Goal: Task Accomplishment & Management: Complete application form

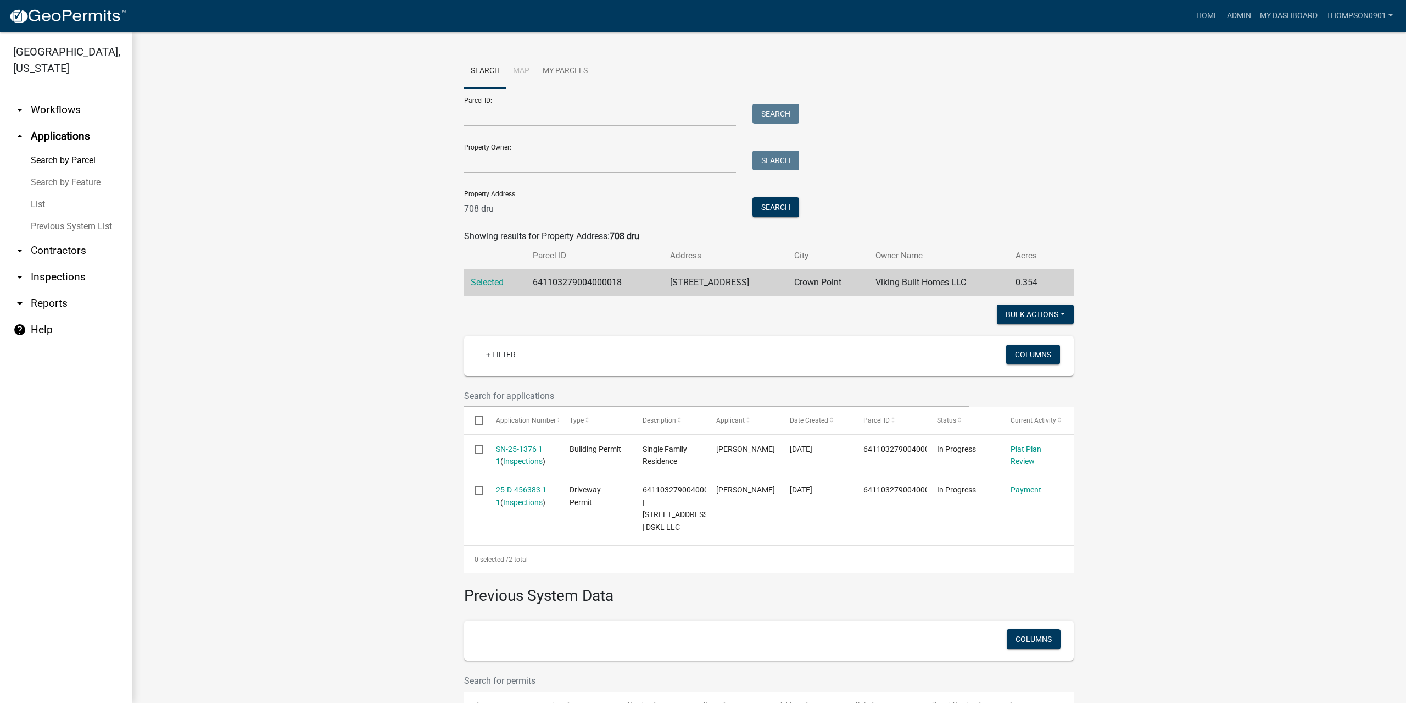
click at [82, 237] on link "arrow_drop_down Contractors" at bounding box center [66, 250] width 132 height 26
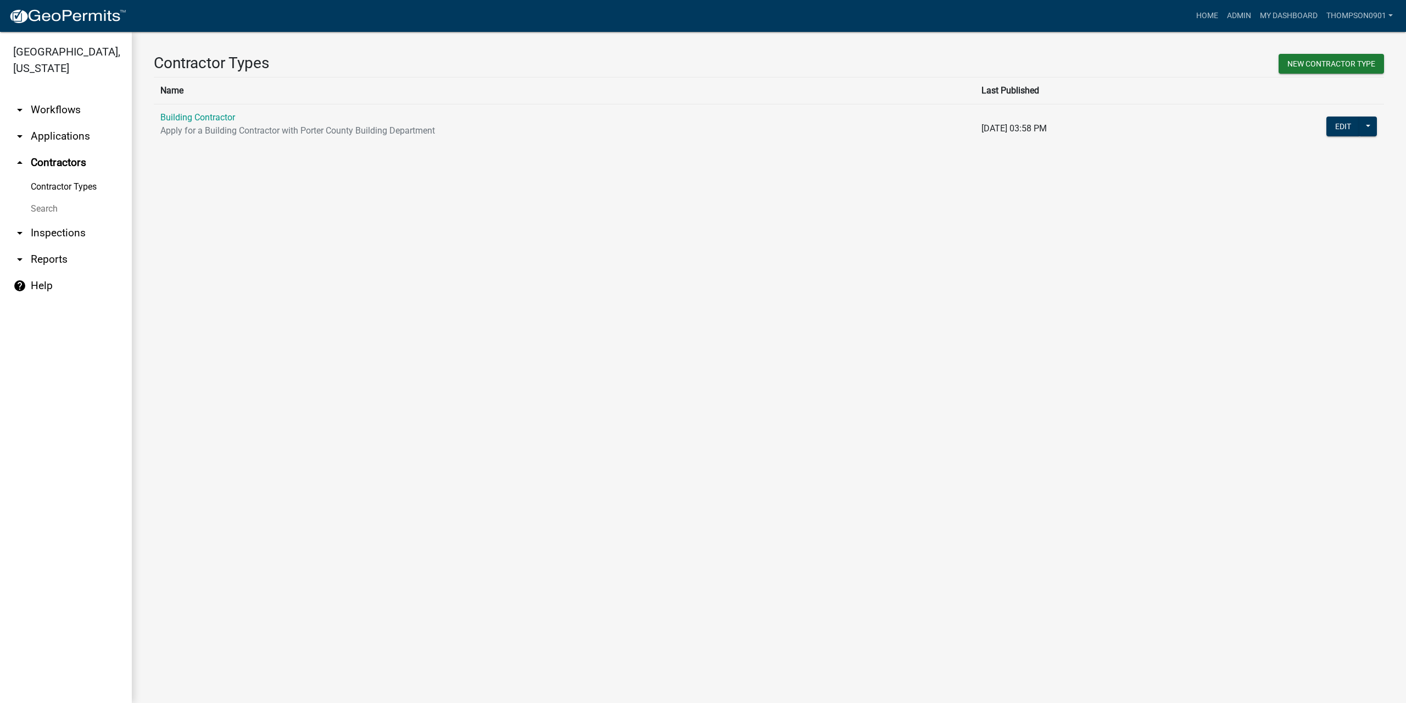
drag, startPoint x: 194, startPoint y: 115, endPoint x: 243, endPoint y: 216, distance: 111.8
click at [194, 116] on link "Building Contractor" at bounding box center [197, 117] width 75 height 10
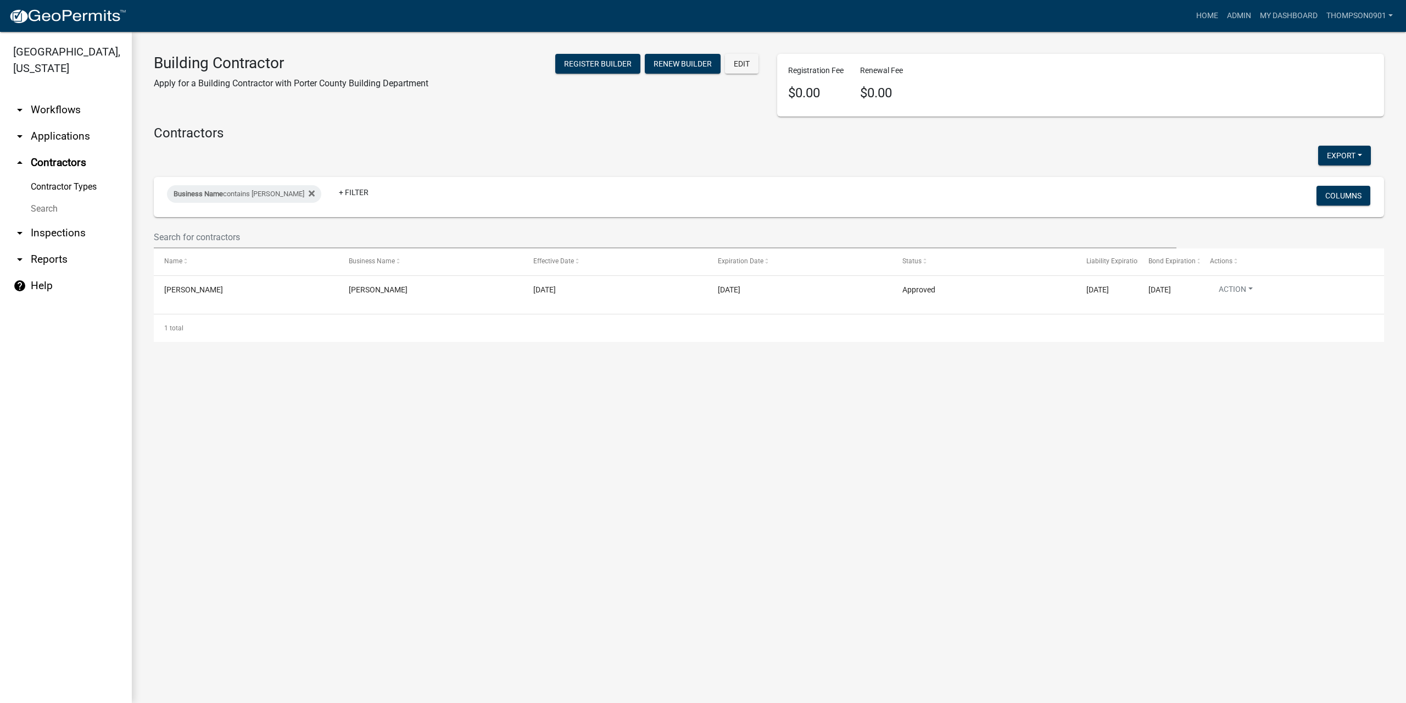
drag, startPoint x: 252, startPoint y: 194, endPoint x: 254, endPoint y: 202, distance: 8.4
click at [253, 194] on div "Business Name contains [PERSON_NAME]" at bounding box center [244, 194] width 154 height 18
drag, startPoint x: 243, startPoint y: 235, endPoint x: 100, endPoint y: 220, distance: 143.6
click at [100, 220] on body "Internet Explorer does NOT work with GeoPermits. Get a new browser for more sec…" at bounding box center [703, 351] width 1406 height 703
type input "j"
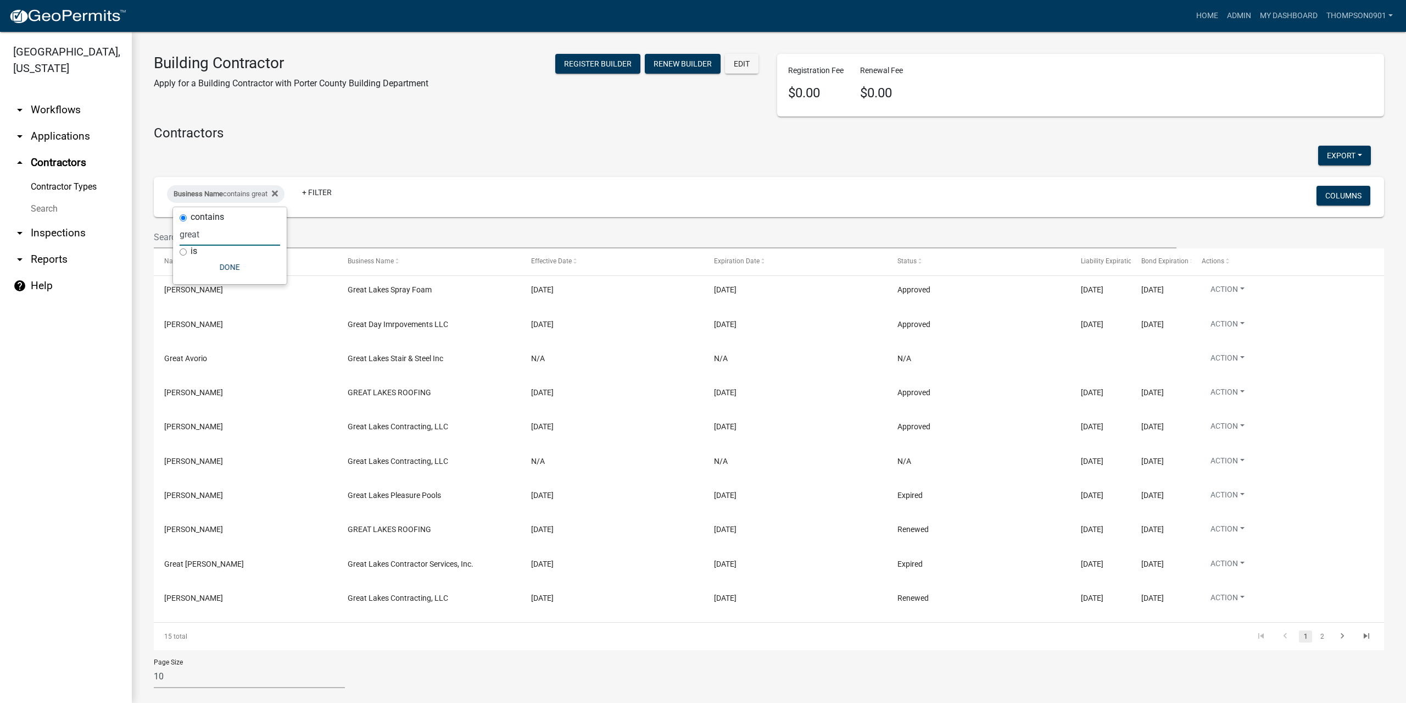
type input "great"
click at [76, 123] on link "arrow_drop_down Applications" at bounding box center [66, 136] width 132 height 26
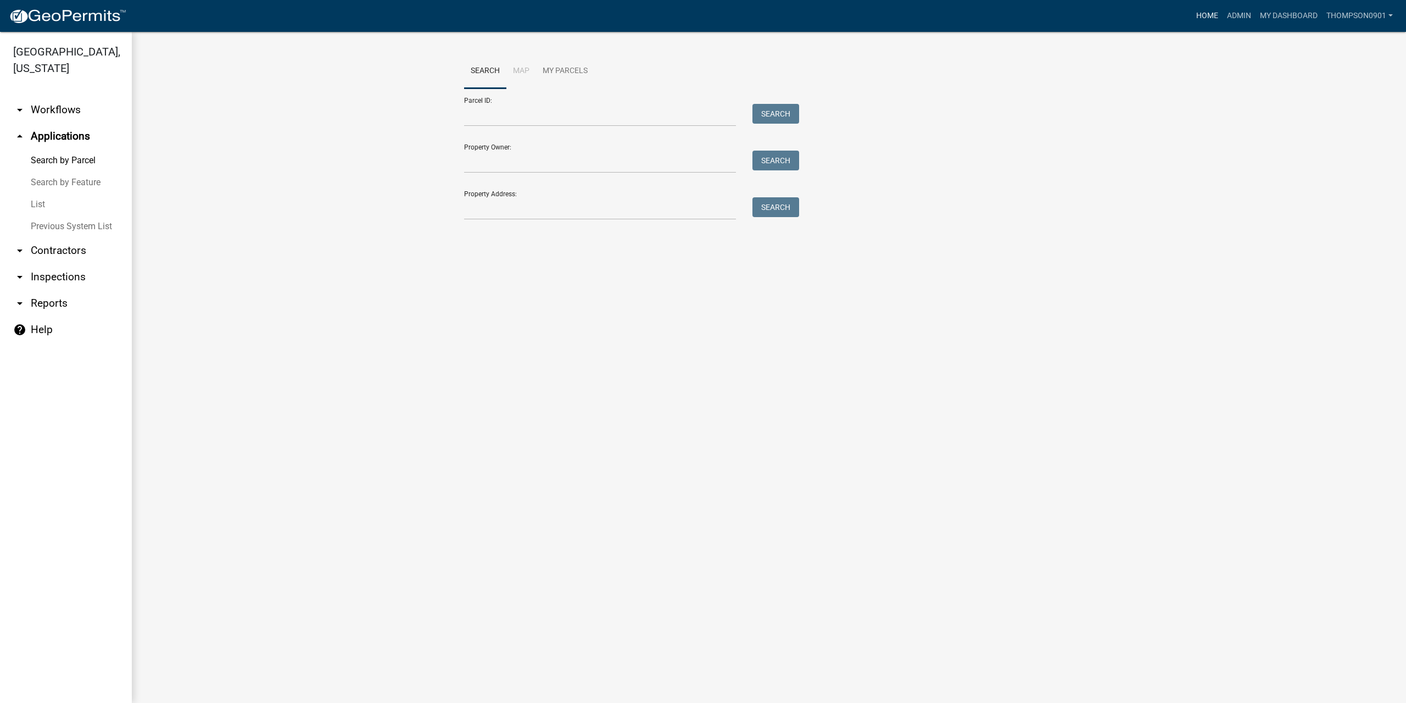
click at [1217, 14] on link "Home" at bounding box center [1207, 15] width 31 height 21
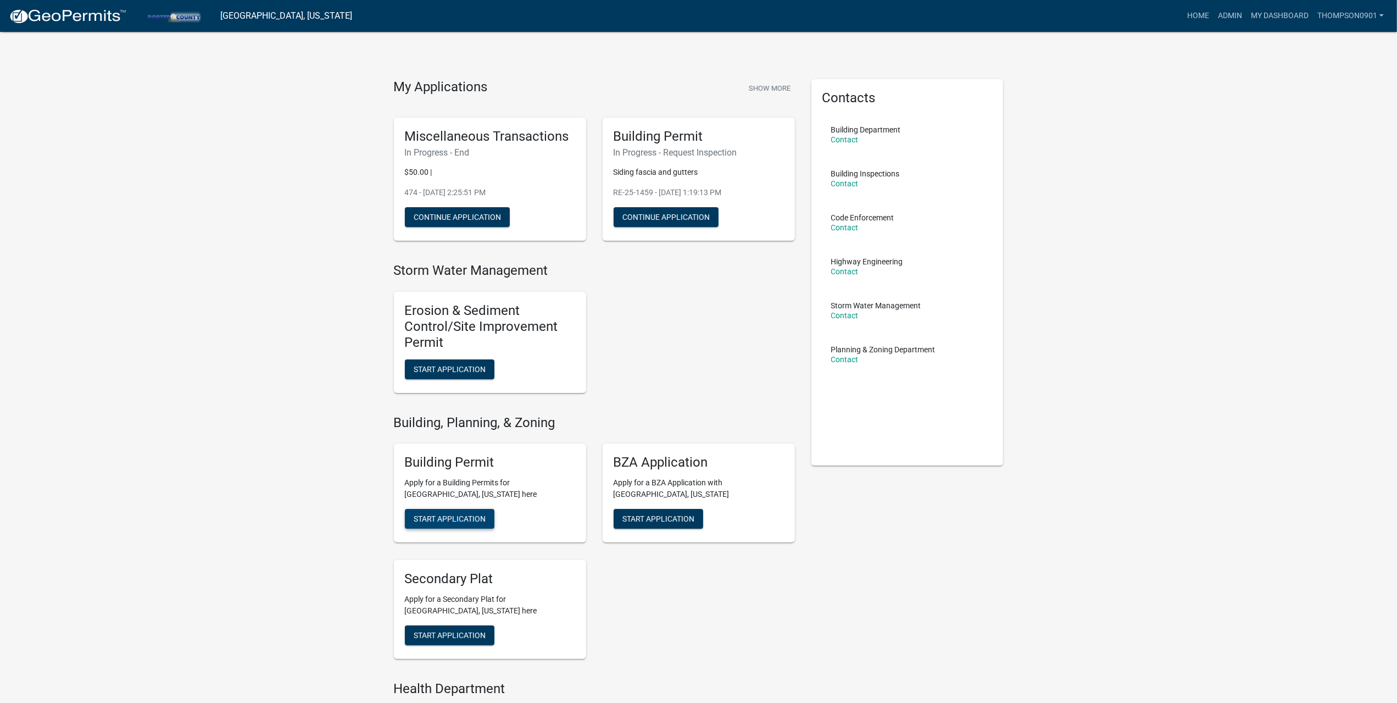
click at [478, 515] on span "Start Application" at bounding box center [450, 518] width 72 height 9
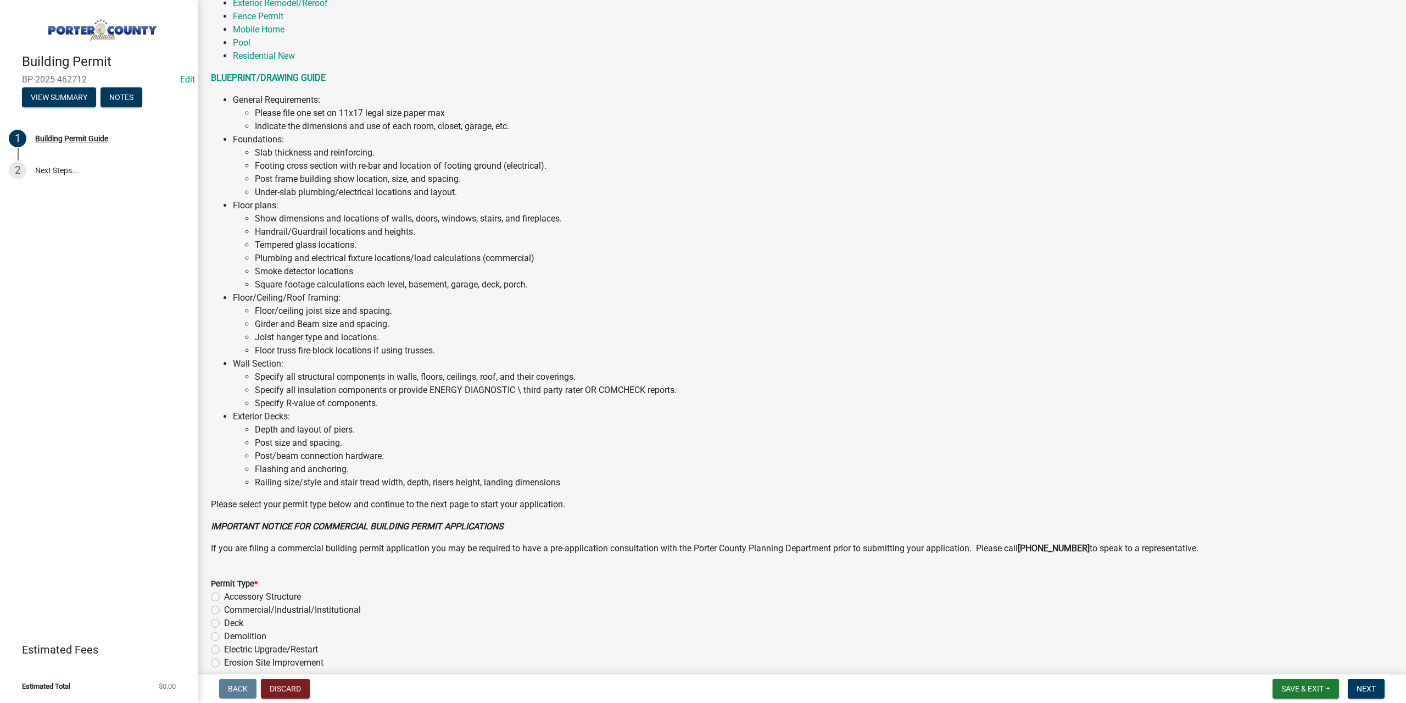
scroll to position [385, 0]
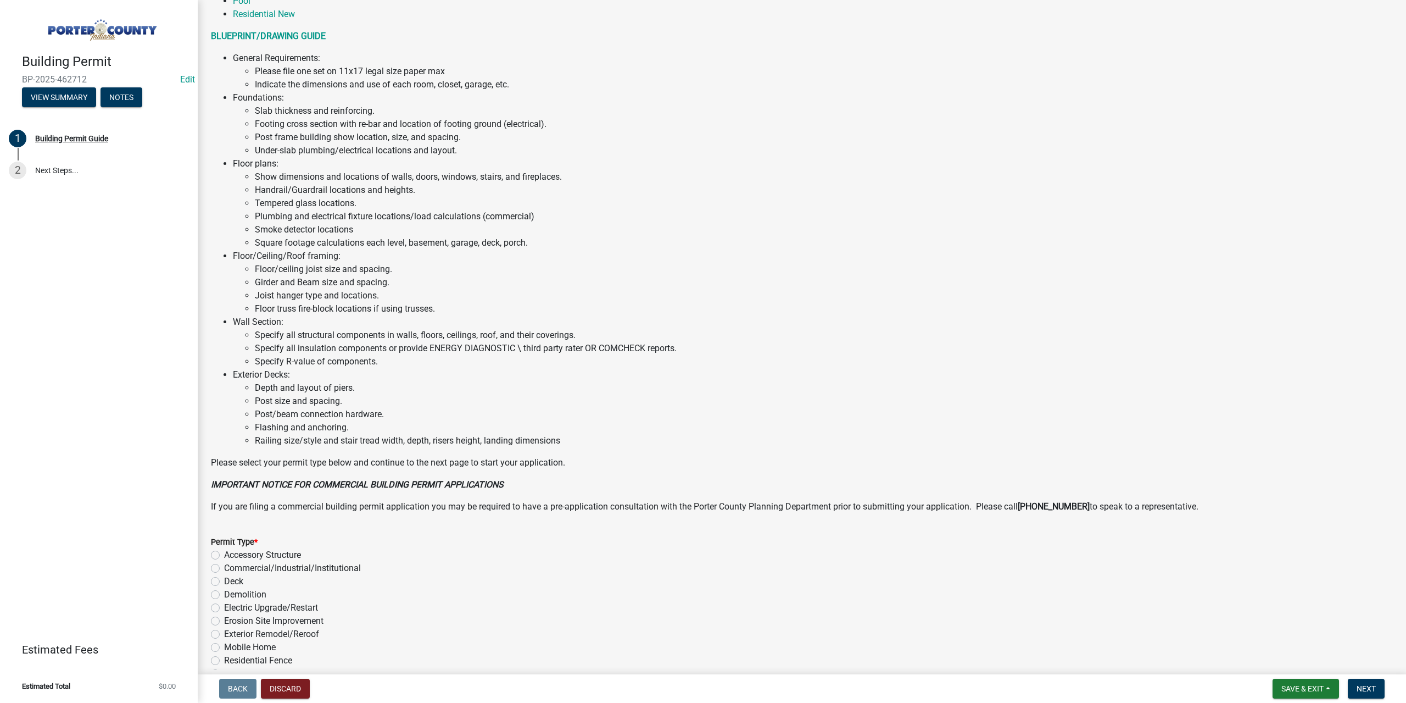
click at [224, 552] on label "Accessory Structure" at bounding box center [262, 554] width 77 height 13
click at [224, 552] on input "Accessory Structure" at bounding box center [227, 551] width 7 height 7
radio input "true"
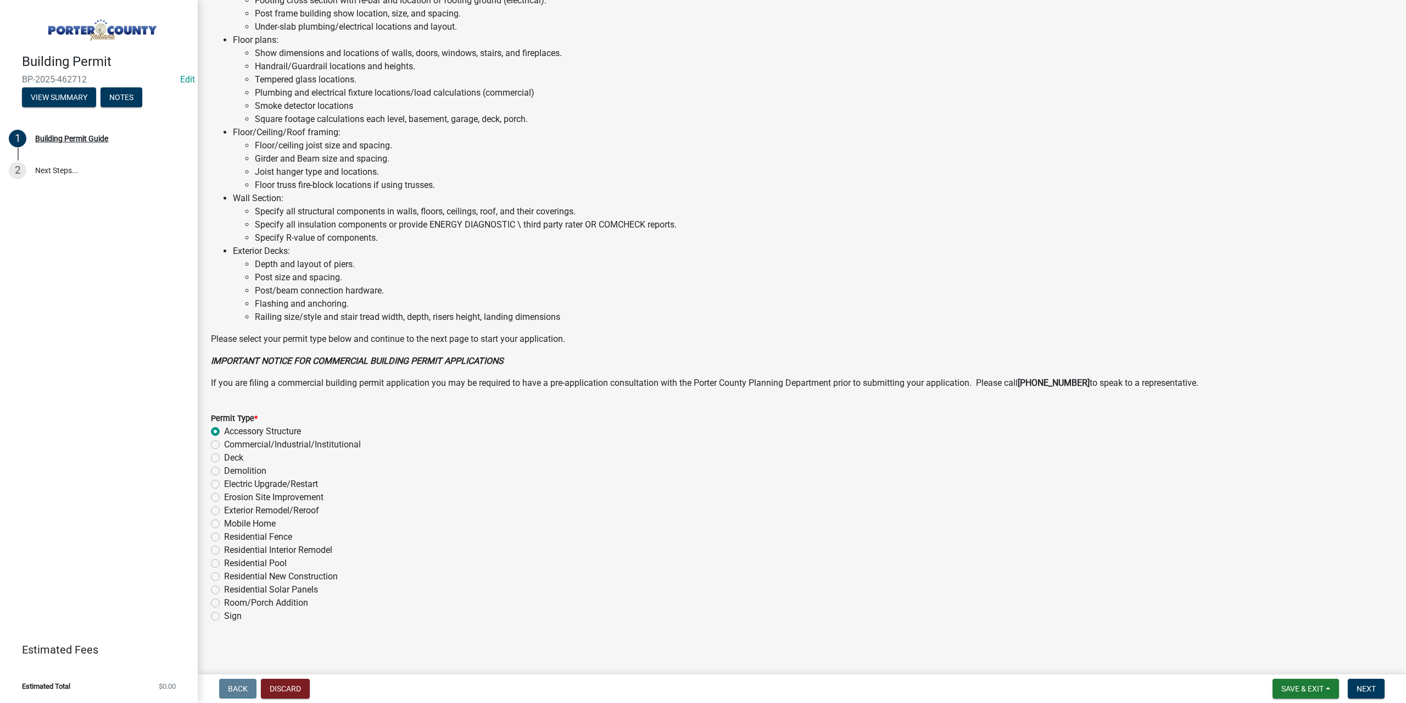
scroll to position [513, 0]
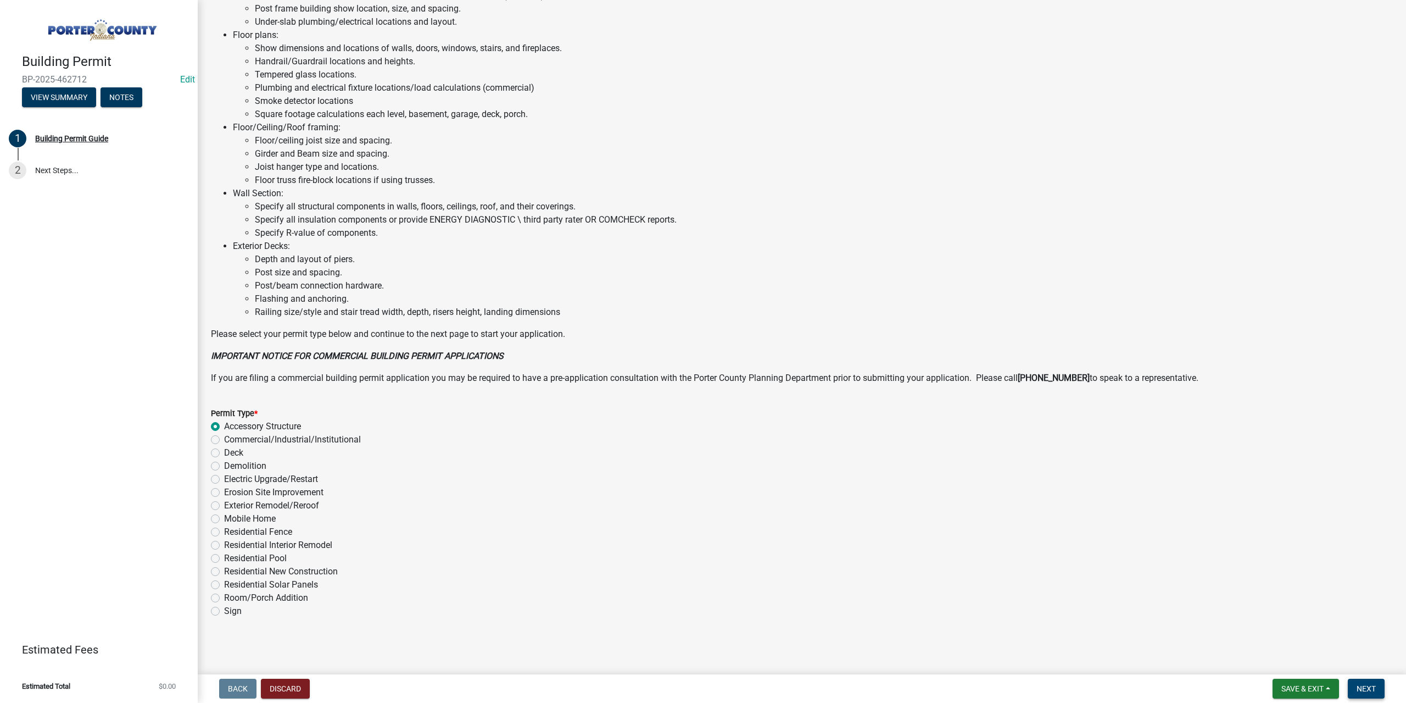
click at [1373, 696] on button "Next" at bounding box center [1366, 688] width 37 height 20
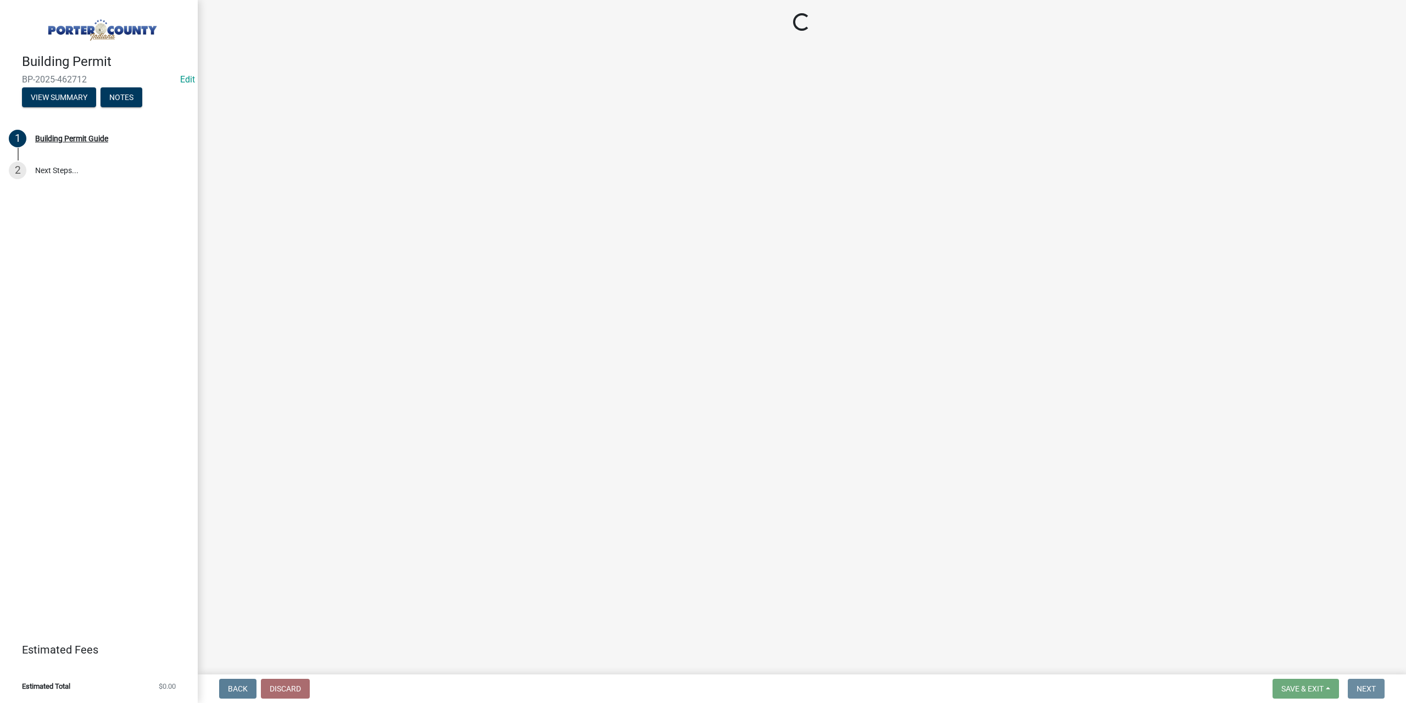
scroll to position [0, 0]
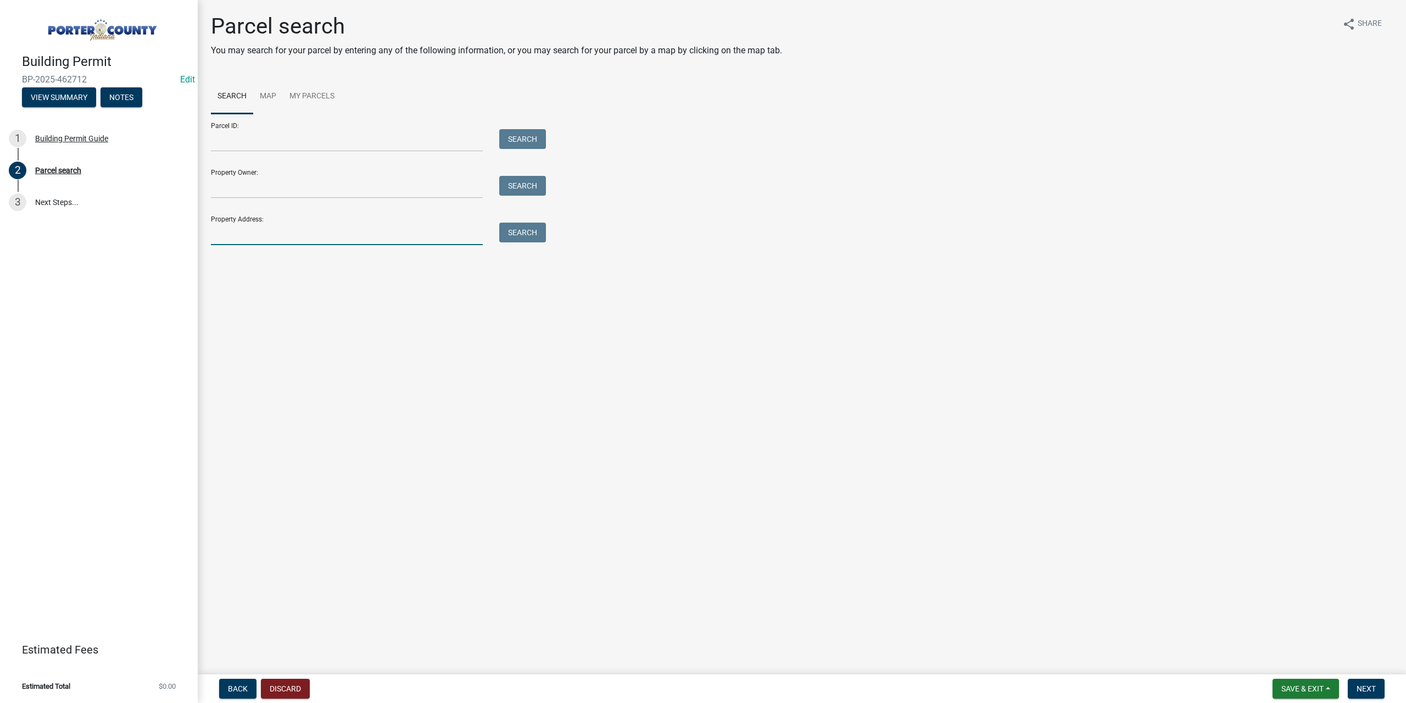
click at [332, 223] on input "Property Address:" at bounding box center [347, 234] width 272 height 23
click at [269, 233] on input "Property Address:" at bounding box center [347, 234] width 272 height 23
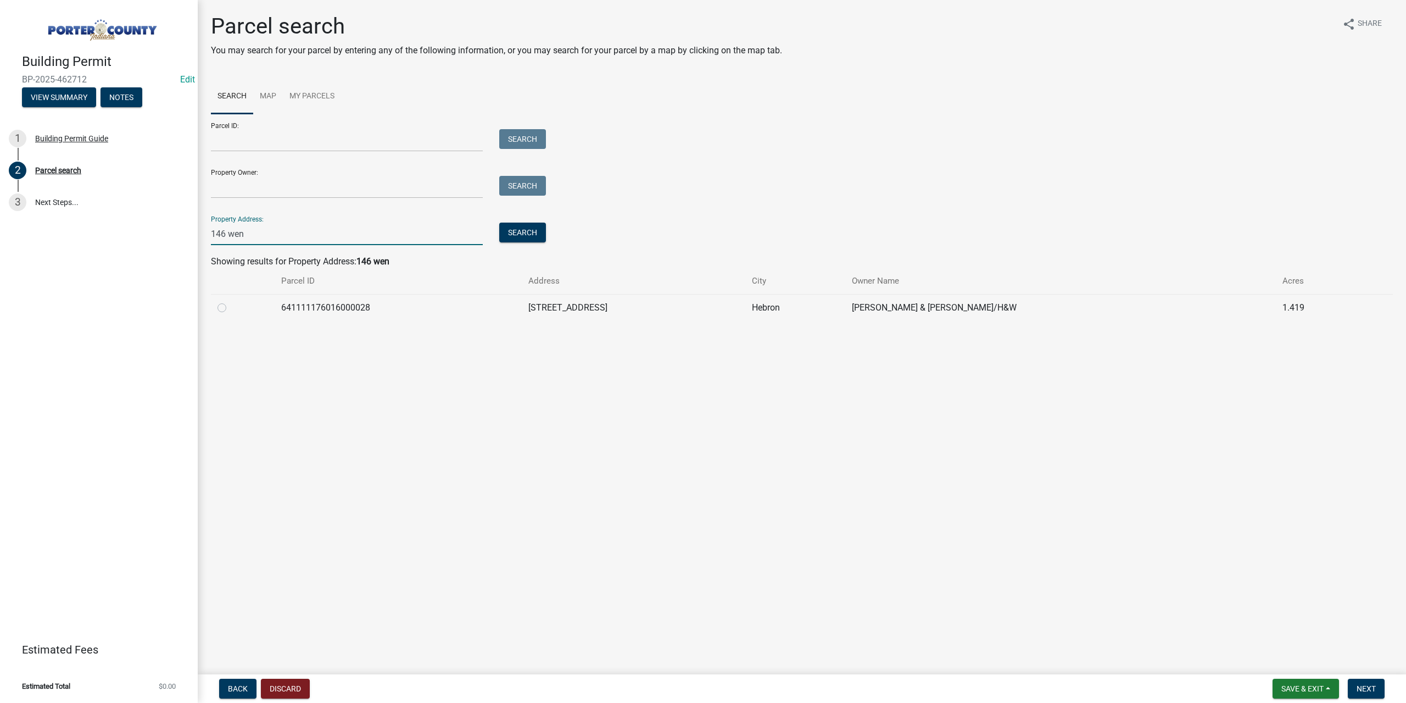
type input "146 wen"
click at [231, 301] on label at bounding box center [231, 301] width 0 height 0
click at [231, 308] on input "radio" at bounding box center [234, 304] width 7 height 7
radio input "true"
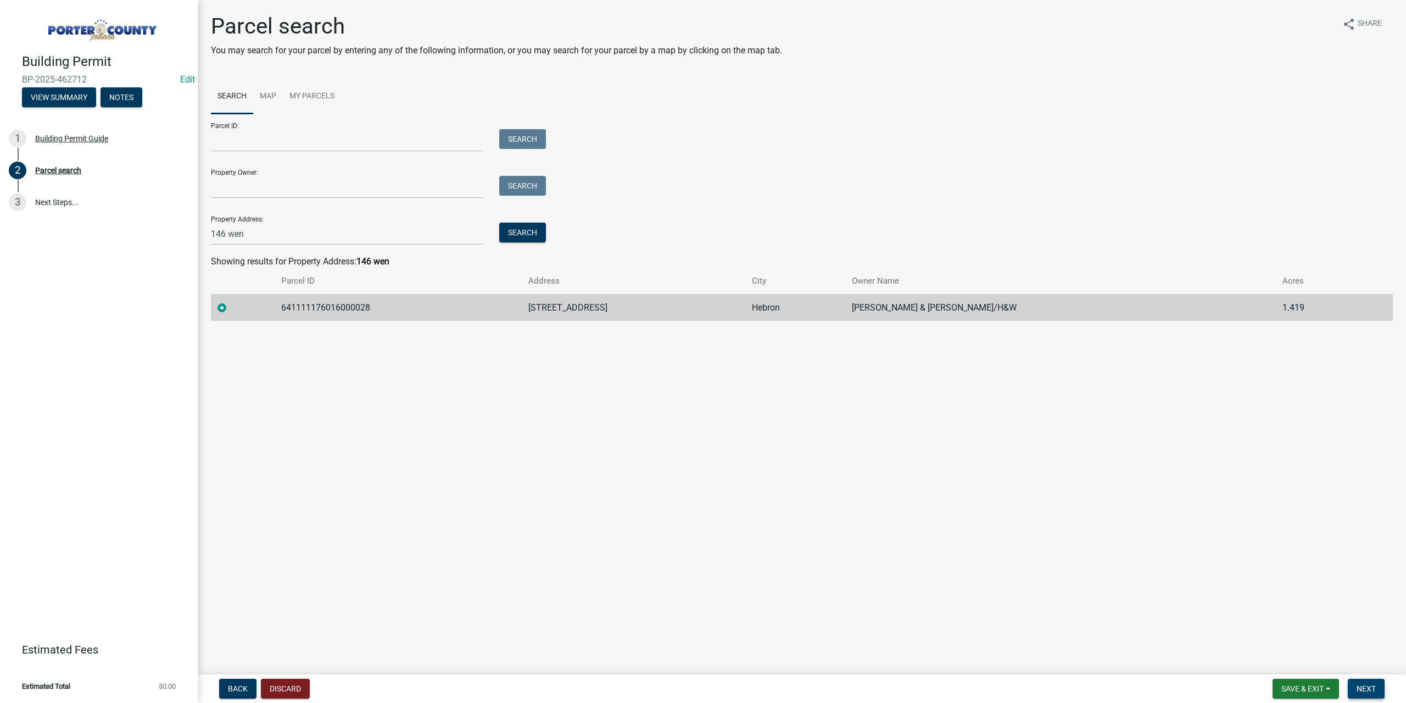
click at [1373, 686] on span "Next" at bounding box center [1366, 688] width 19 height 9
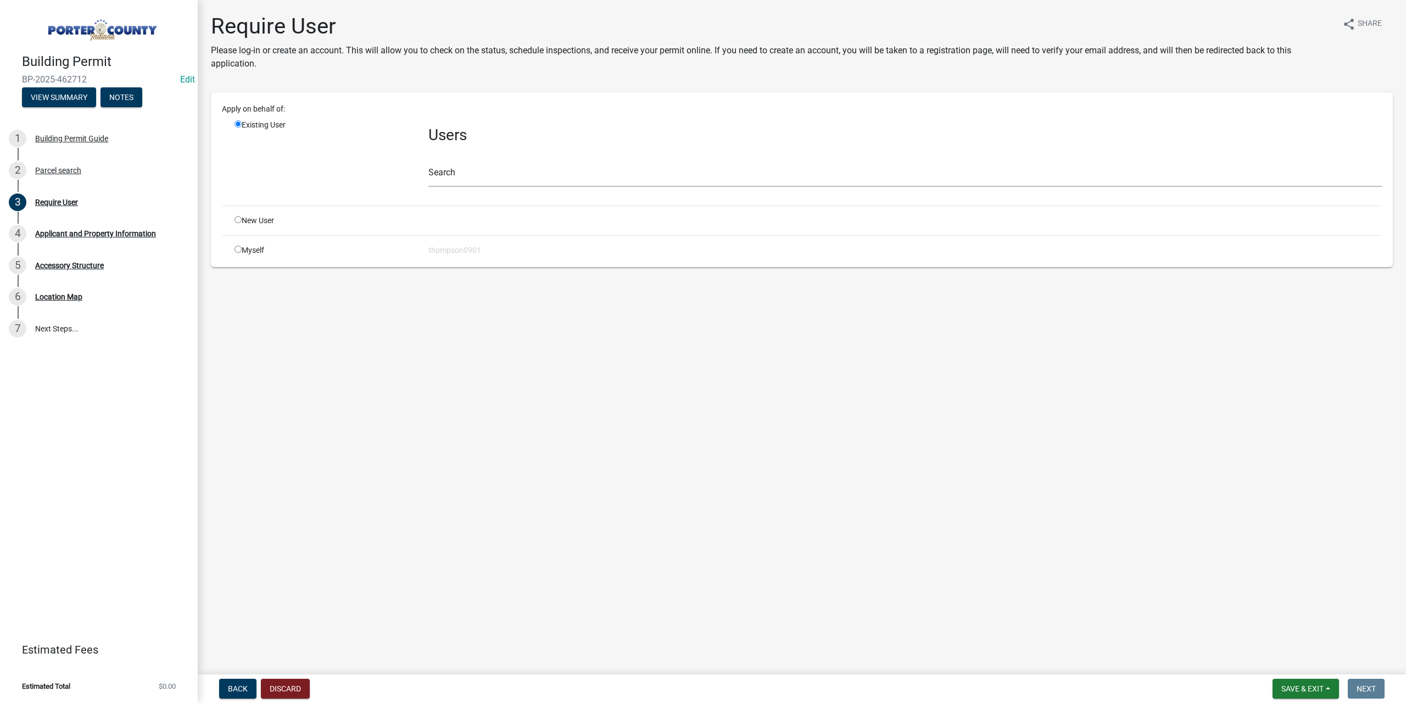
click at [238, 250] on input "radio" at bounding box center [238, 249] width 7 height 7
radio input "true"
radio input "false"
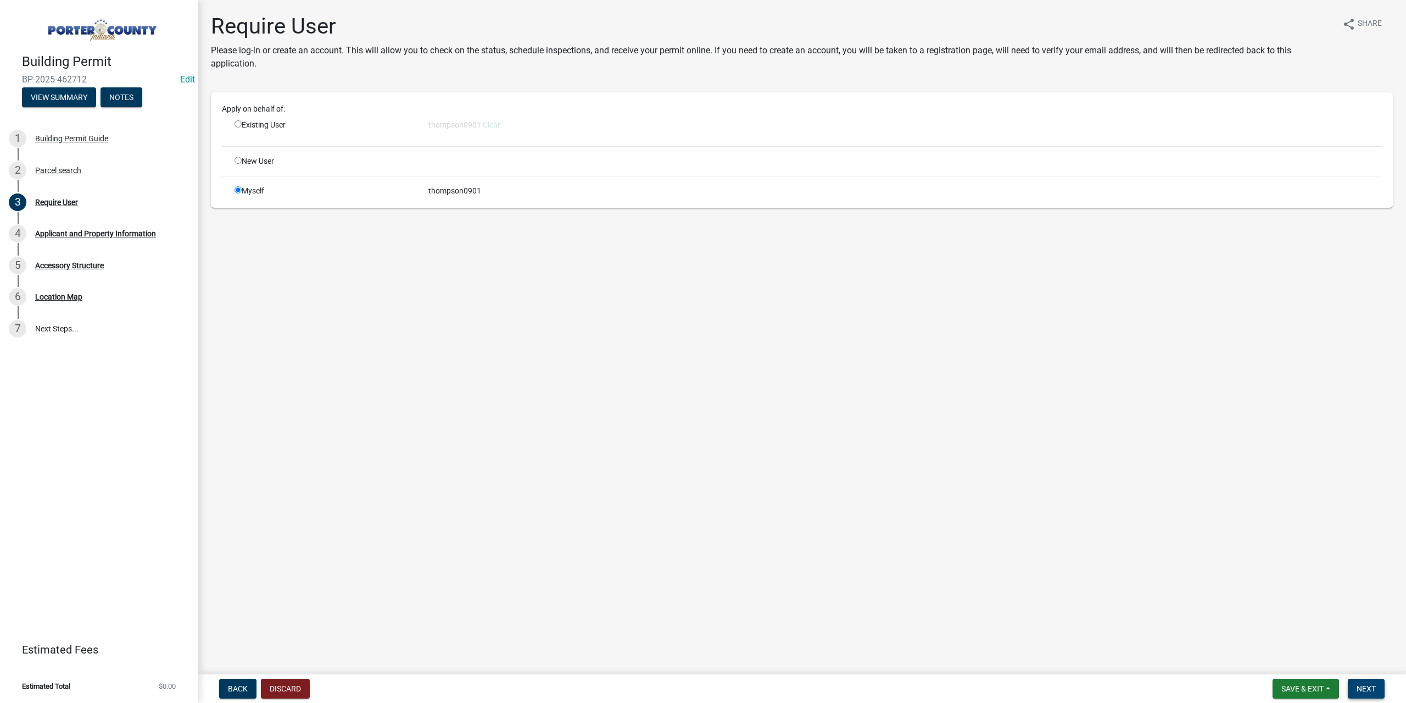
click at [1371, 696] on button "Next" at bounding box center [1366, 688] width 37 height 20
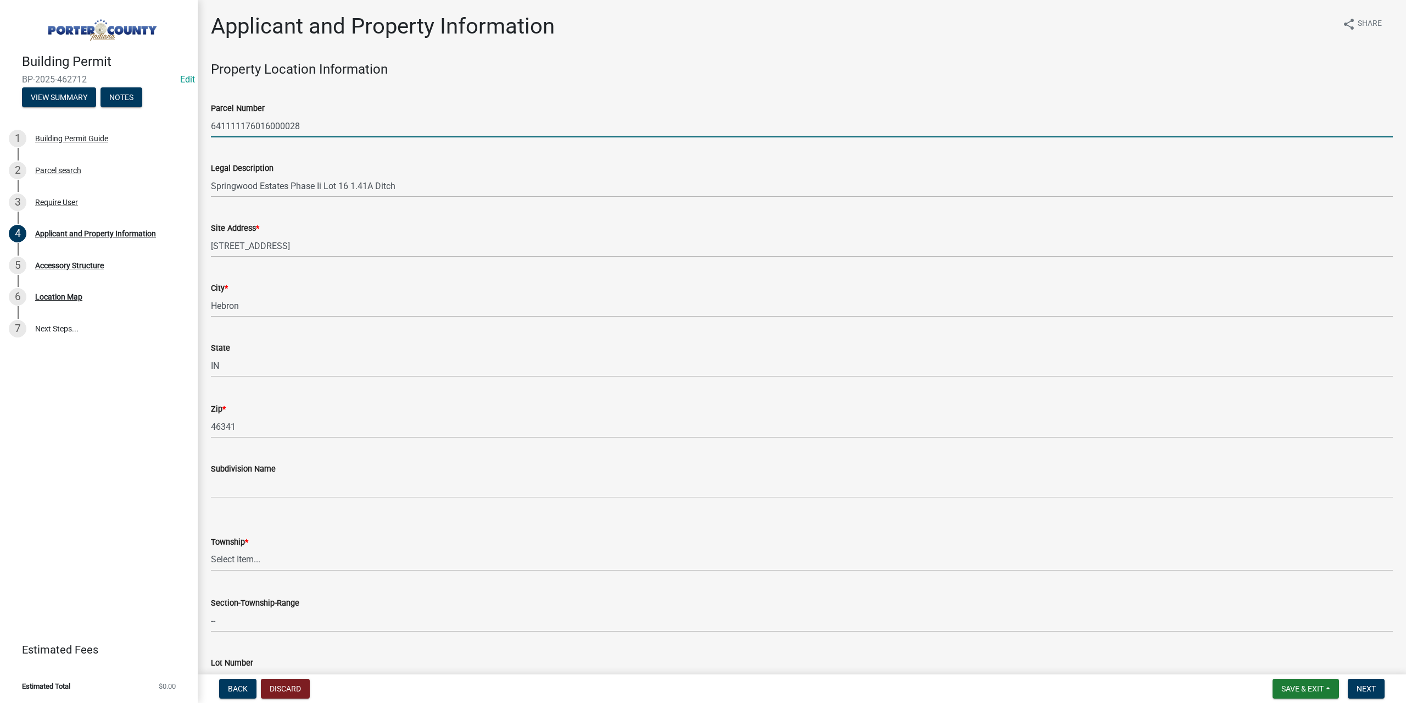
drag, startPoint x: 319, startPoint y: 123, endPoint x: 205, endPoint y: 126, distance: 113.8
click at [205, 126] on div "Parcel Number 641111176016000028" at bounding box center [802, 111] width 1199 height 51
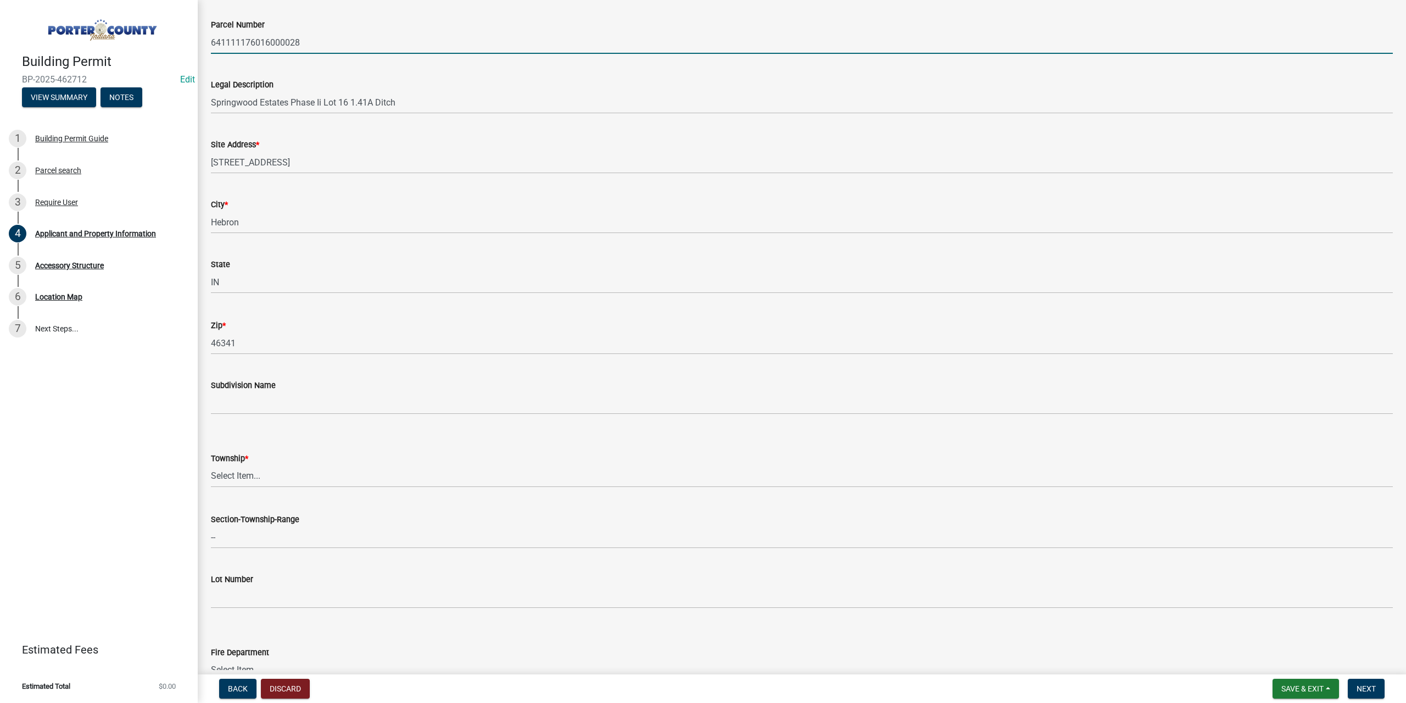
scroll to position [110, 0]
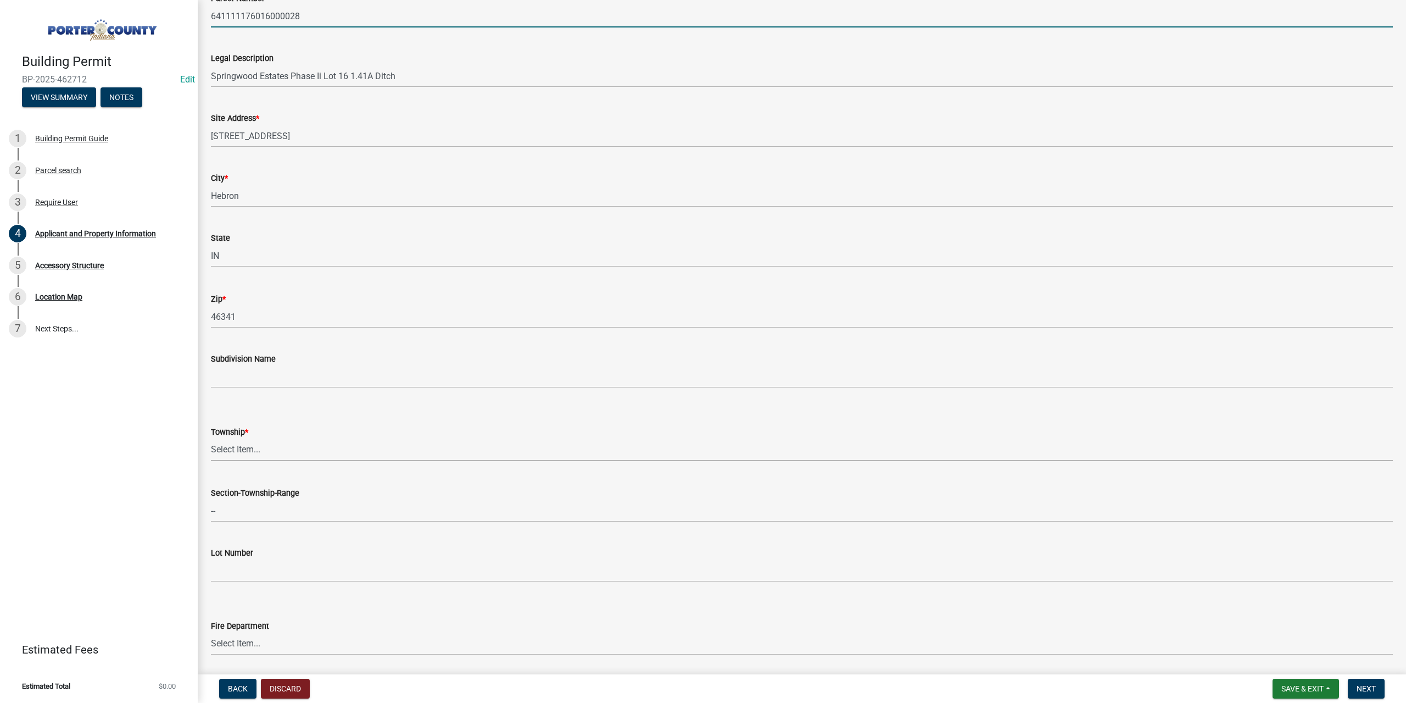
click at [264, 446] on select "Select Item... [PERSON_NAME][GEOGRAPHIC_DATA] [PERSON_NAME][GEOGRAPHIC_DATA] [G…" at bounding box center [802, 449] width 1182 height 23
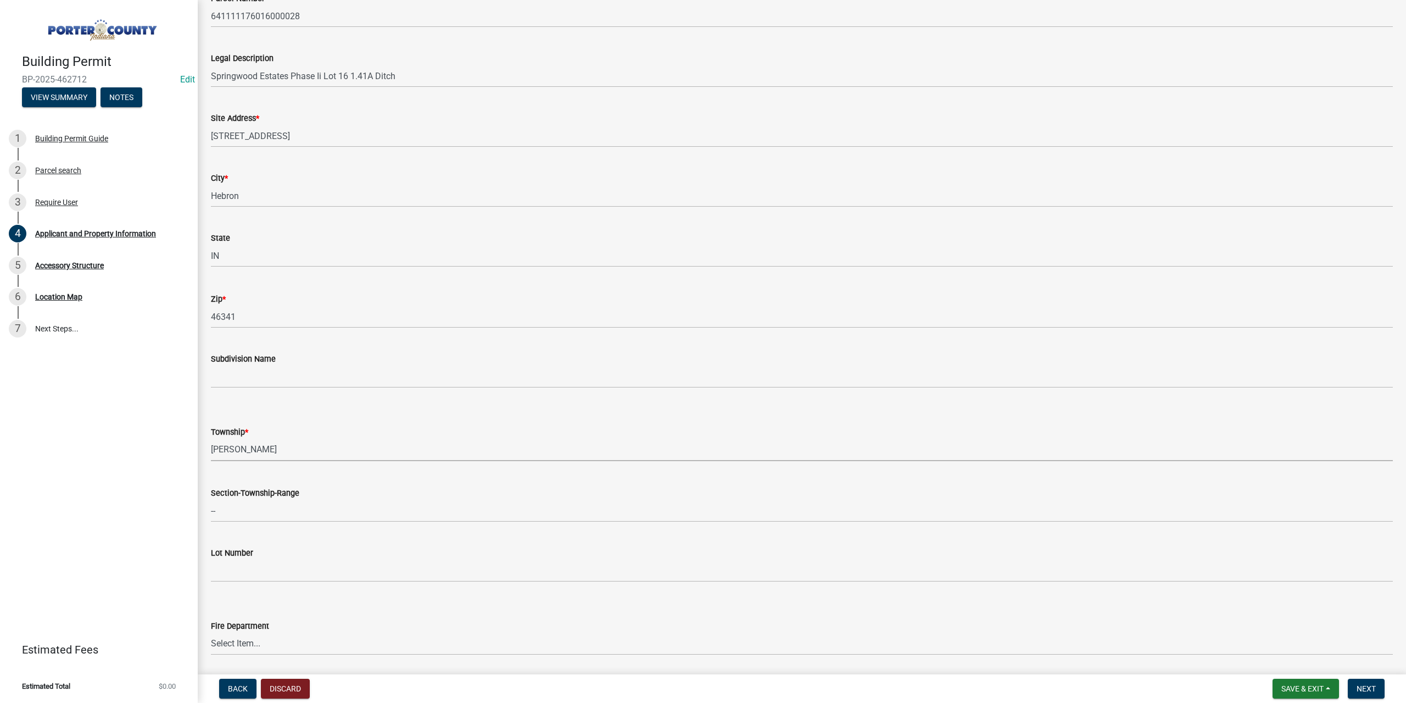
click at [211, 438] on select "Select Item... [PERSON_NAME][GEOGRAPHIC_DATA] [PERSON_NAME][GEOGRAPHIC_DATA] [G…" at bounding box center [802, 449] width 1182 height 23
select select "eebc071e-620a-4db8-83e9-cb6b194c67e9"
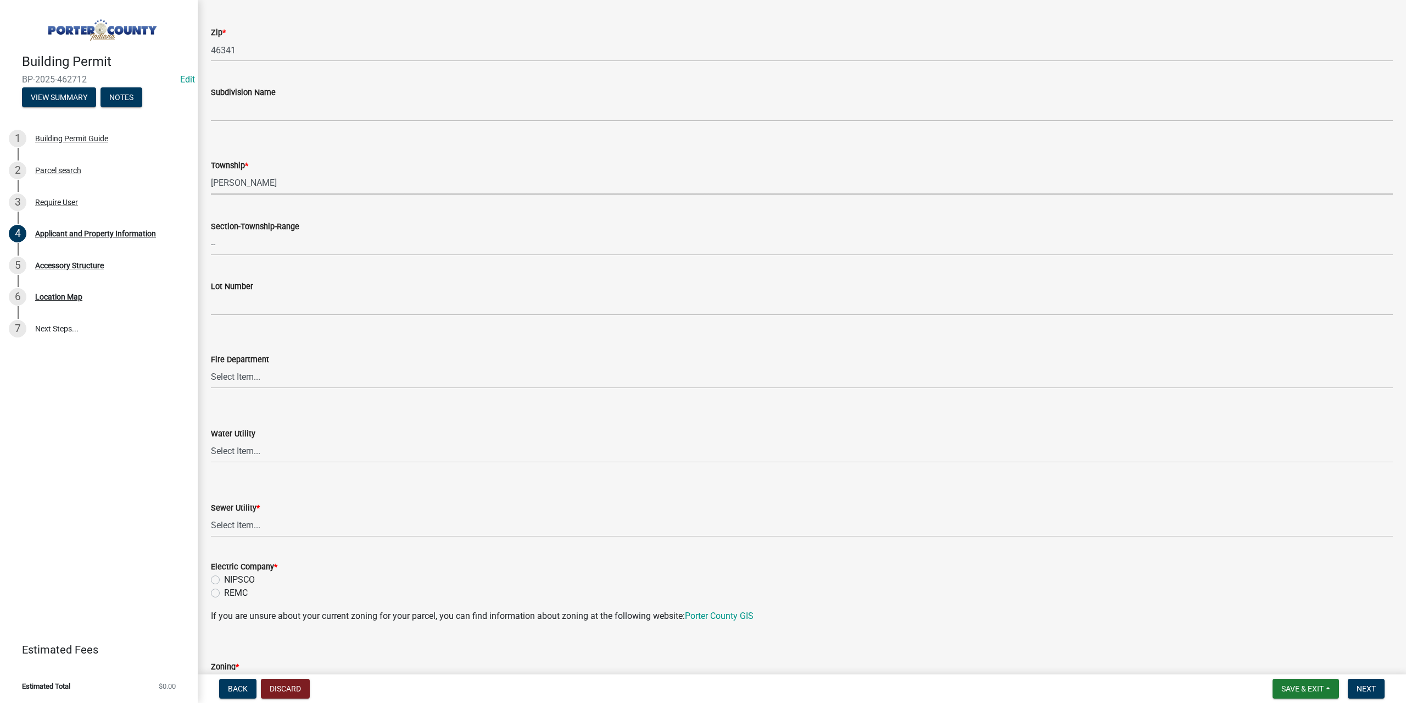
scroll to position [385, 0]
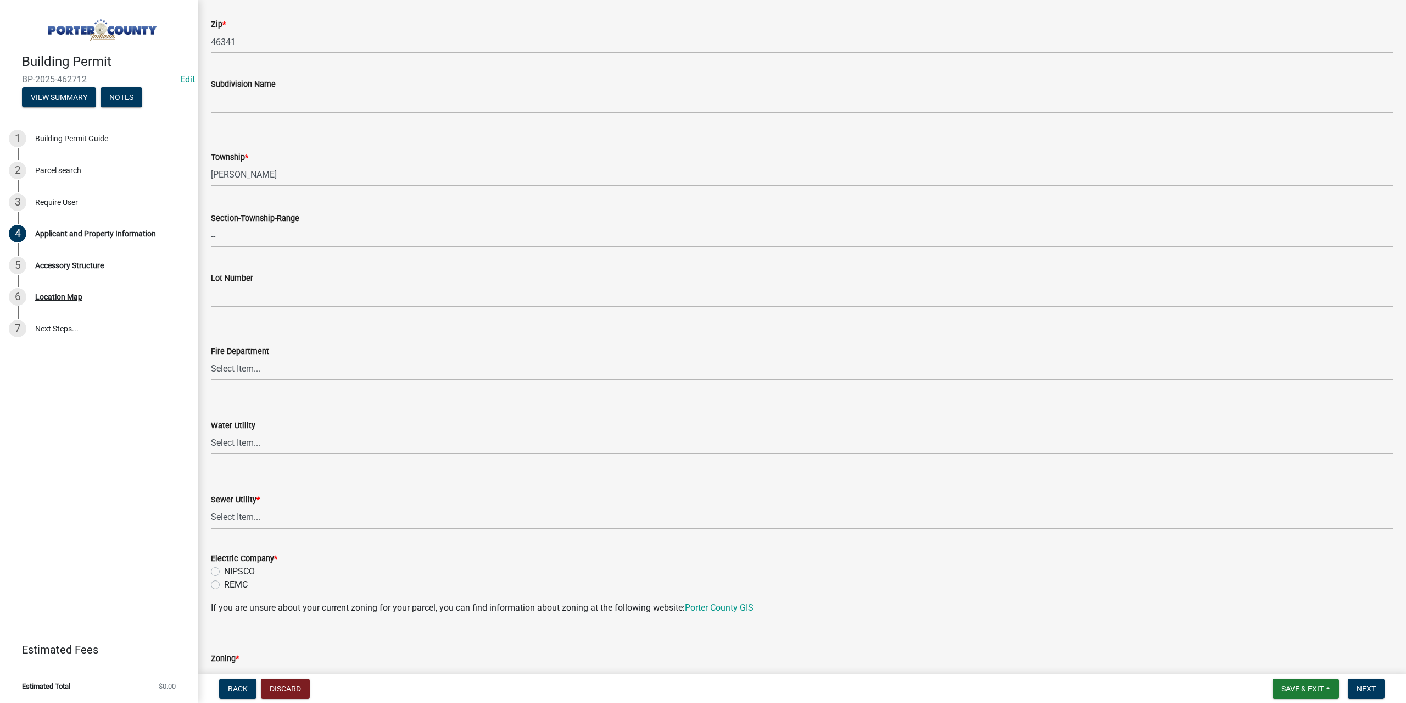
click at [299, 512] on select "Select Item... Aqua [US_STATE] Inc Damon Run Falling Waters Lake Eliza - LEACD …" at bounding box center [802, 517] width 1182 height 23
click at [211, 506] on select "Select Item... Aqua [US_STATE] Inc Damon Run Falling Waters Lake Eliza - LEACD …" at bounding box center [802, 517] width 1182 height 23
select select "ea6751d4-6bf7-4a16-89ee-f7801ab82aa1"
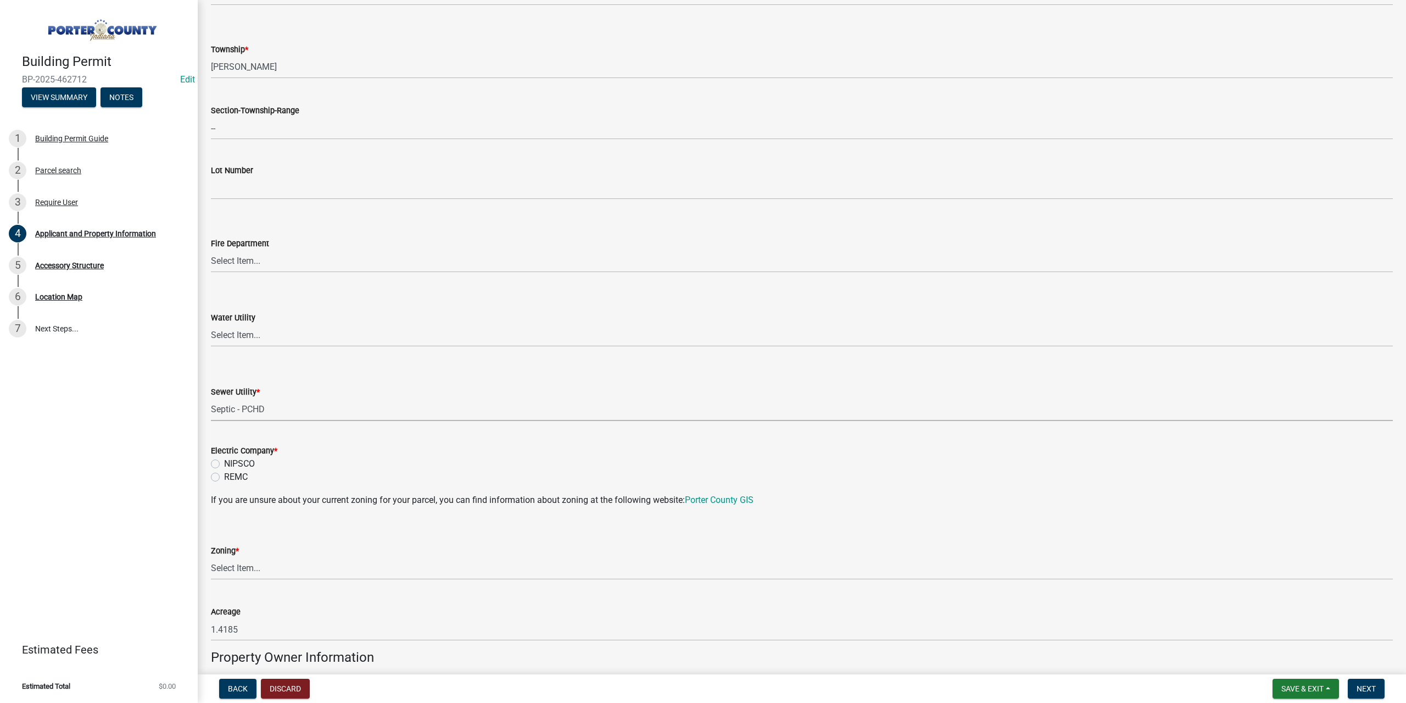
scroll to position [494, 0]
click at [224, 476] on label "REMC" at bounding box center [236, 474] width 24 height 13
click at [224, 475] on input "REMC" at bounding box center [227, 471] width 7 height 7
radio input "true"
click at [269, 565] on select "Select Item... A1 A2 CH CM CN I1 I2 I3 IN MP OT P1 P2 PUD R1 R2 R3 R4 RL RR" at bounding box center [802, 566] width 1182 height 23
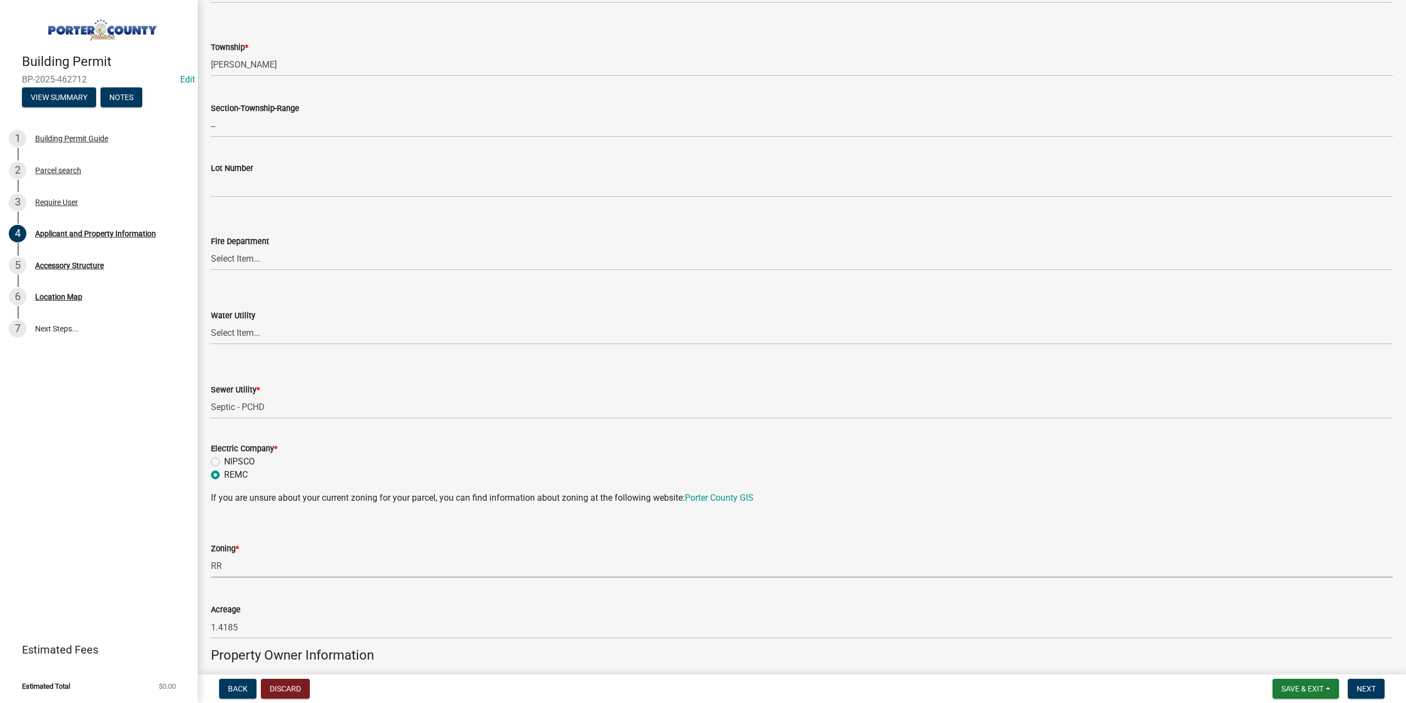
click at [211, 555] on select "Select Item... A1 A2 CH CM CN I1 I2 I3 IN MP OT P1 P2 PUD R1 R2 R3 R4 RL RR" at bounding box center [802, 566] width 1182 height 23
select select "92efe679-05f4-414a-9426-51627fba5de6"
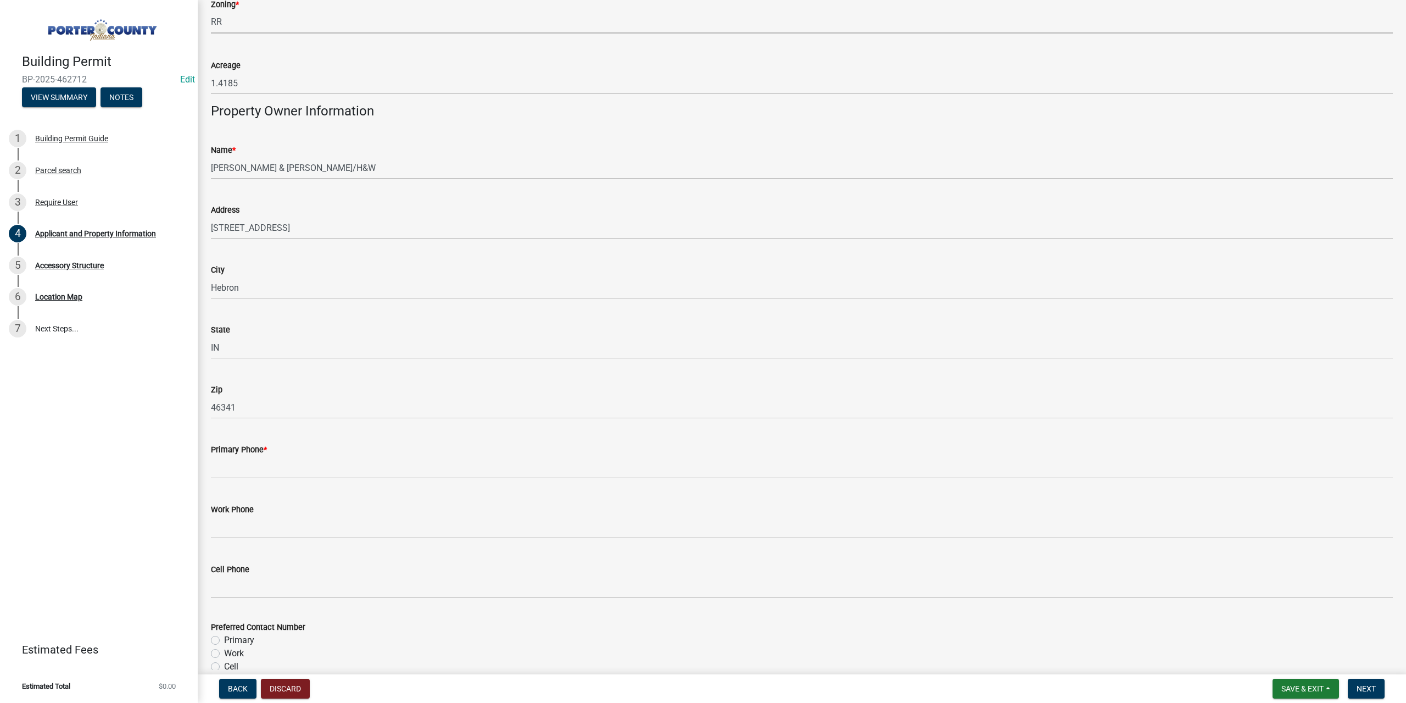
scroll to position [1044, 0]
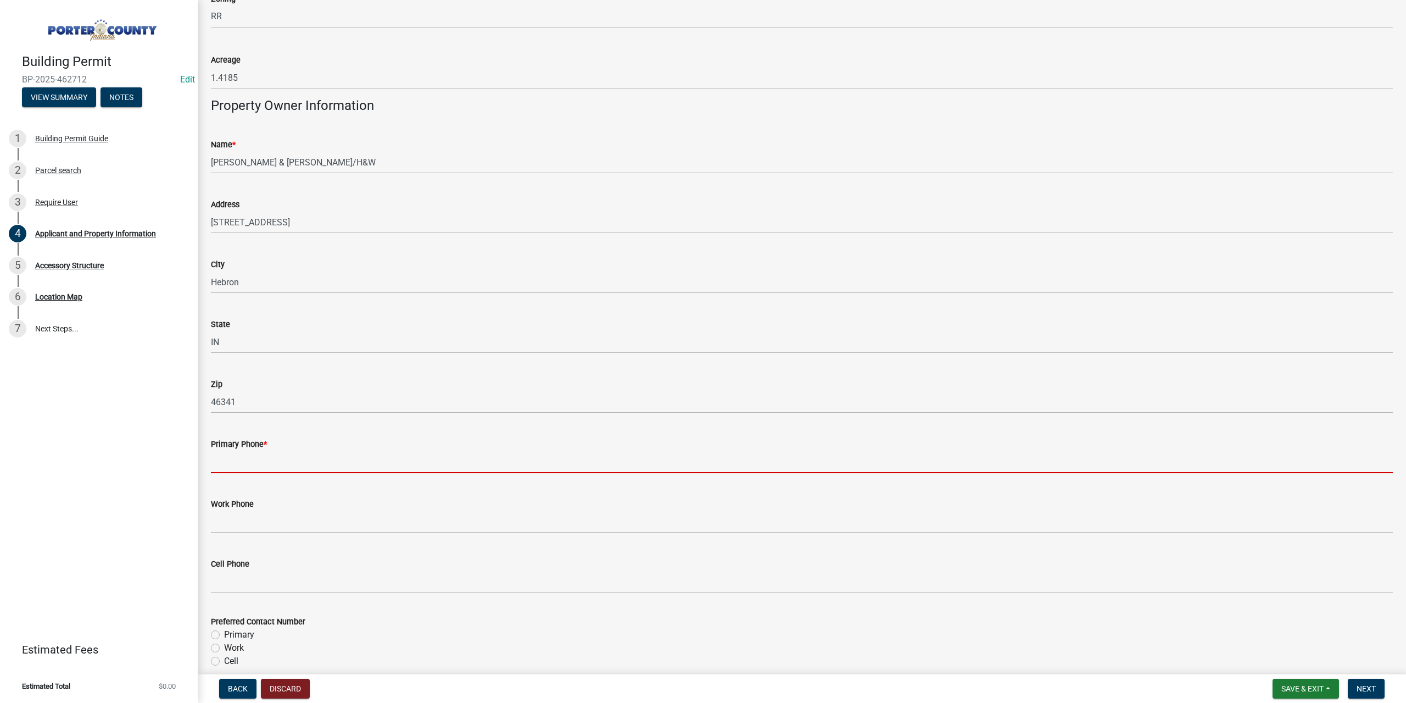
click at [293, 453] on input "Primary Phone *" at bounding box center [802, 462] width 1182 height 23
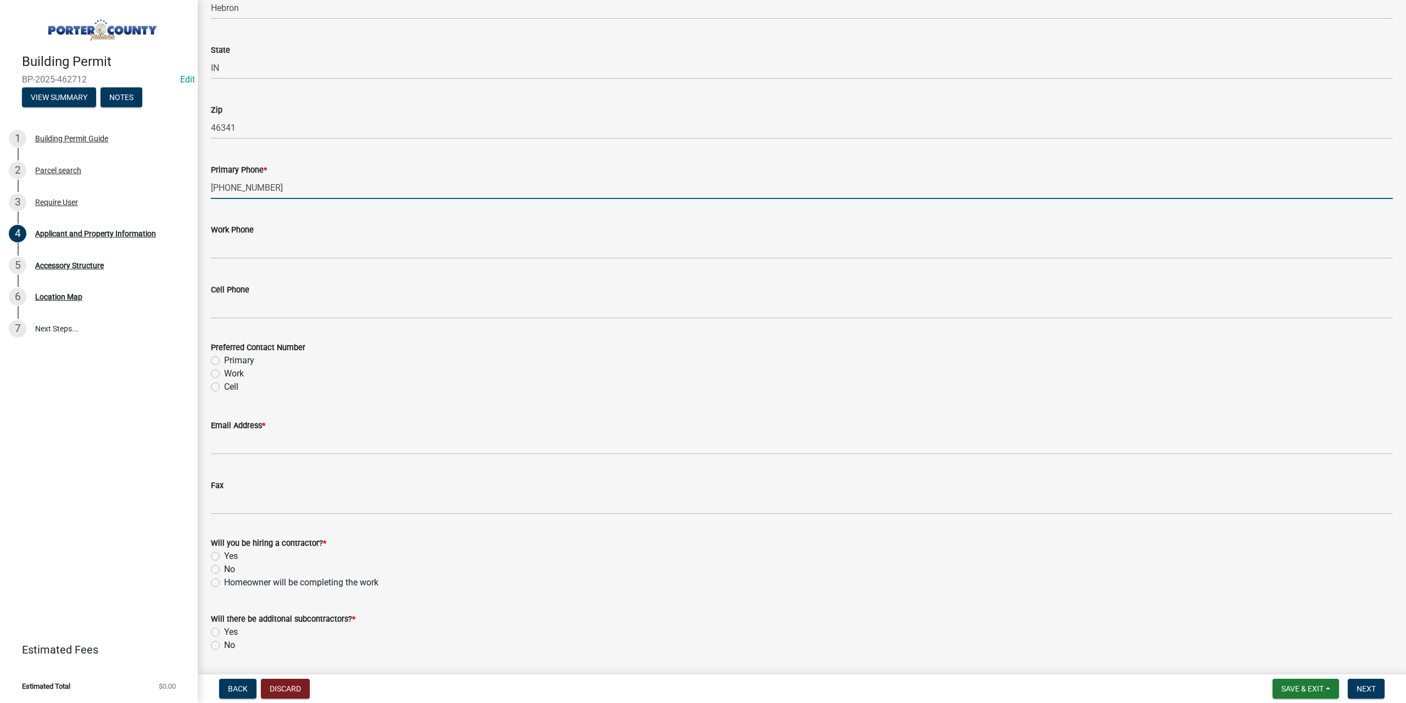
scroll to position [1319, 0]
type input "[PHONE_NUMBER]"
click at [224, 361] on label "Primary" at bounding box center [239, 359] width 30 height 13
click at [224, 360] on input "Primary" at bounding box center [227, 356] width 7 height 7
radio input "true"
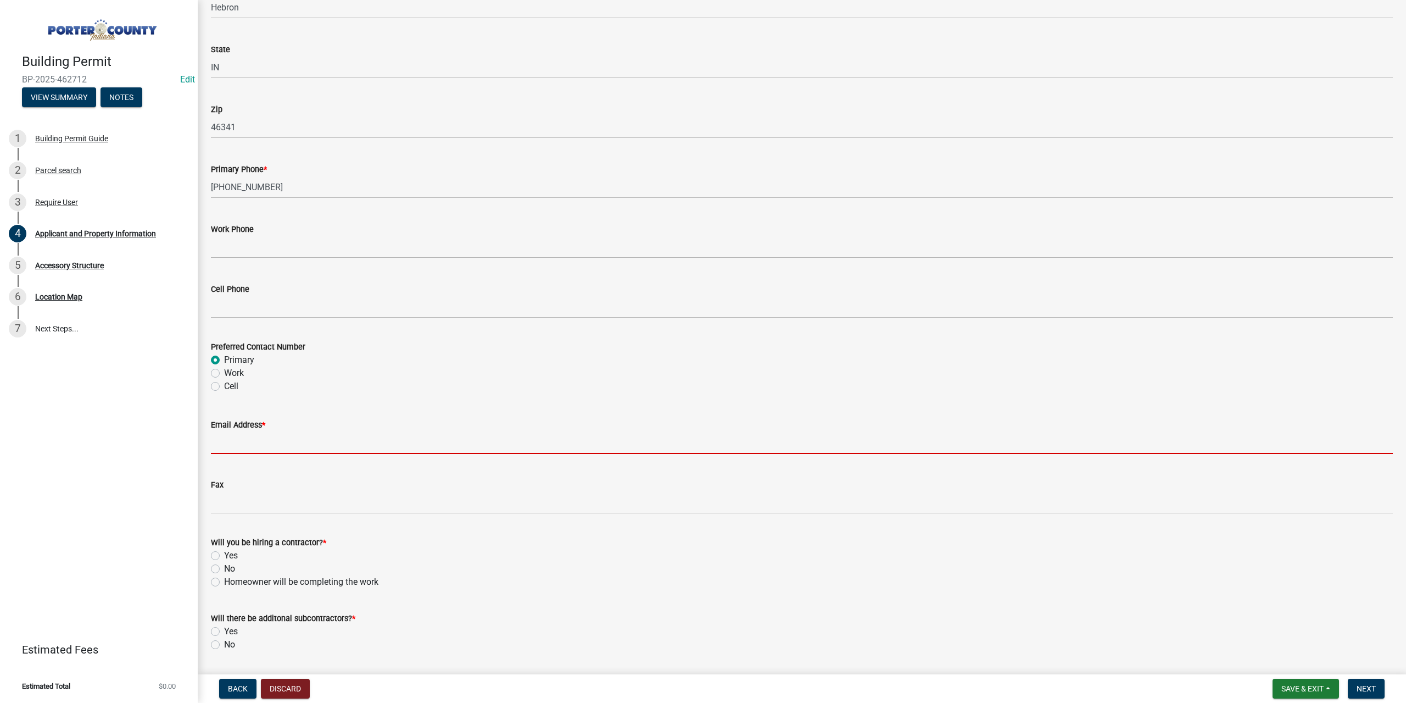
click at [228, 442] on input "Email Address *" at bounding box center [802, 442] width 1182 height 23
type input "[EMAIL_ADDRESS][DOMAIN_NAME]"
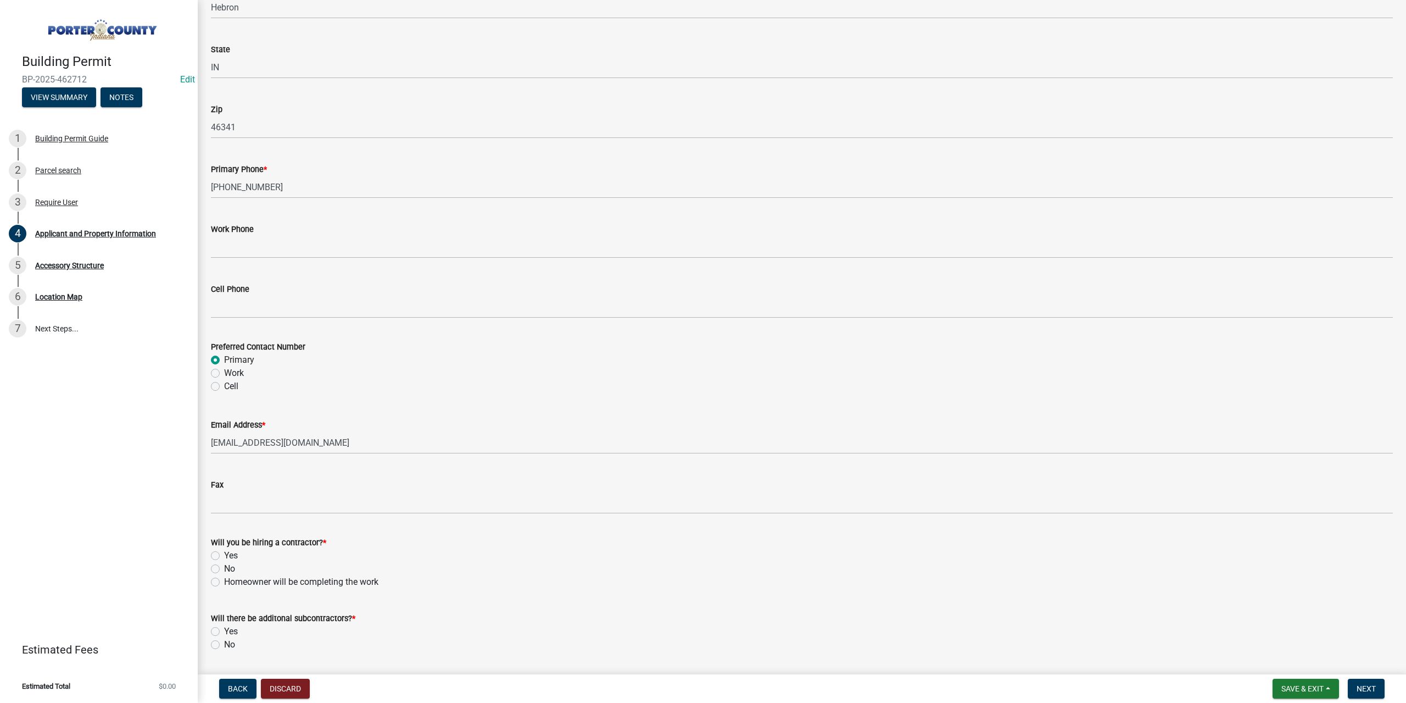
click at [224, 554] on label "Yes" at bounding box center [231, 555] width 14 height 13
click at [224, 554] on input "Yes" at bounding box center [227, 552] width 7 height 7
radio input "true"
click at [224, 644] on label "No" at bounding box center [229, 644] width 11 height 13
click at [224, 644] on input "No" at bounding box center [227, 641] width 7 height 7
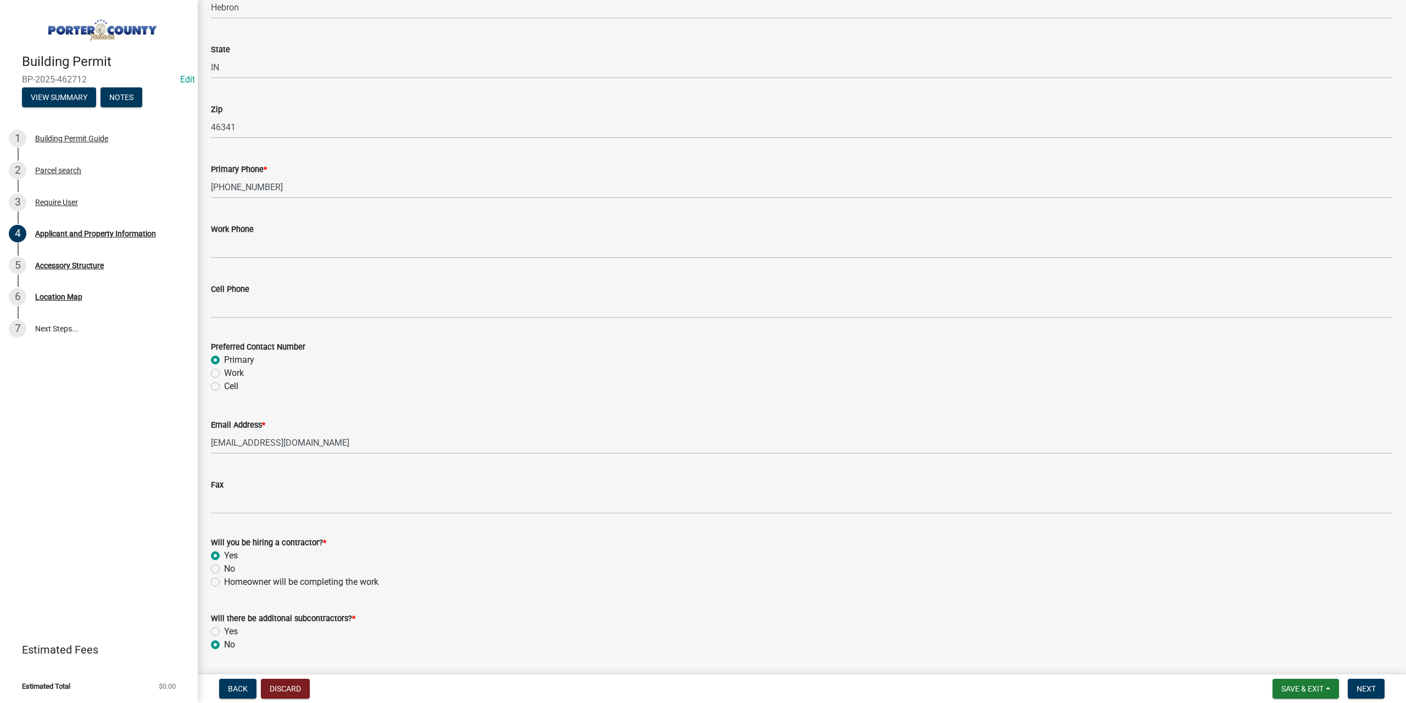
radio input "true"
click at [1372, 682] on button "Next" at bounding box center [1366, 688] width 37 height 20
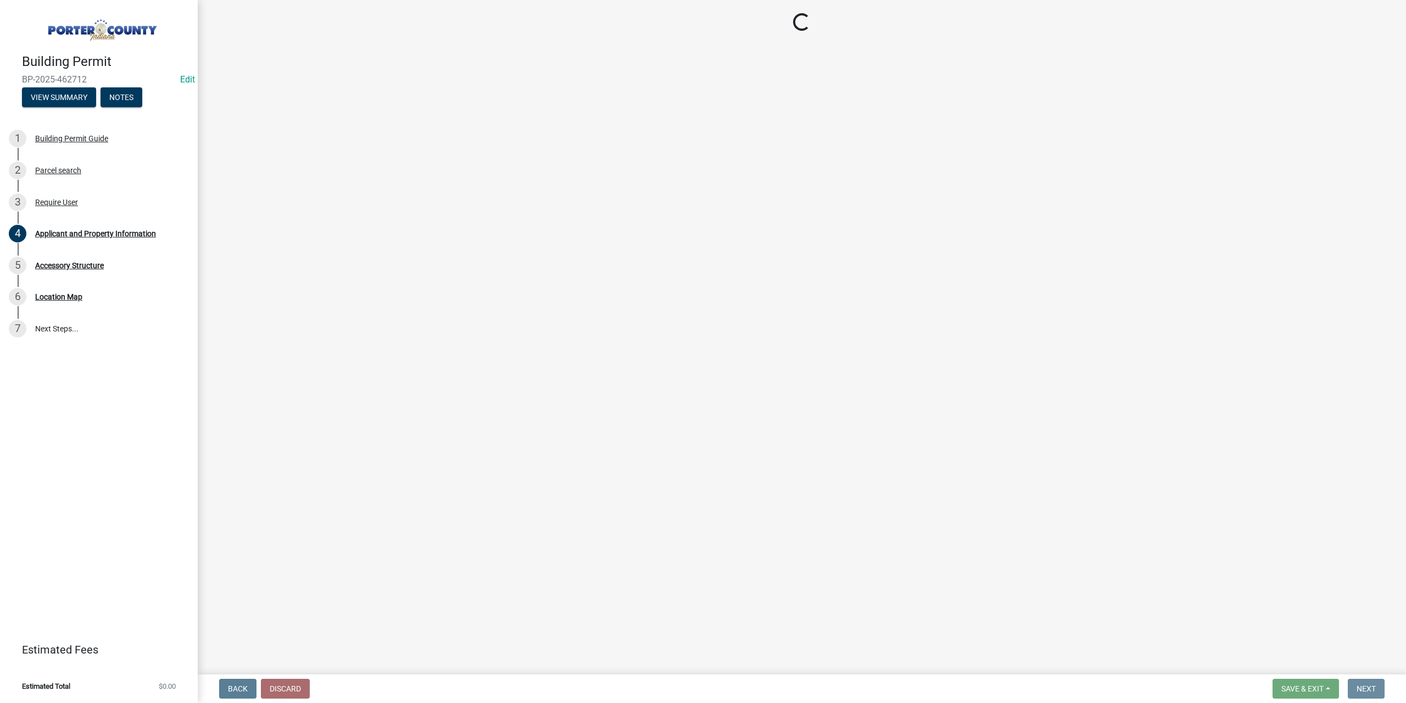
scroll to position [0, 0]
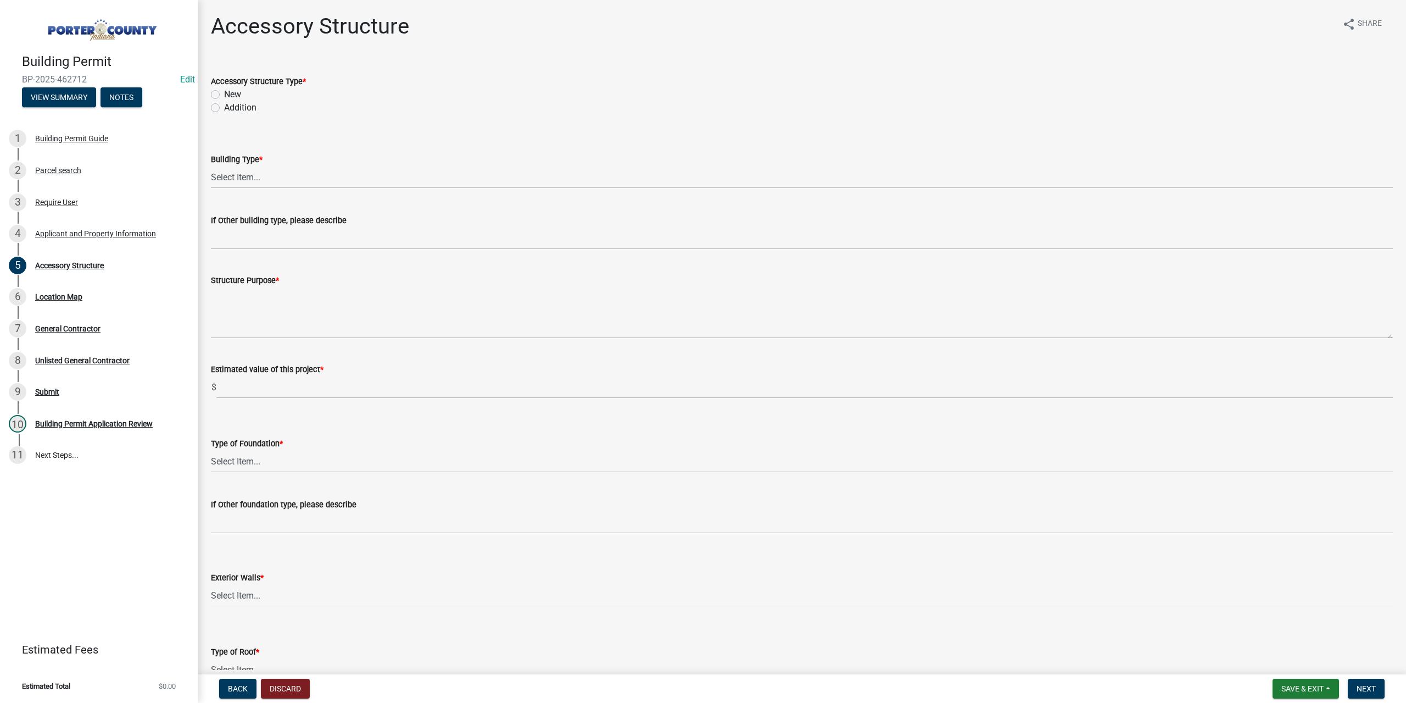
click at [224, 94] on label "New" at bounding box center [232, 94] width 17 height 13
click at [224, 94] on input "New" at bounding box center [227, 91] width 7 height 7
radio input "true"
click at [238, 182] on select "Select Item... Ag. Building Chicken Coop Detached Garage Exterior Remodel Gazeb…" at bounding box center [802, 177] width 1182 height 23
click at [211, 166] on select "Select Item... Ag. Building Chicken Coop Detached Garage Exterior Remodel Gazeb…" at bounding box center [802, 177] width 1182 height 23
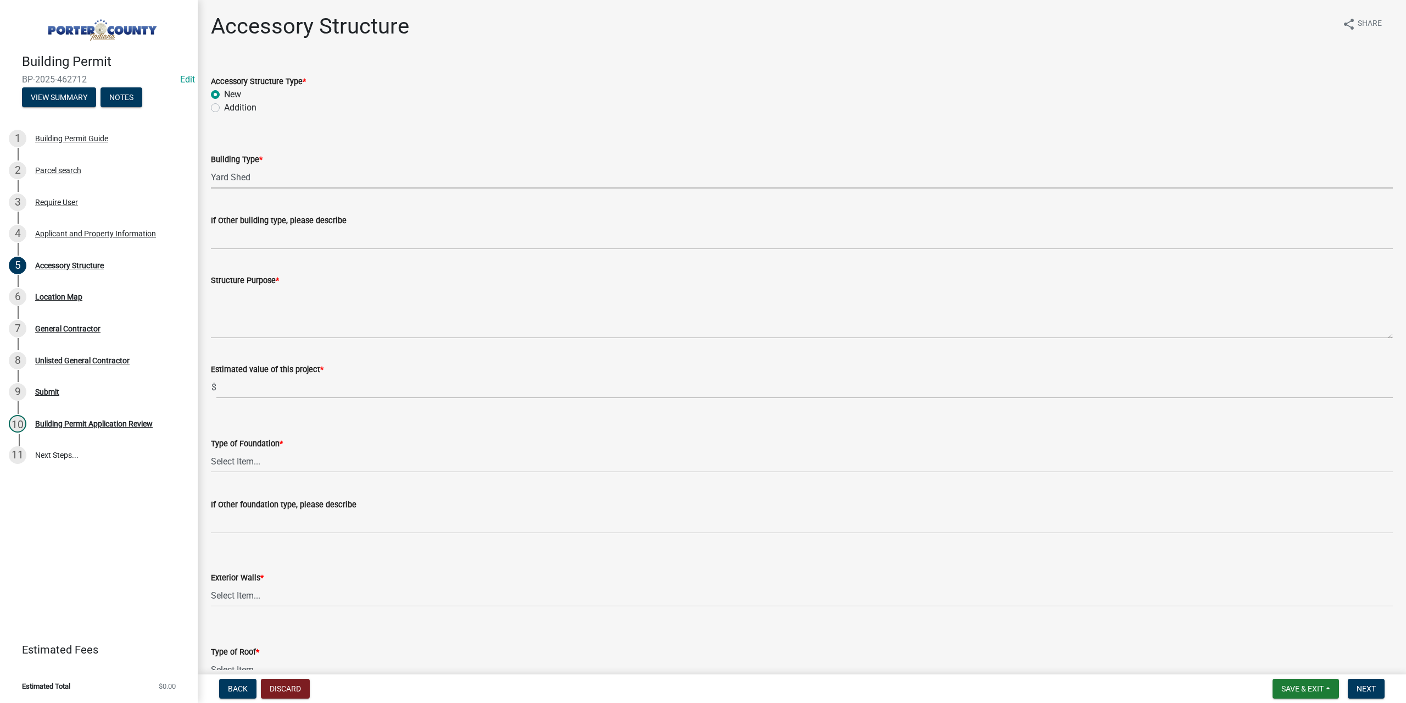
select select "b3000bfd-f408-4deb-8000-b6d1b85894a4"
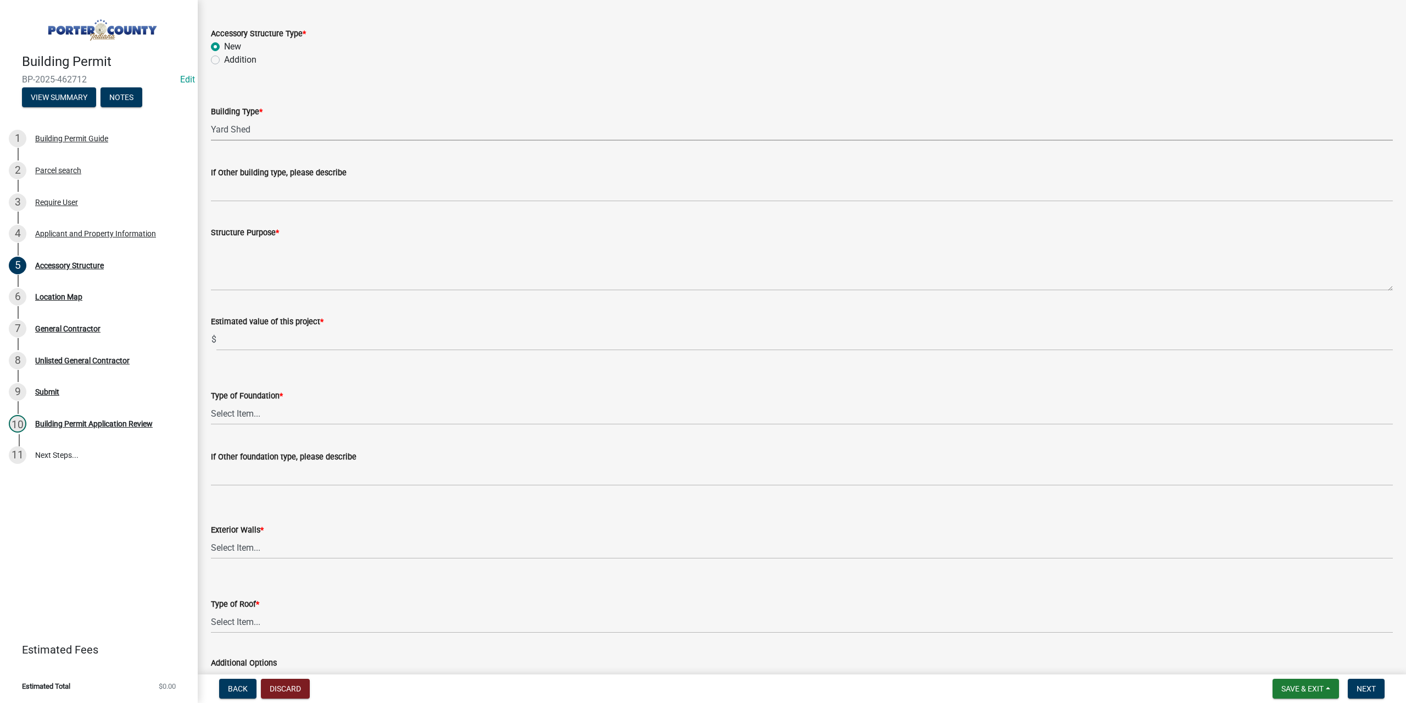
scroll to position [110, 0]
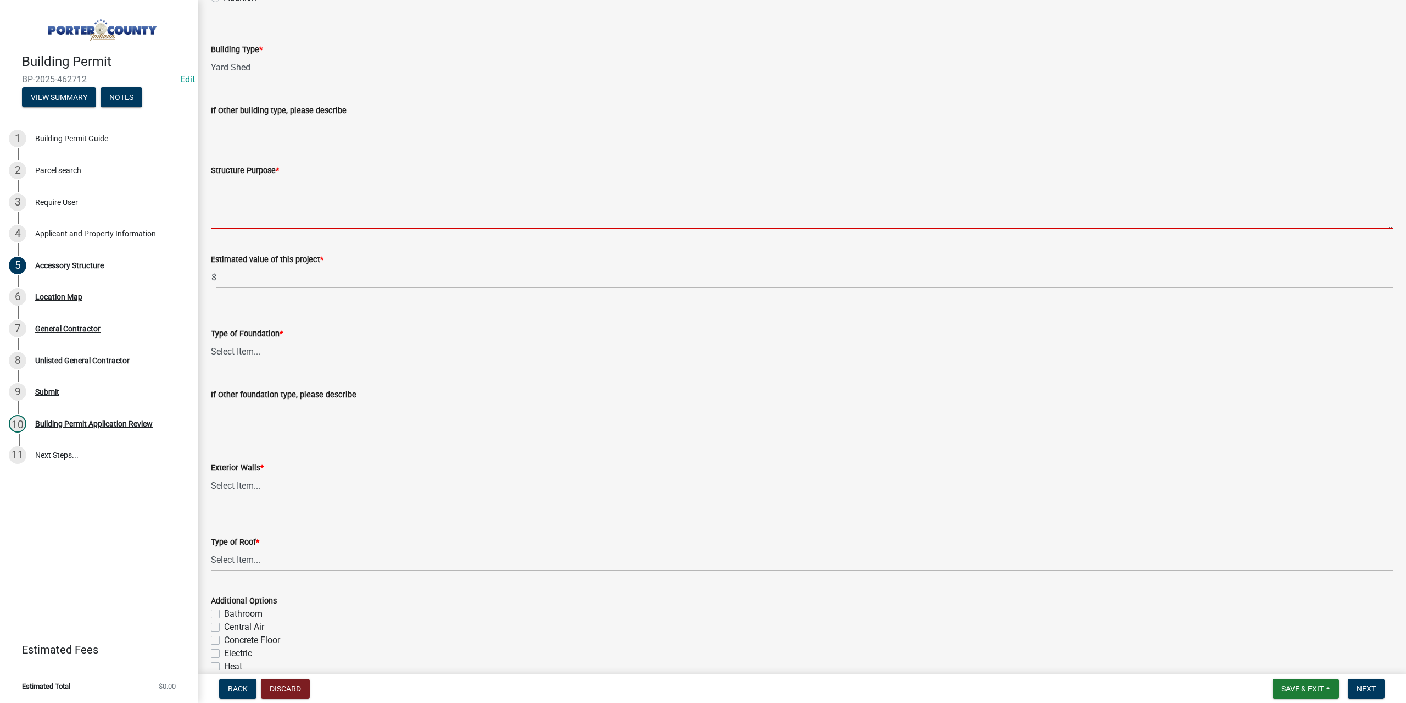
click at [257, 186] on textarea "Structure Purpose *" at bounding box center [802, 203] width 1182 height 52
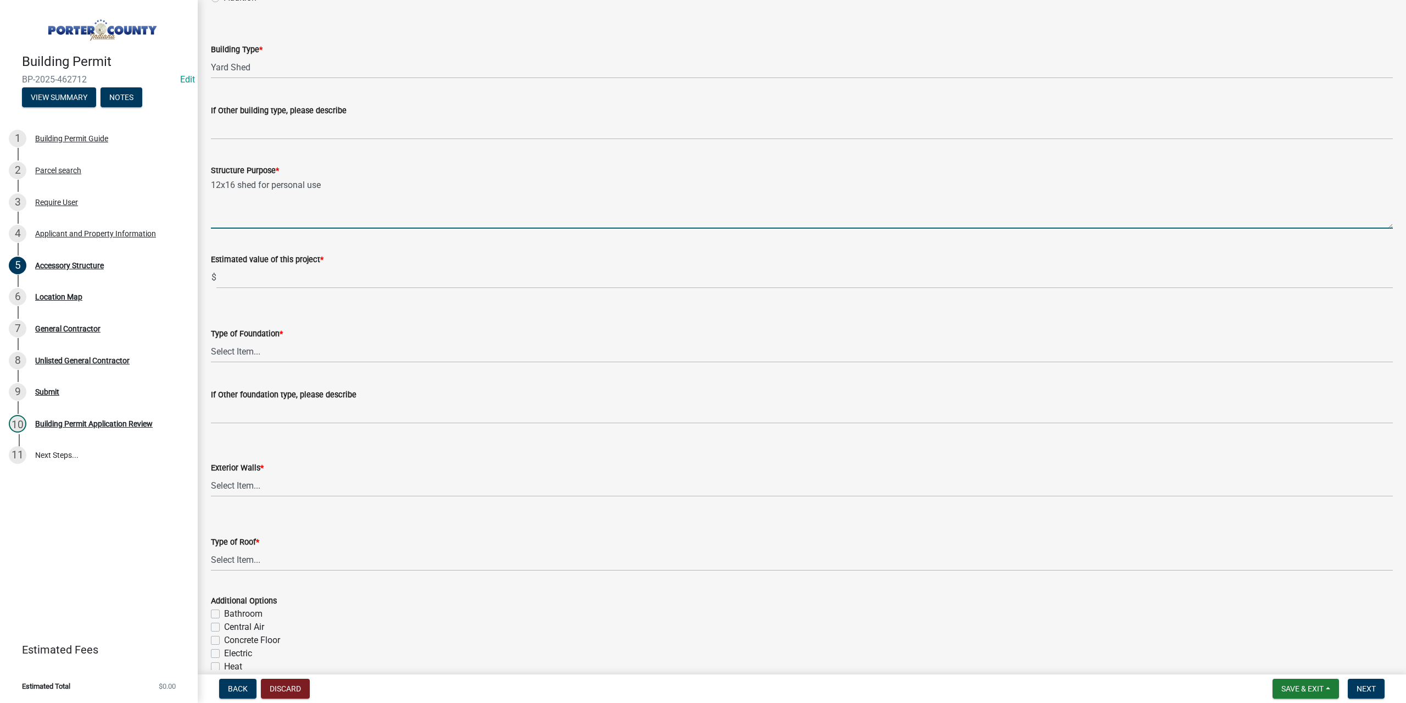
type textarea "12x16 shed for personal use"
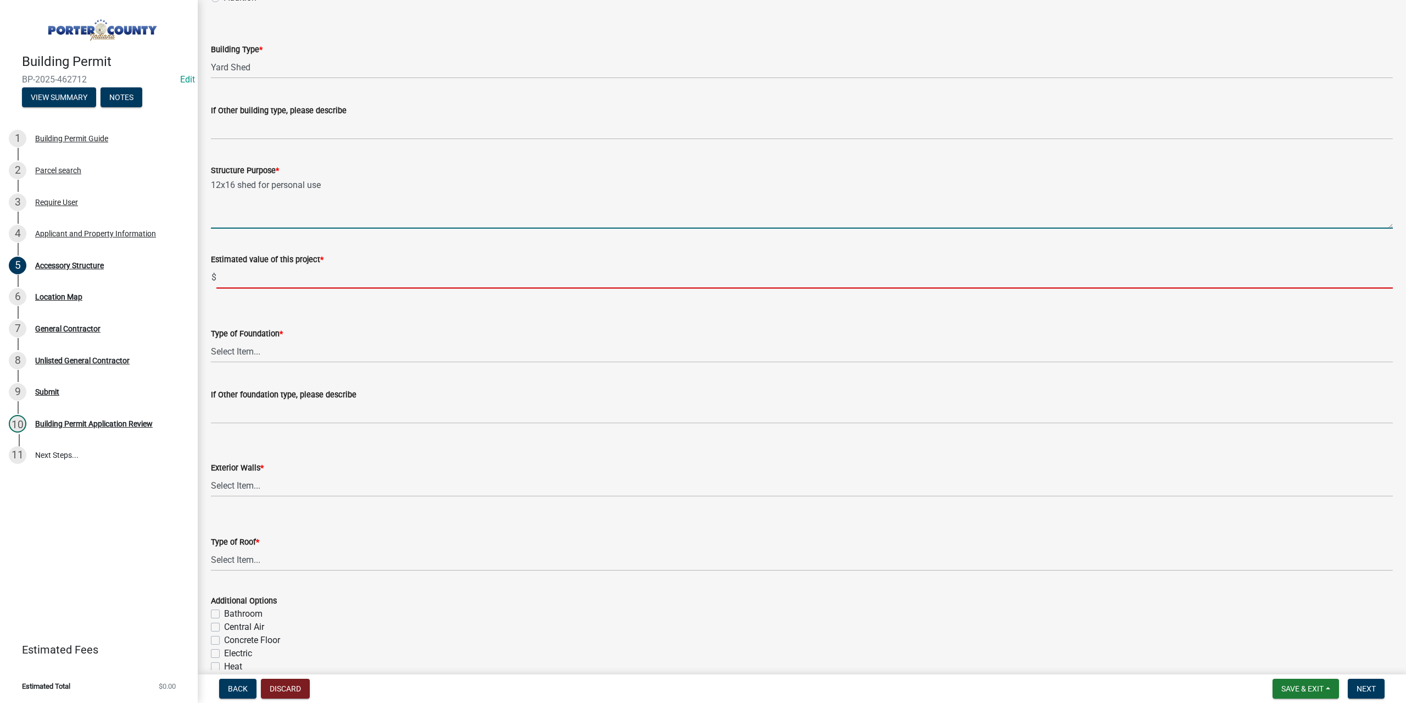
click at [293, 266] on input "text" at bounding box center [804, 277] width 1177 height 23
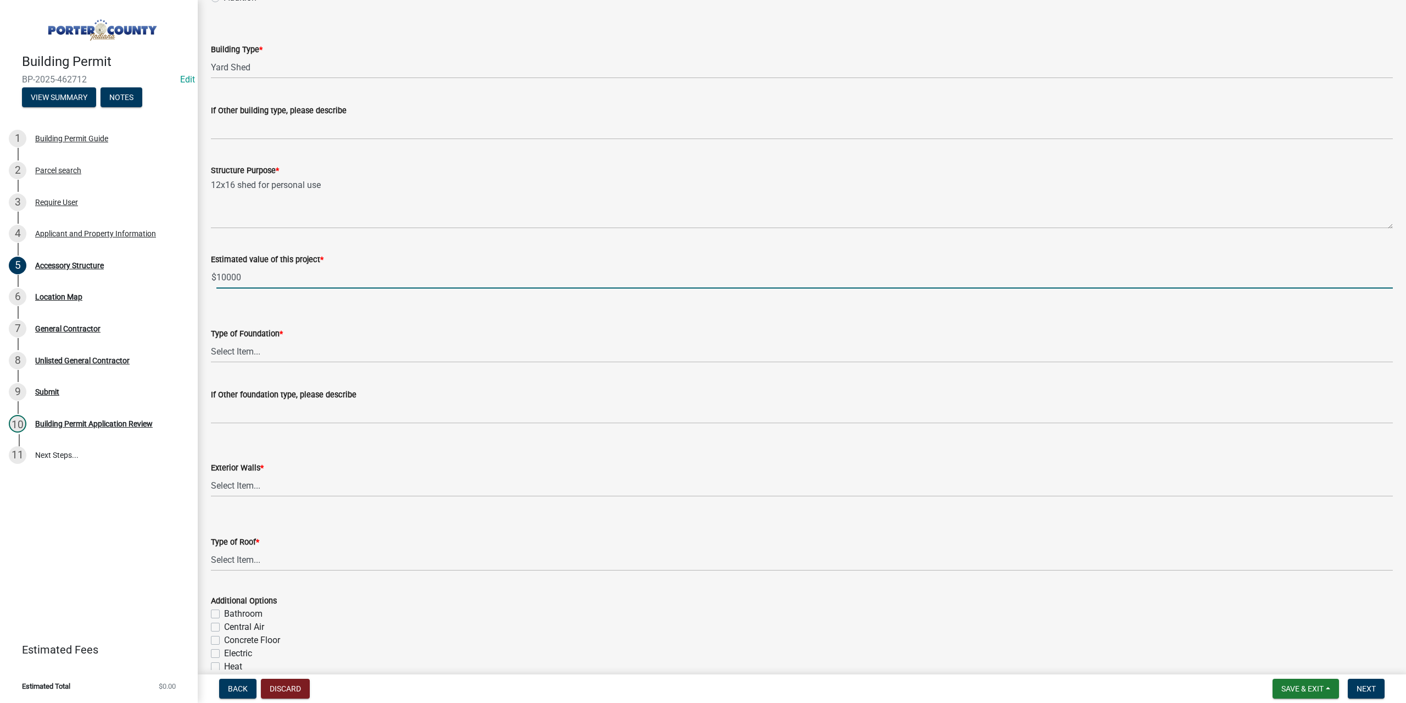
type input "10000"
click at [294, 352] on select "Select Item... Concrete Block Poured Concrete Post Frame Other" at bounding box center [802, 351] width 1182 height 23
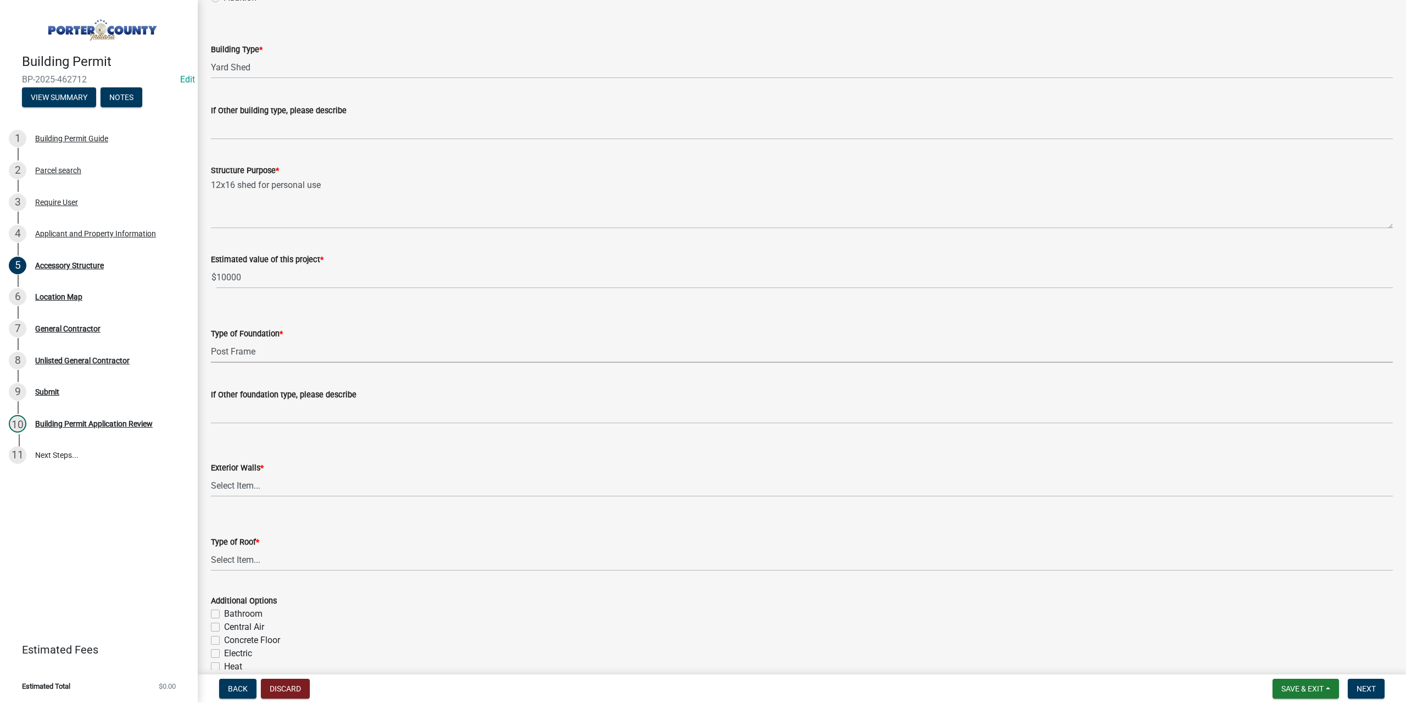
click at [211, 340] on select "Select Item... Concrete Block Poured Concrete Post Frame Other" at bounding box center [802, 351] width 1182 height 23
select select "968dc824-c675-4889-9261-eecf15873776"
click at [301, 482] on select "Select Item... Masonry Wood Frame Post Frame Steel Frame" at bounding box center [802, 485] width 1182 height 23
click at [211, 474] on select "Select Item... Masonry Wood Frame Post Frame Steel Frame" at bounding box center [802, 485] width 1182 height 23
select select "29856c7f-eeba-4e54-97cb-4d08c5c5b677"
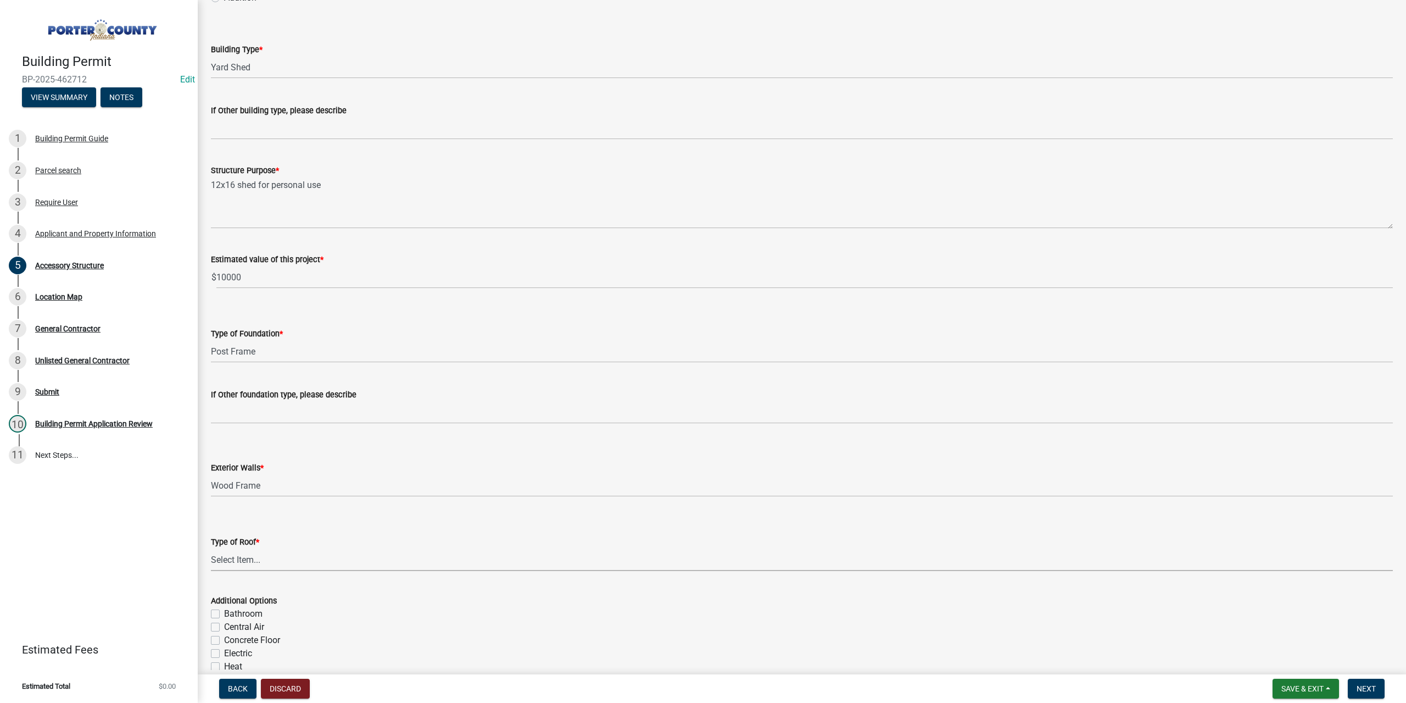
click at [302, 559] on select "Select Item... Shingles Steel" at bounding box center [802, 559] width 1182 height 23
click at [211, 548] on select "Select Item... Shingles Steel" at bounding box center [802, 559] width 1182 height 23
select select "d4b8d1da-05eb-44cd-bbb6-c979fa719f22"
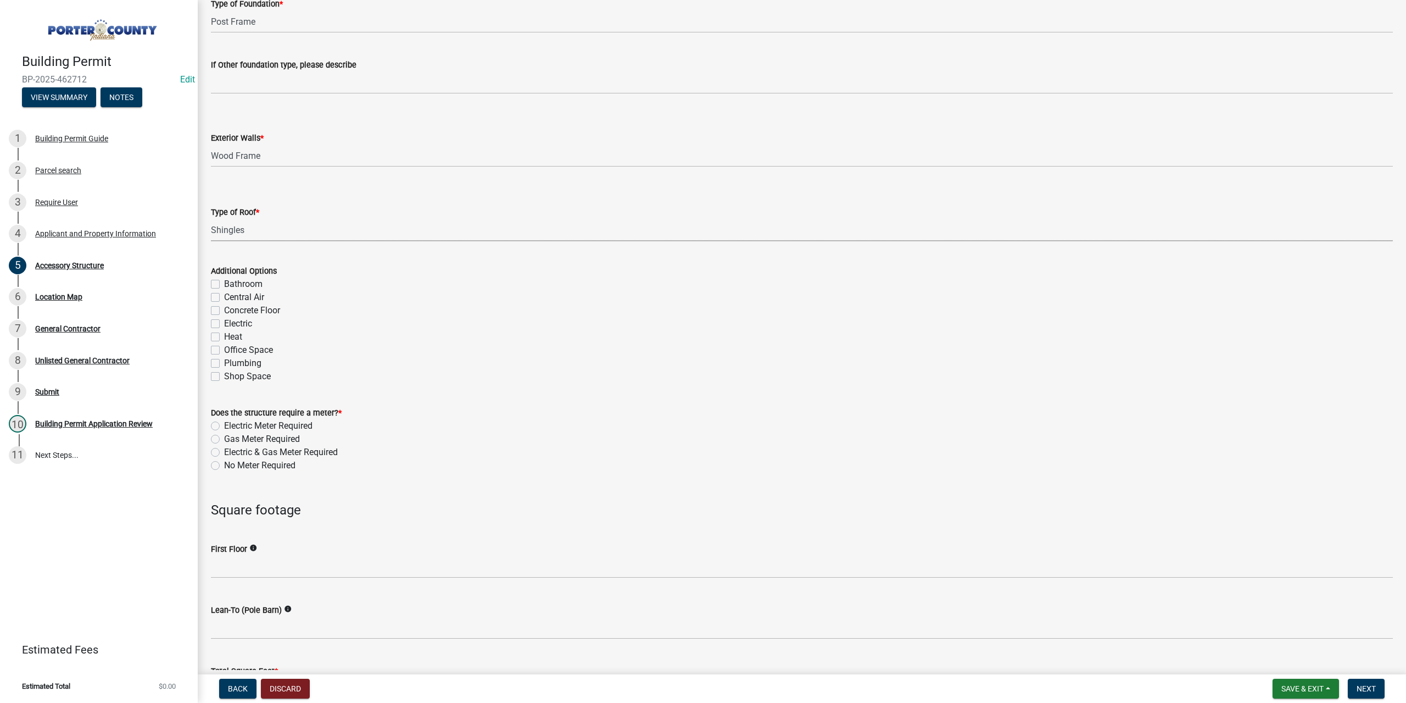
scroll to position [604, 0]
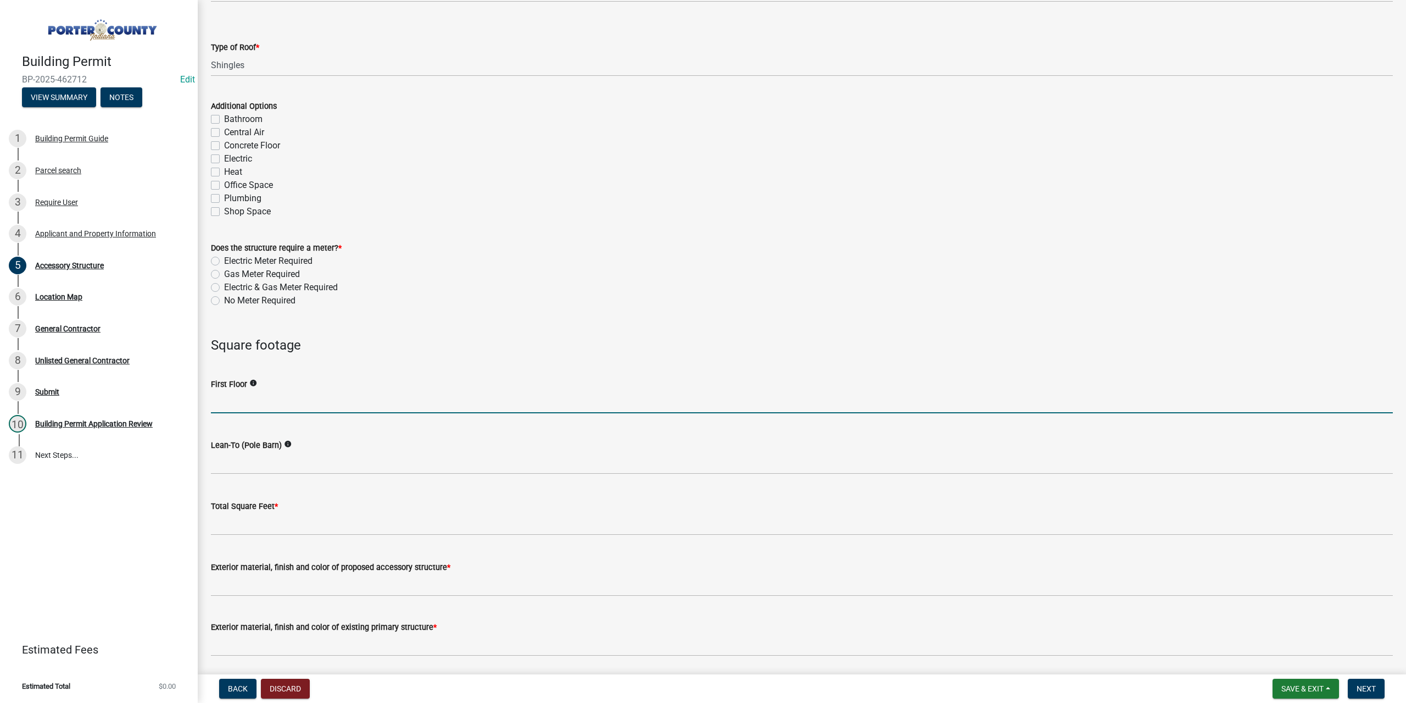
click at [279, 405] on input "text" at bounding box center [802, 402] width 1182 height 23
type input "192"
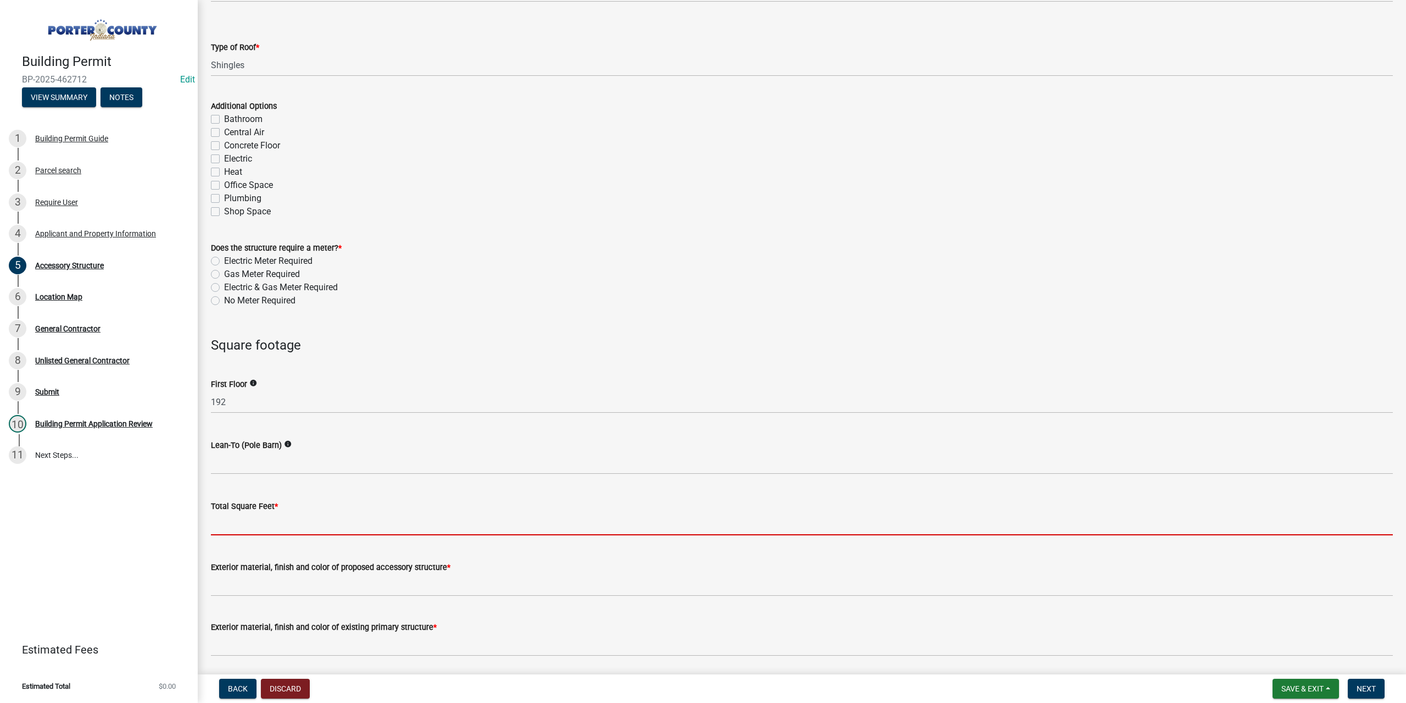
click at [249, 529] on input "text" at bounding box center [802, 524] width 1182 height 23
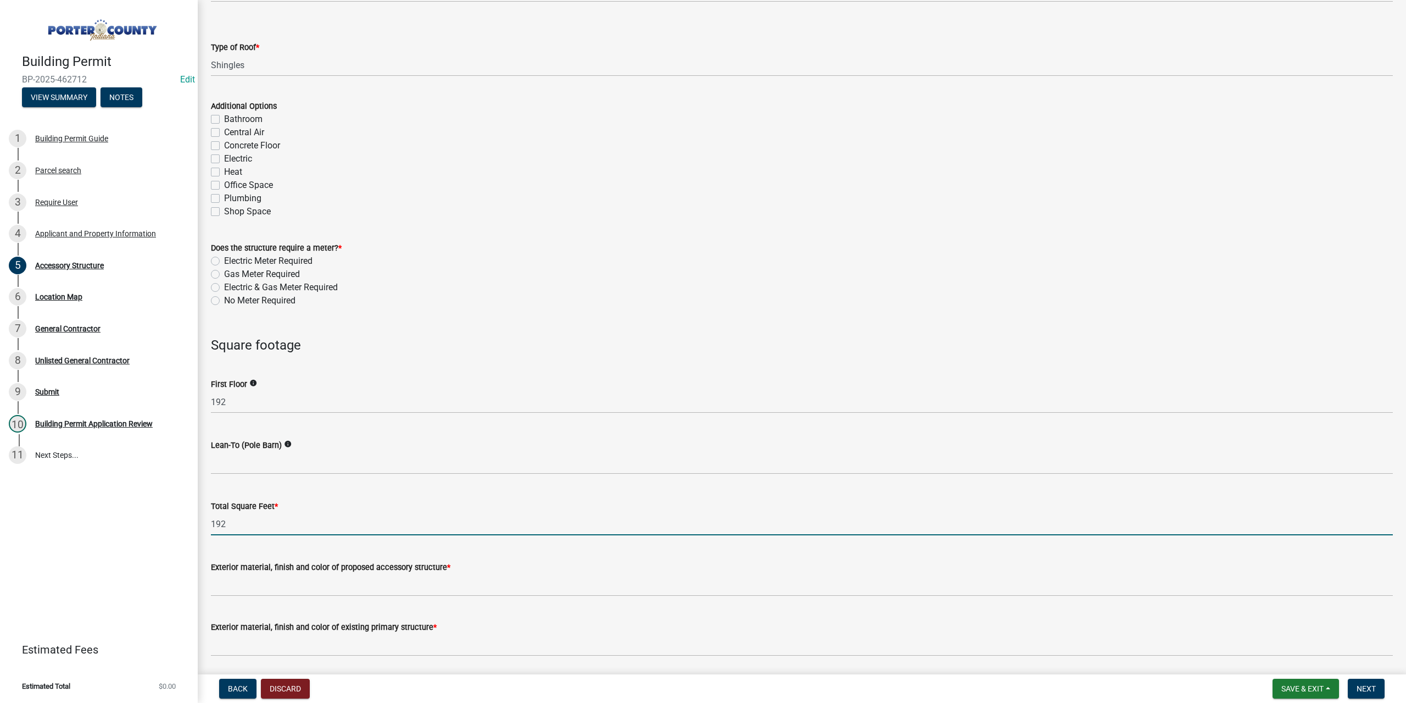
type input "192"
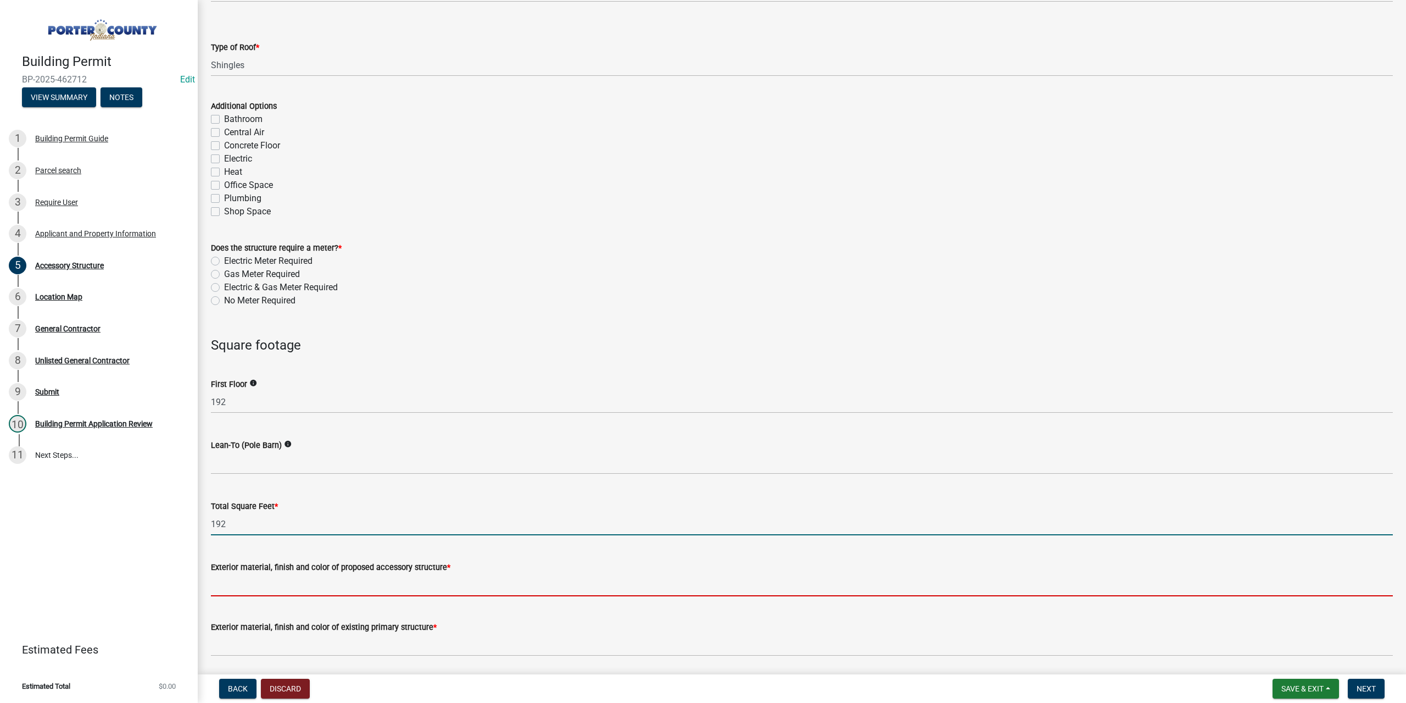
click at [241, 585] on input "Exterior material, finish and color of proposed accessory structure *" at bounding box center [802, 585] width 1182 height 23
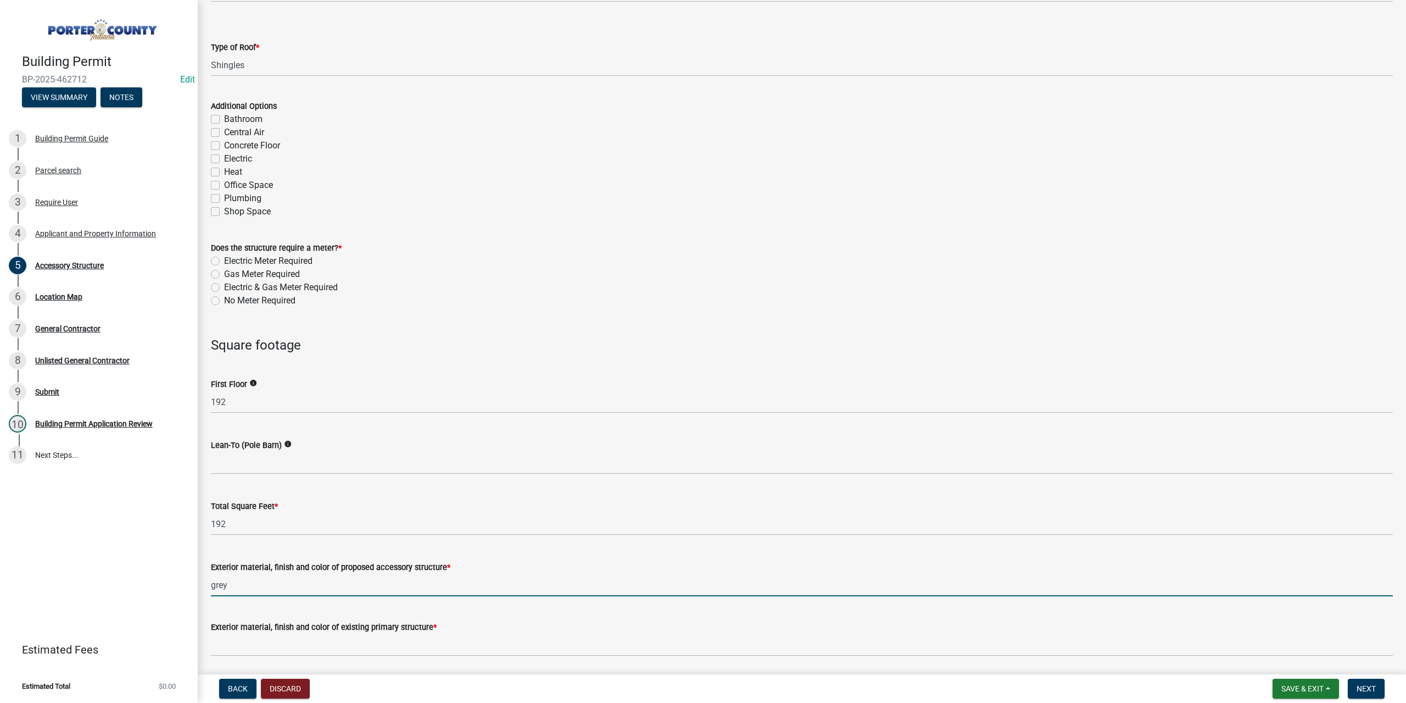
type input "grey"
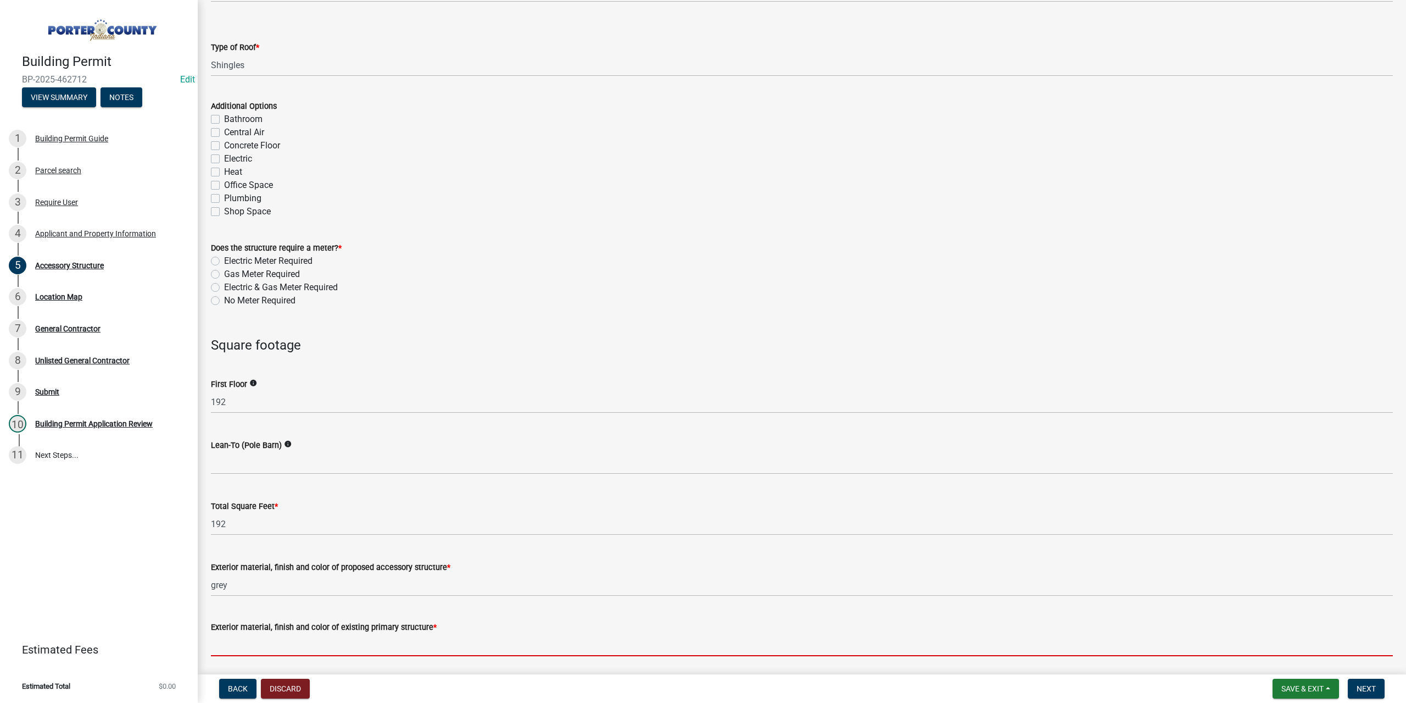
click at [265, 644] on input "Exterior material, finish and color of existing primary structure *" at bounding box center [802, 644] width 1182 height 23
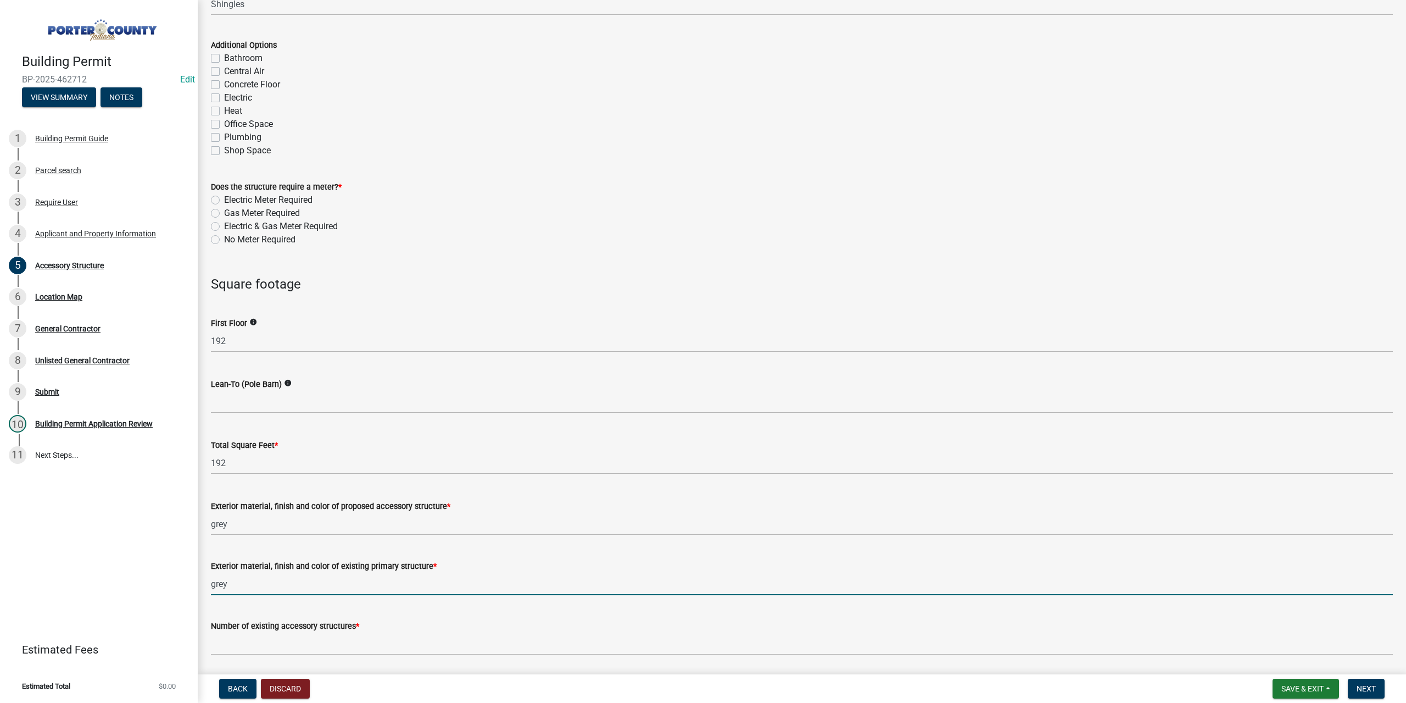
scroll to position [824, 0]
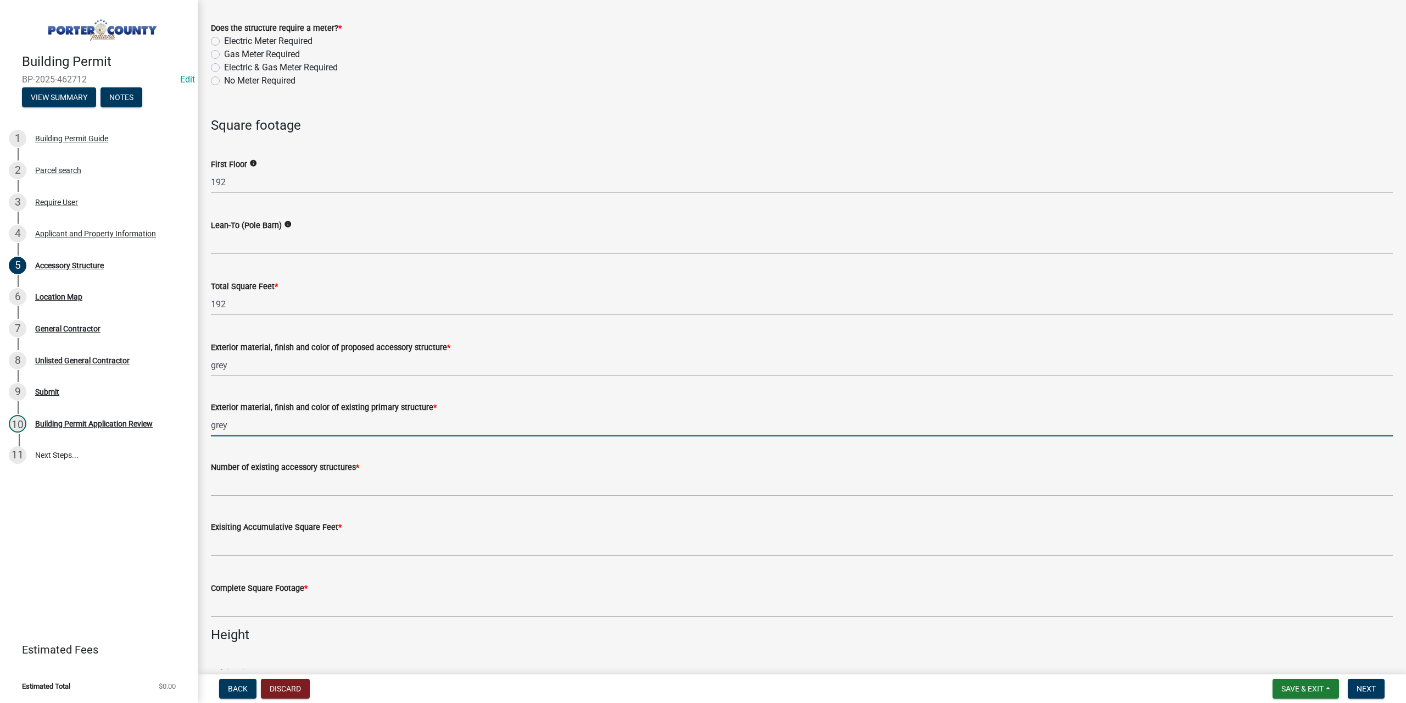
type input "grey"
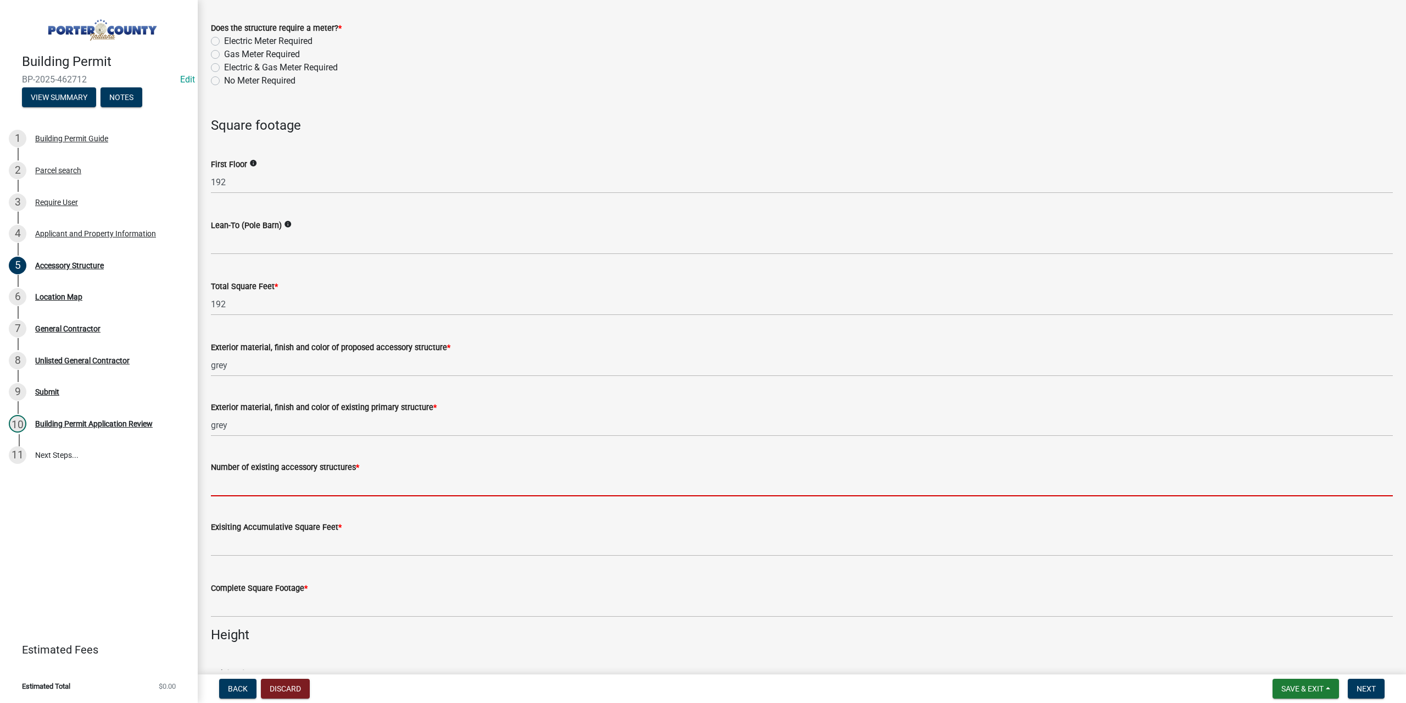
click at [249, 481] on input "Number of existing accessory structures *" at bounding box center [802, 485] width 1182 height 23
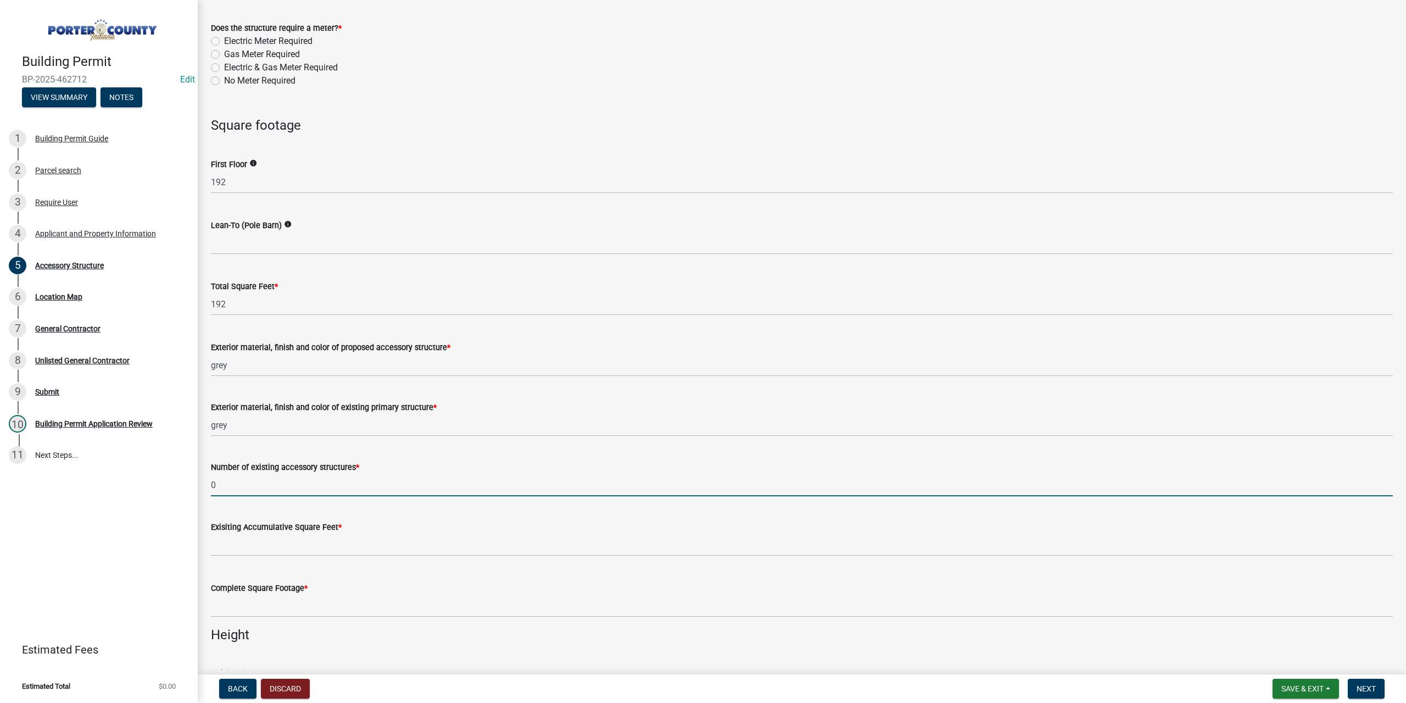
type input "0"
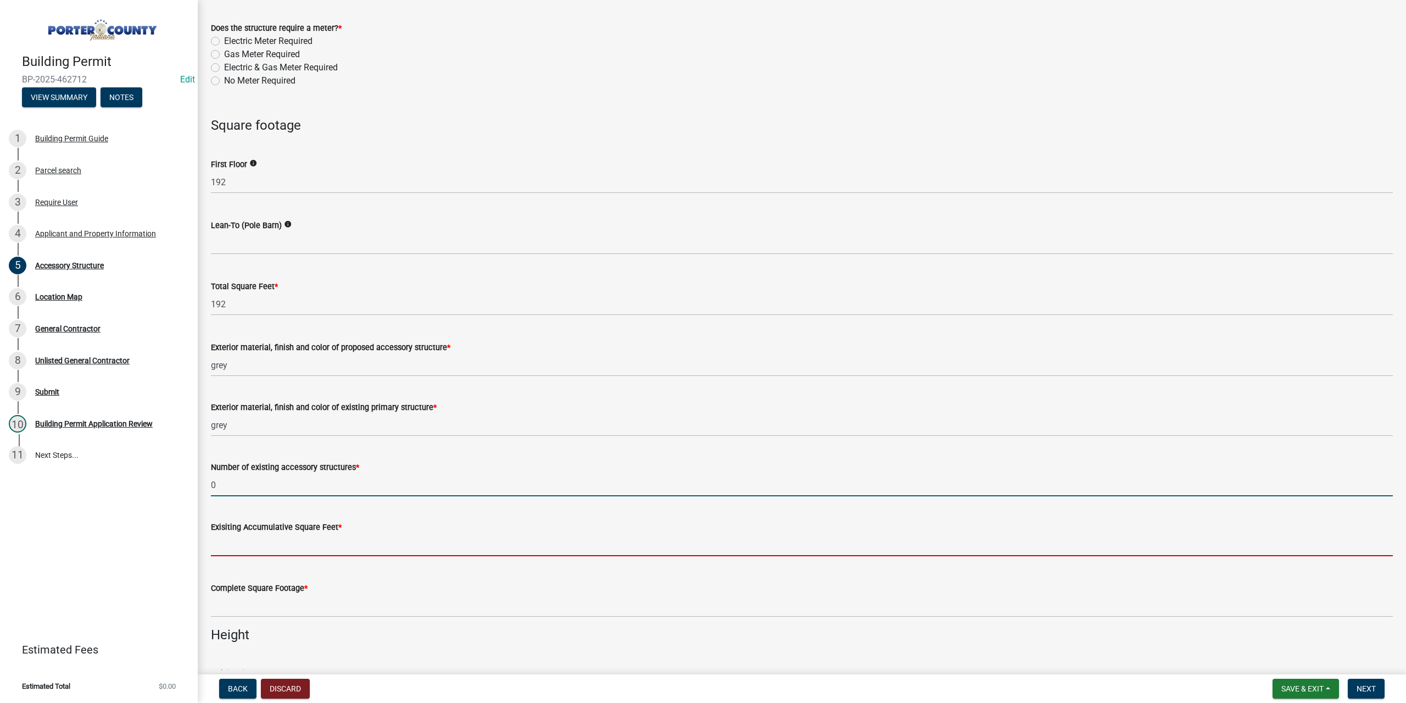
click at [271, 542] on input "text" at bounding box center [802, 544] width 1182 height 23
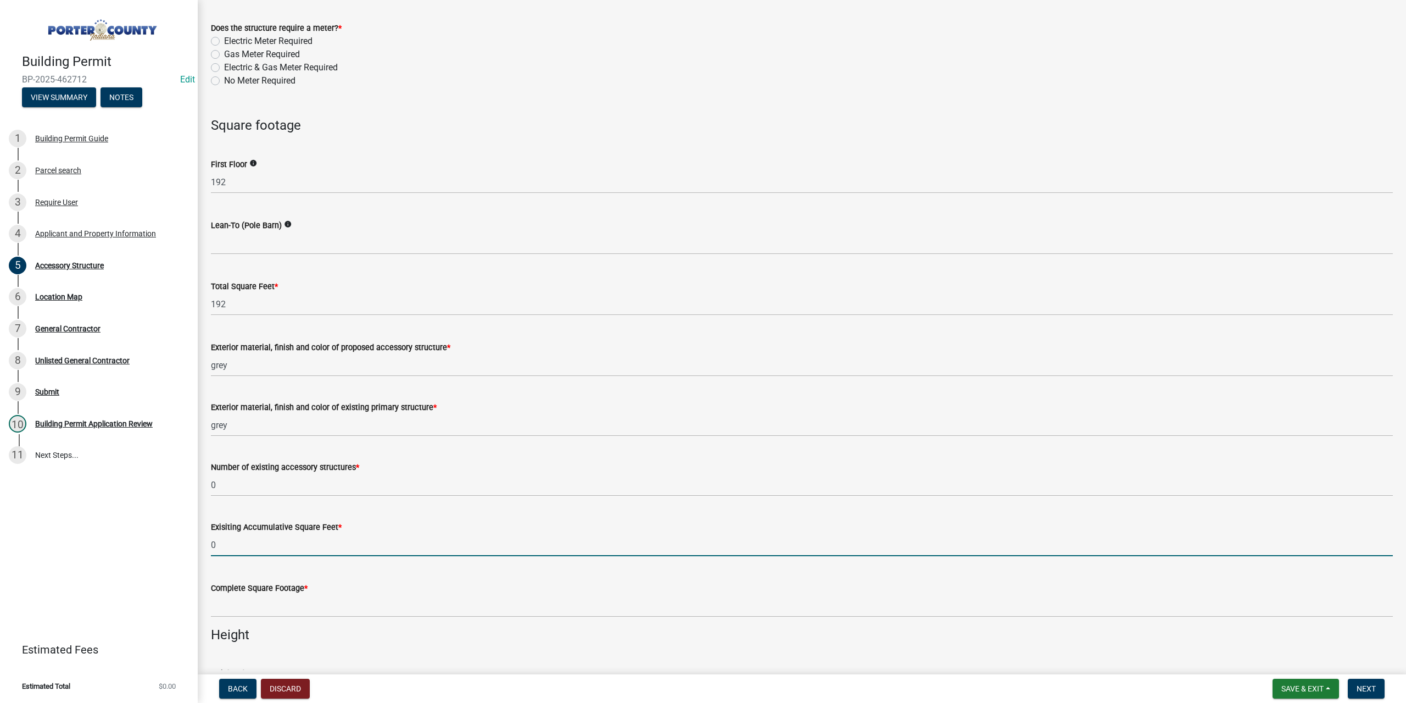
type input "0"
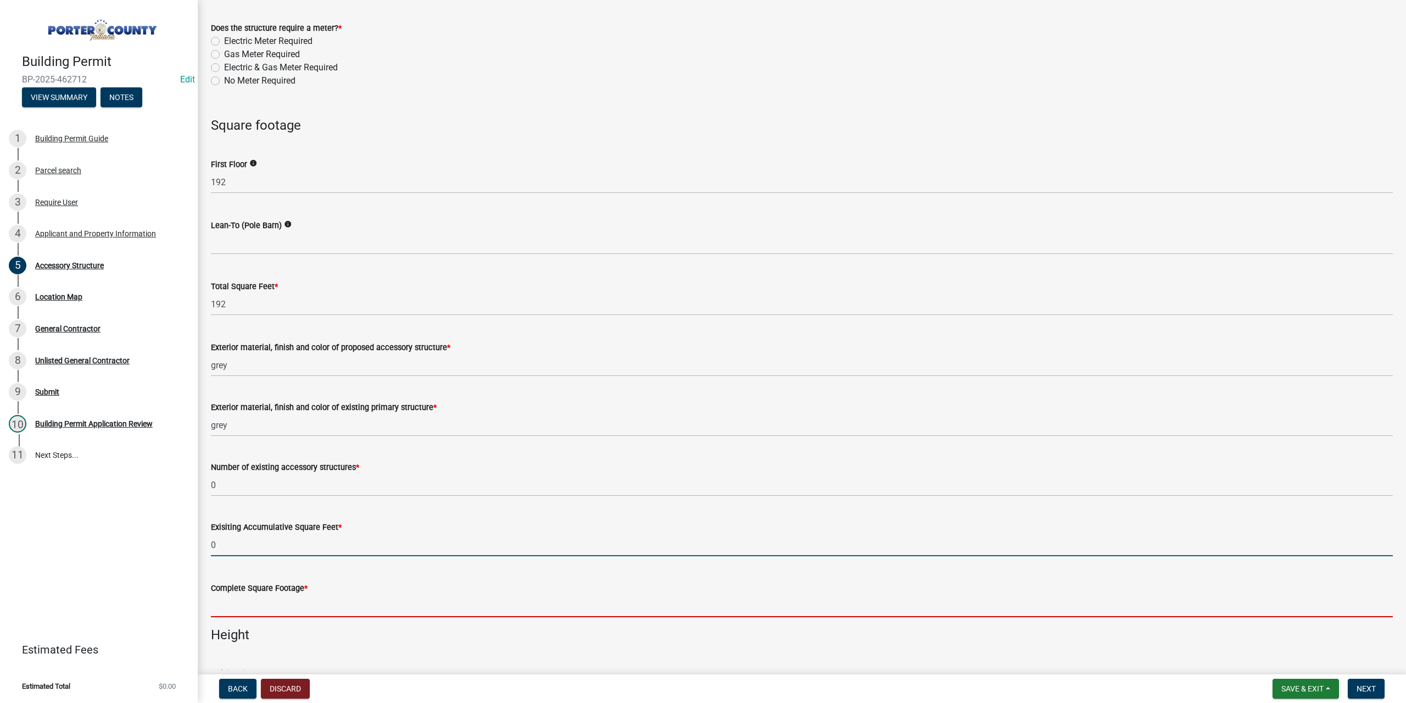
drag, startPoint x: 288, startPoint y: 603, endPoint x: 294, endPoint y: 605, distance: 6.9
click at [293, 604] on input "text" at bounding box center [802, 605] width 1182 height 23
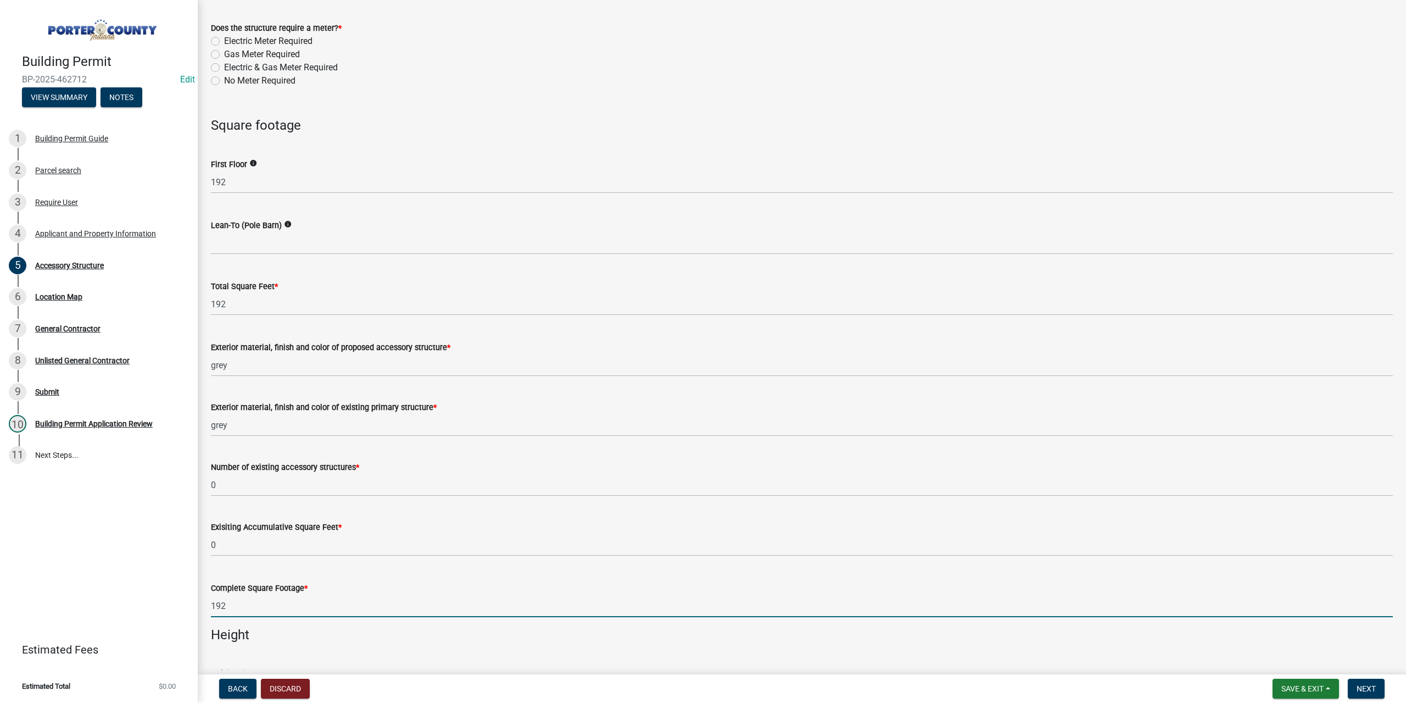
scroll to position [879, 0]
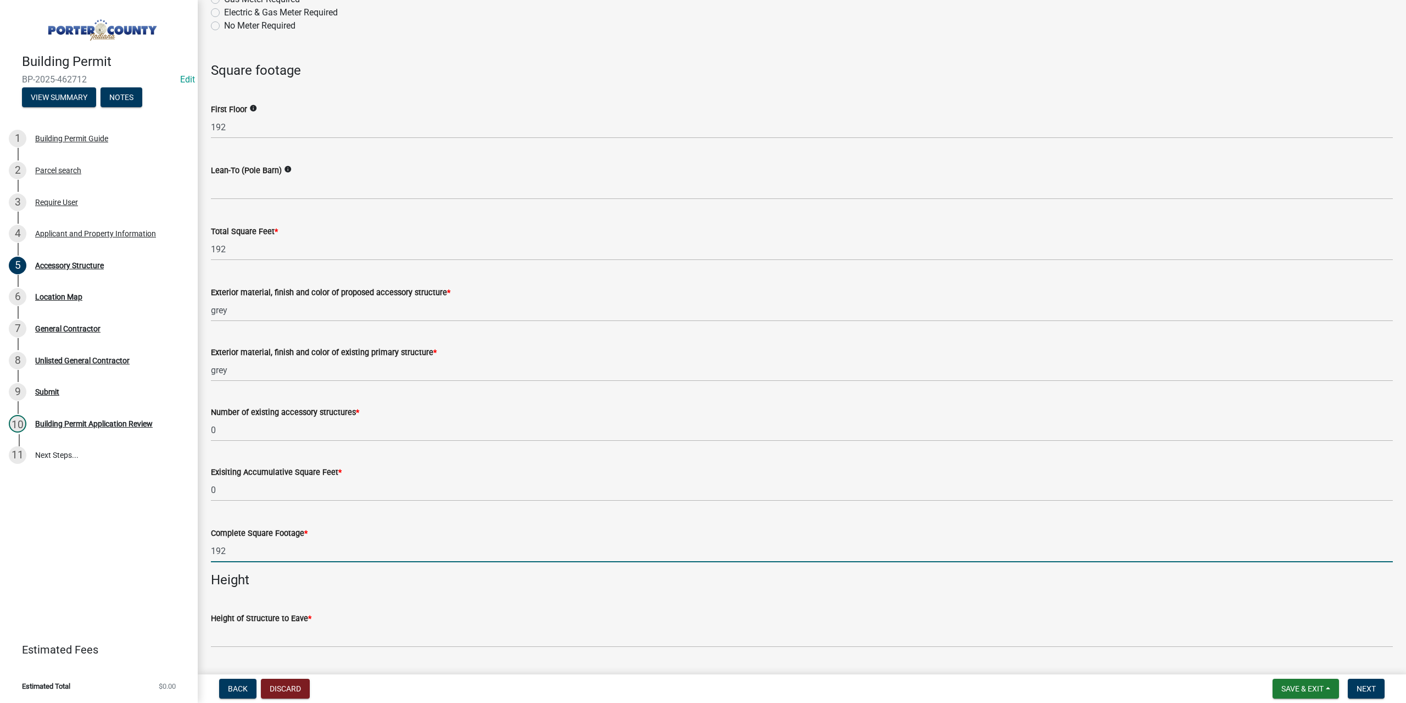
type input "192"
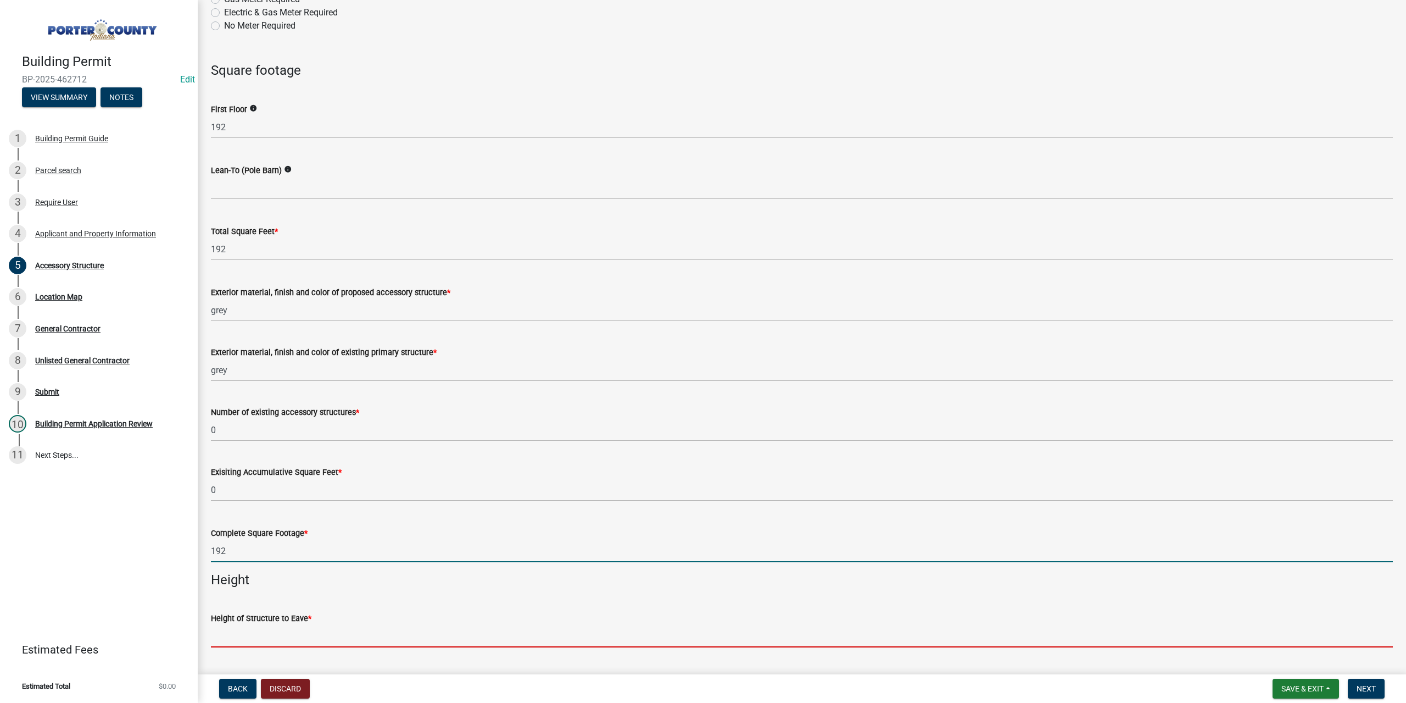
click at [220, 630] on input "Height of Structure to Eave *" at bounding box center [802, 636] width 1182 height 23
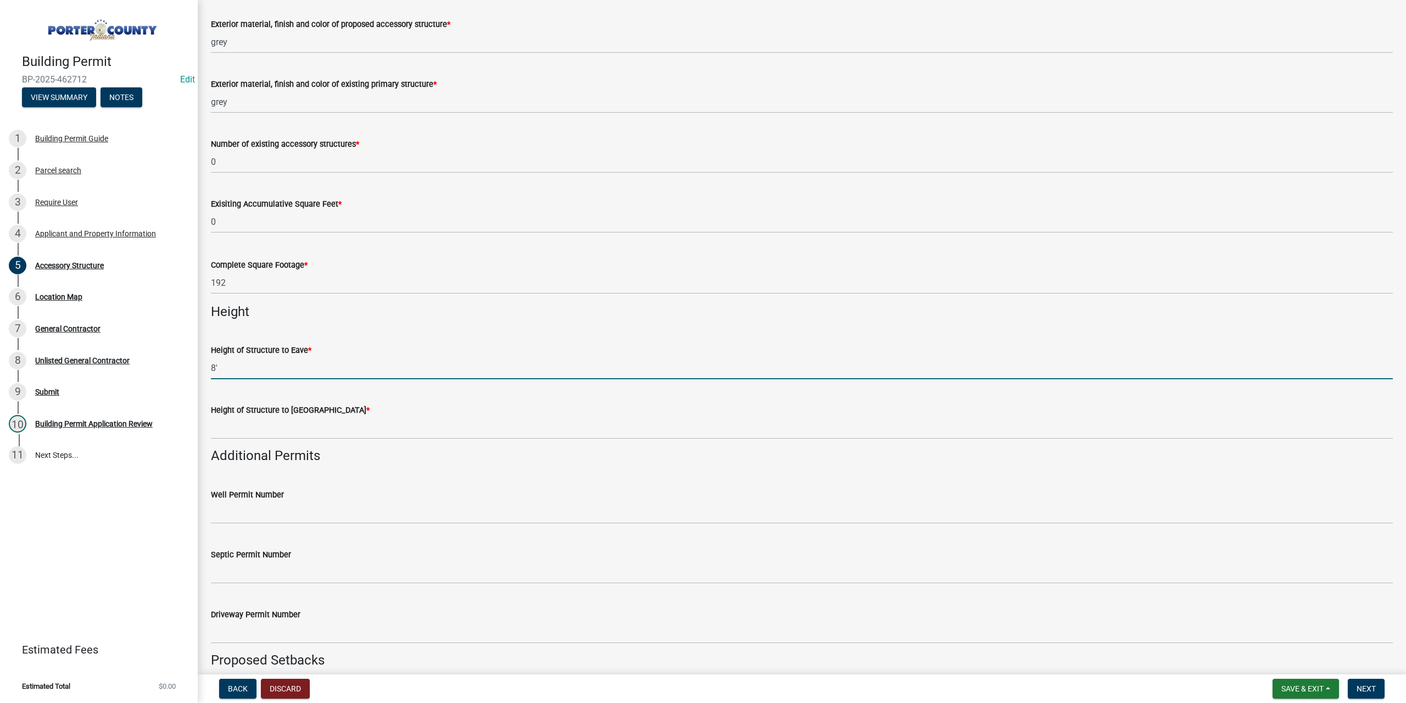
scroll to position [1154, 0]
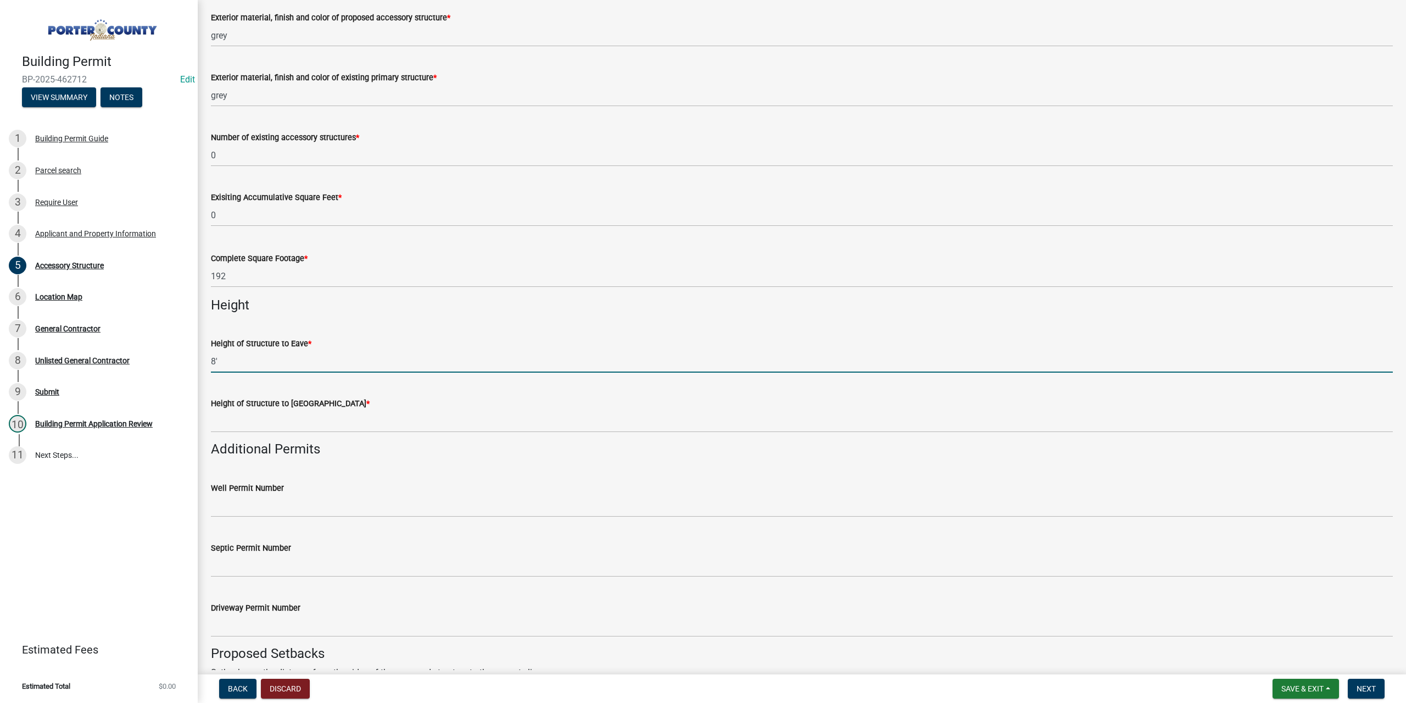
type input "8'"
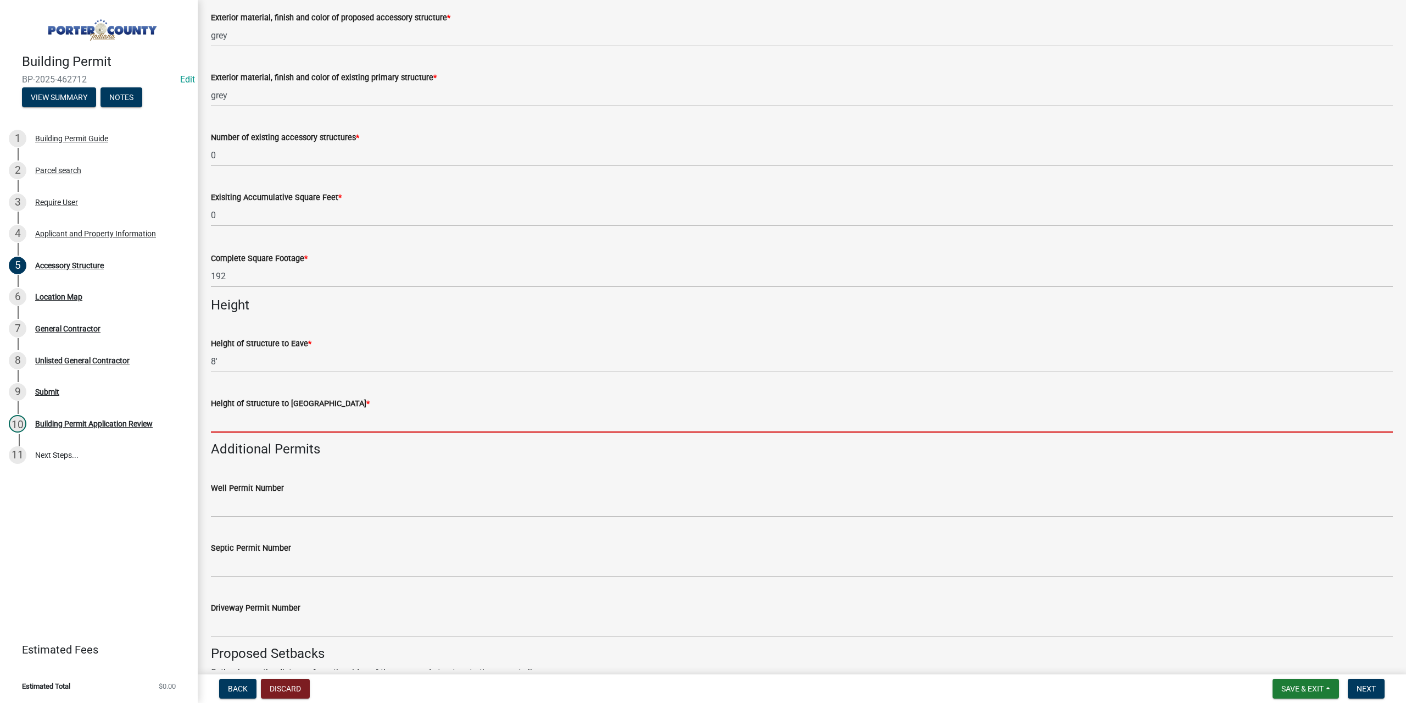
click at [240, 426] on input "Height of Structure to Roof Peak *" at bounding box center [802, 421] width 1182 height 23
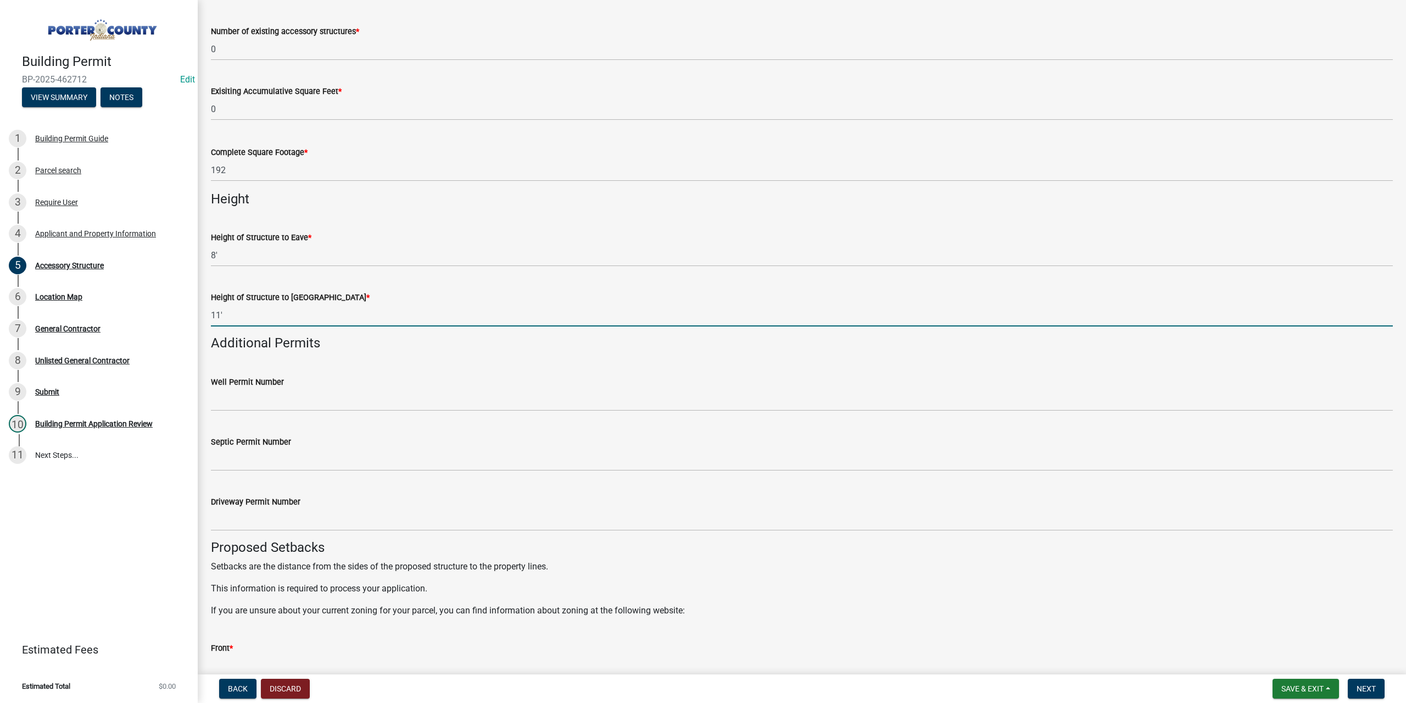
scroll to position [1264, 0]
type input "11'"
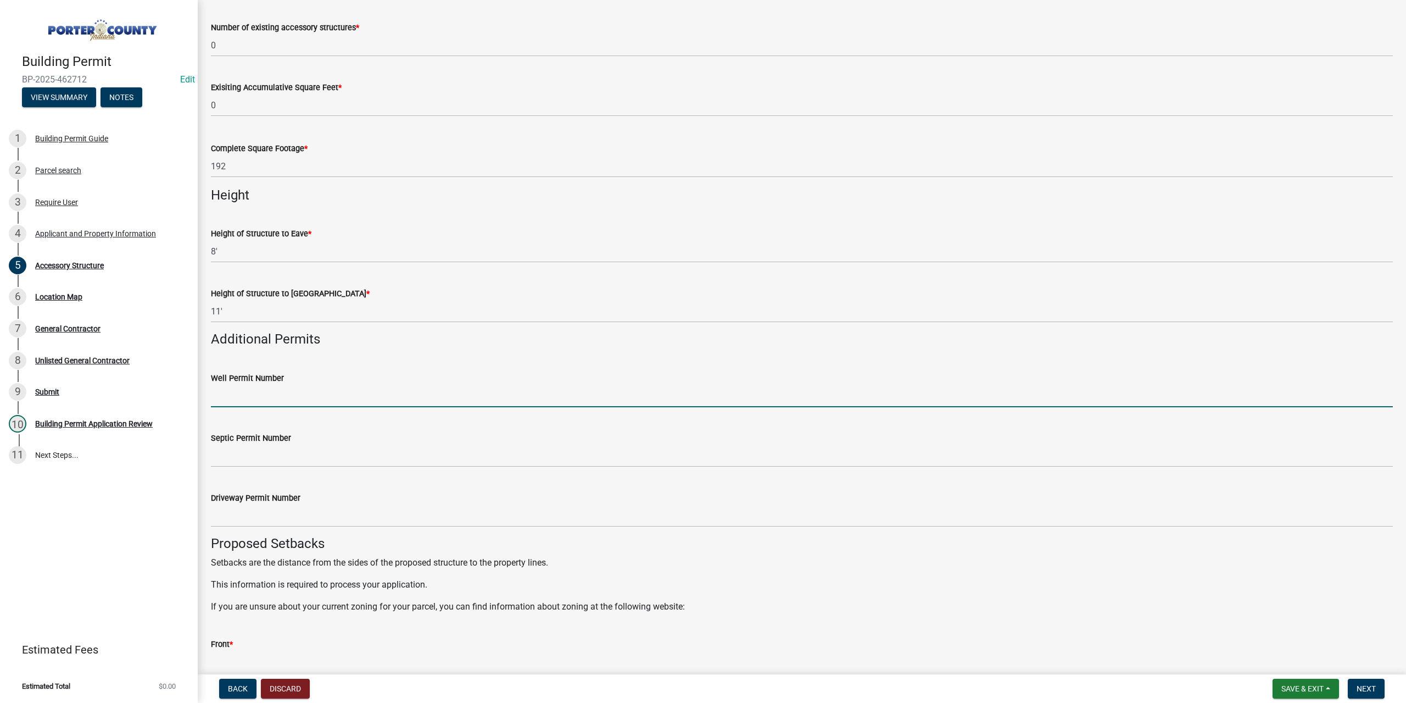
click at [265, 387] on input "Well Permit Number" at bounding box center [802, 396] width 1182 height 23
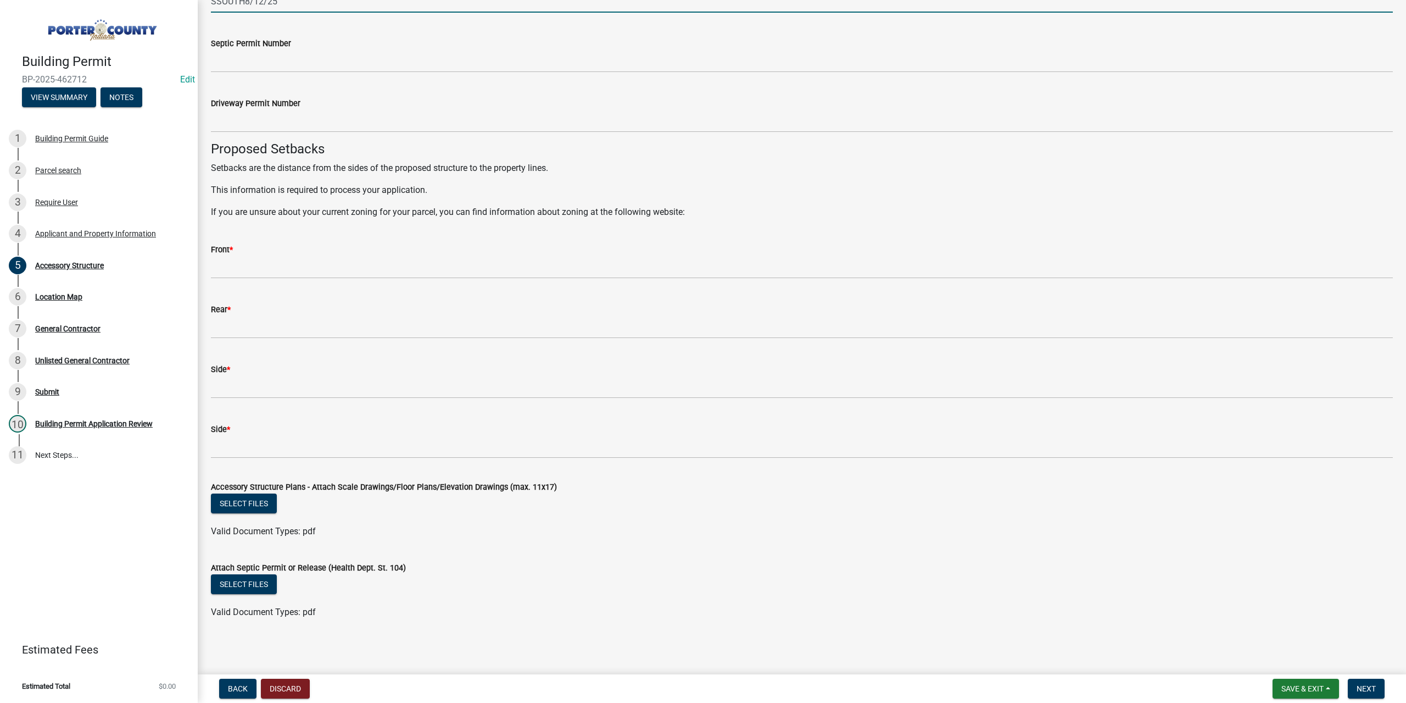
scroll to position [1659, 0]
type input "SSOUTH8/12/25"
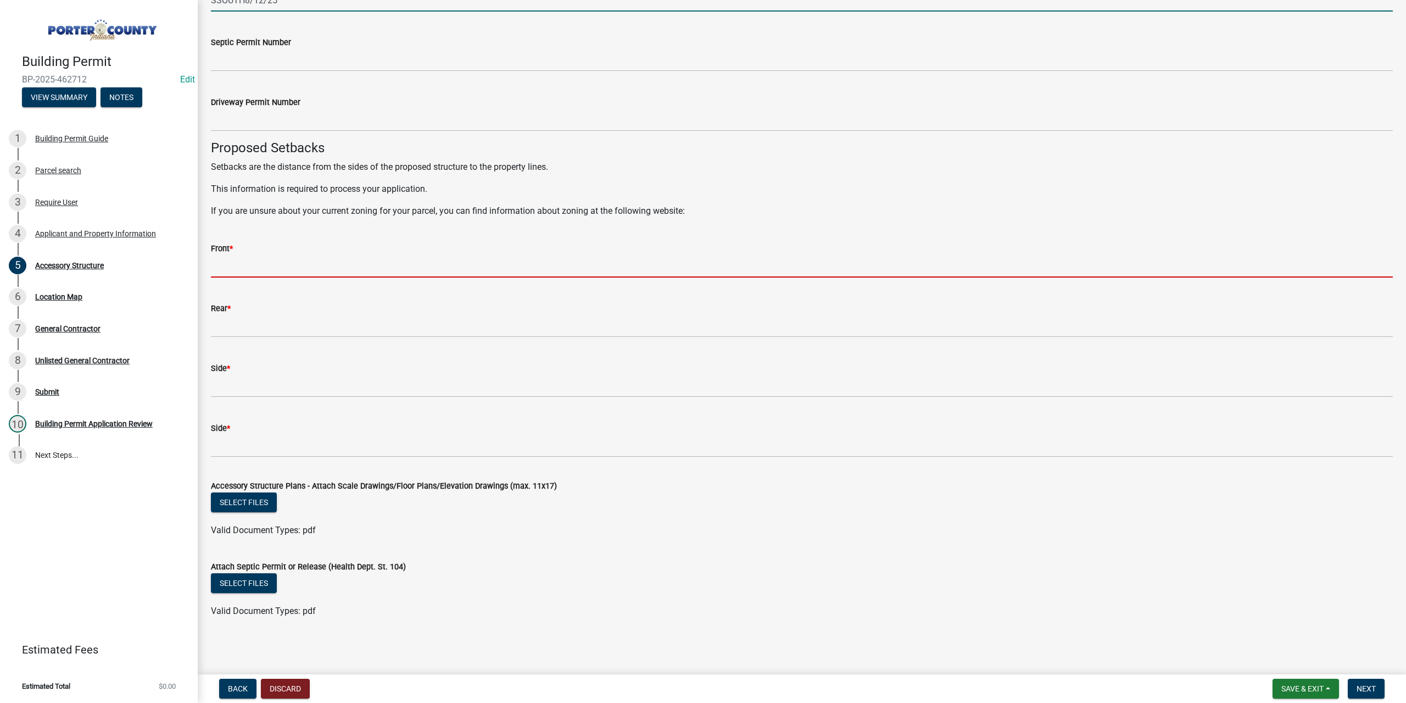
click at [258, 257] on input "Front *" at bounding box center [802, 266] width 1182 height 23
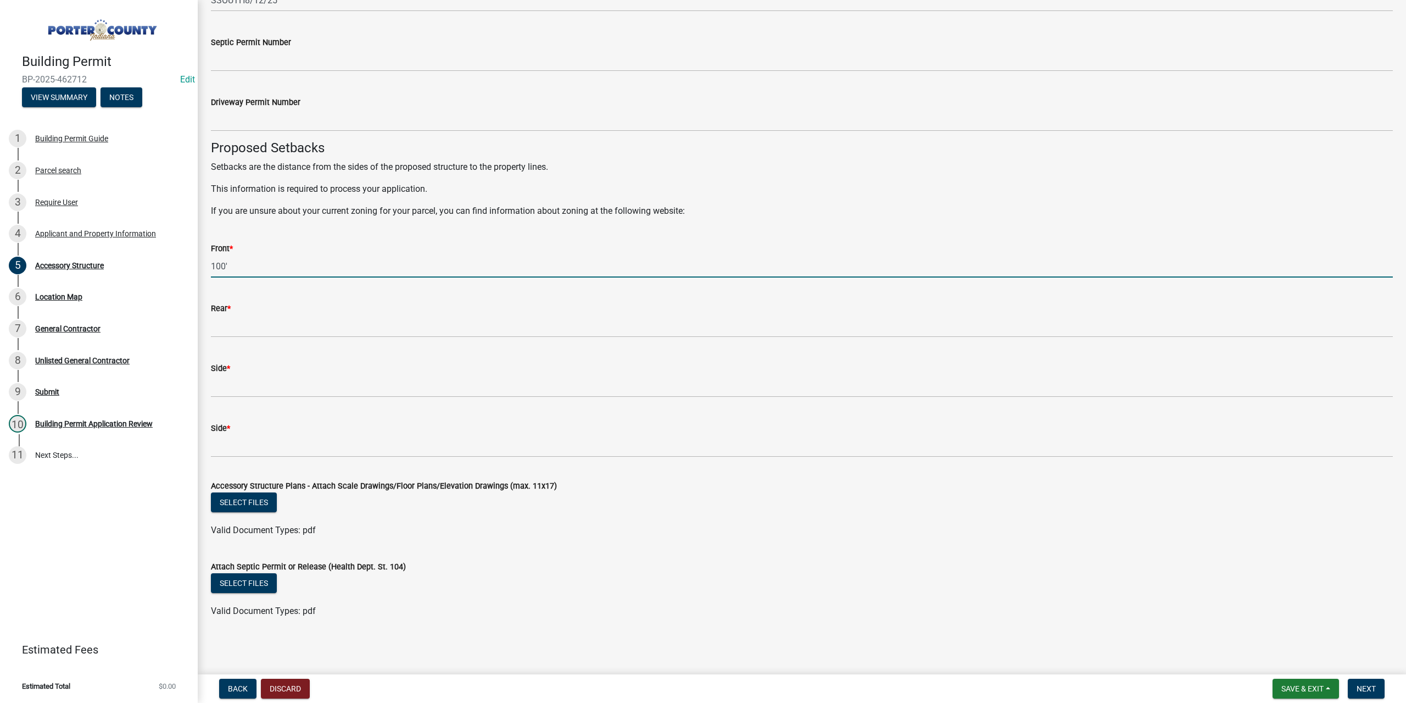
type input "100'"
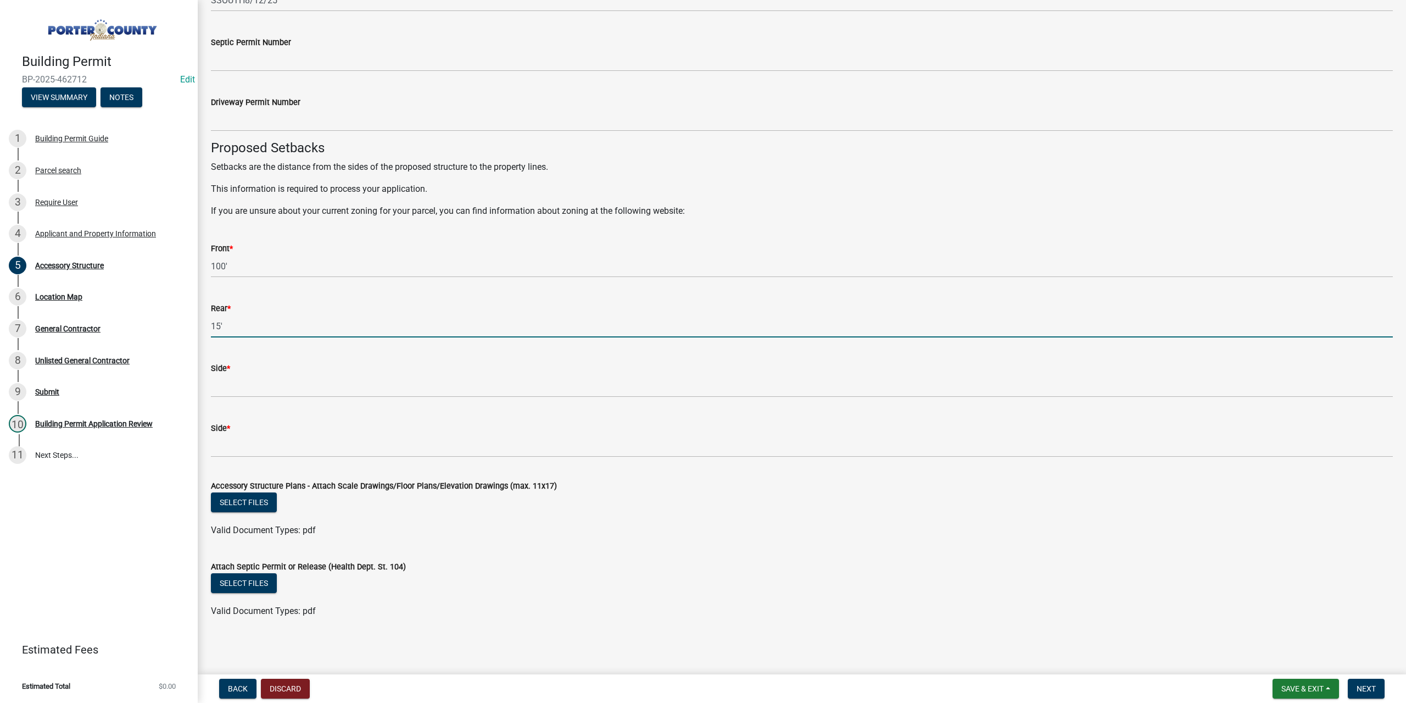
type input "15'"
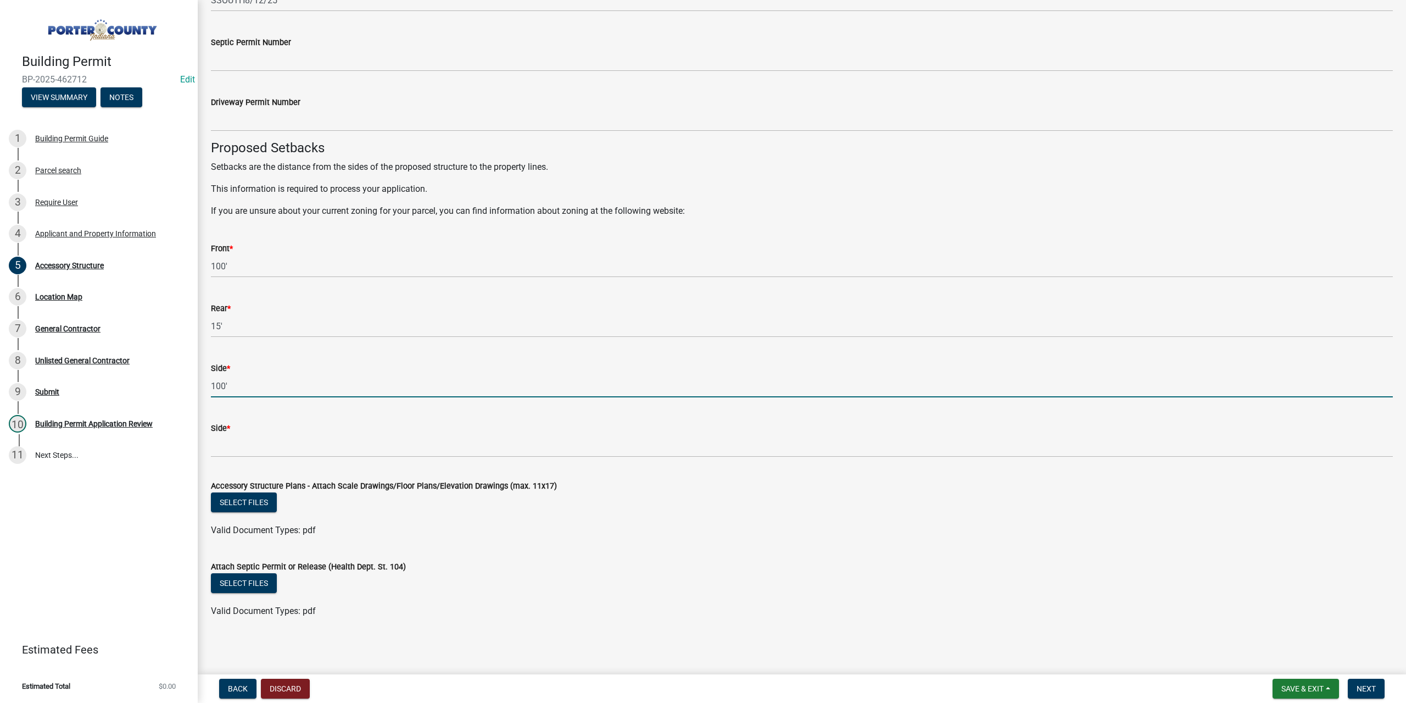
type input "100'"
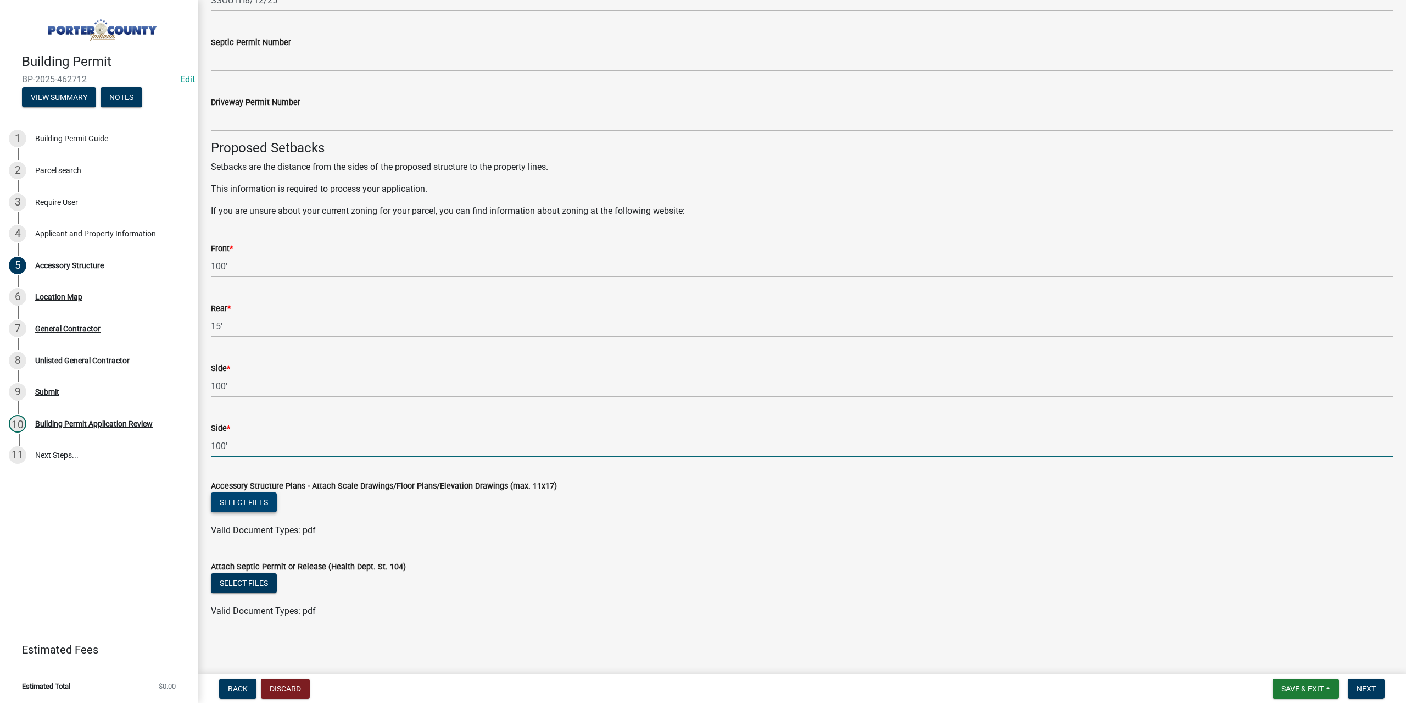
type input "100'"
click at [249, 503] on button "Select files" at bounding box center [244, 502] width 66 height 20
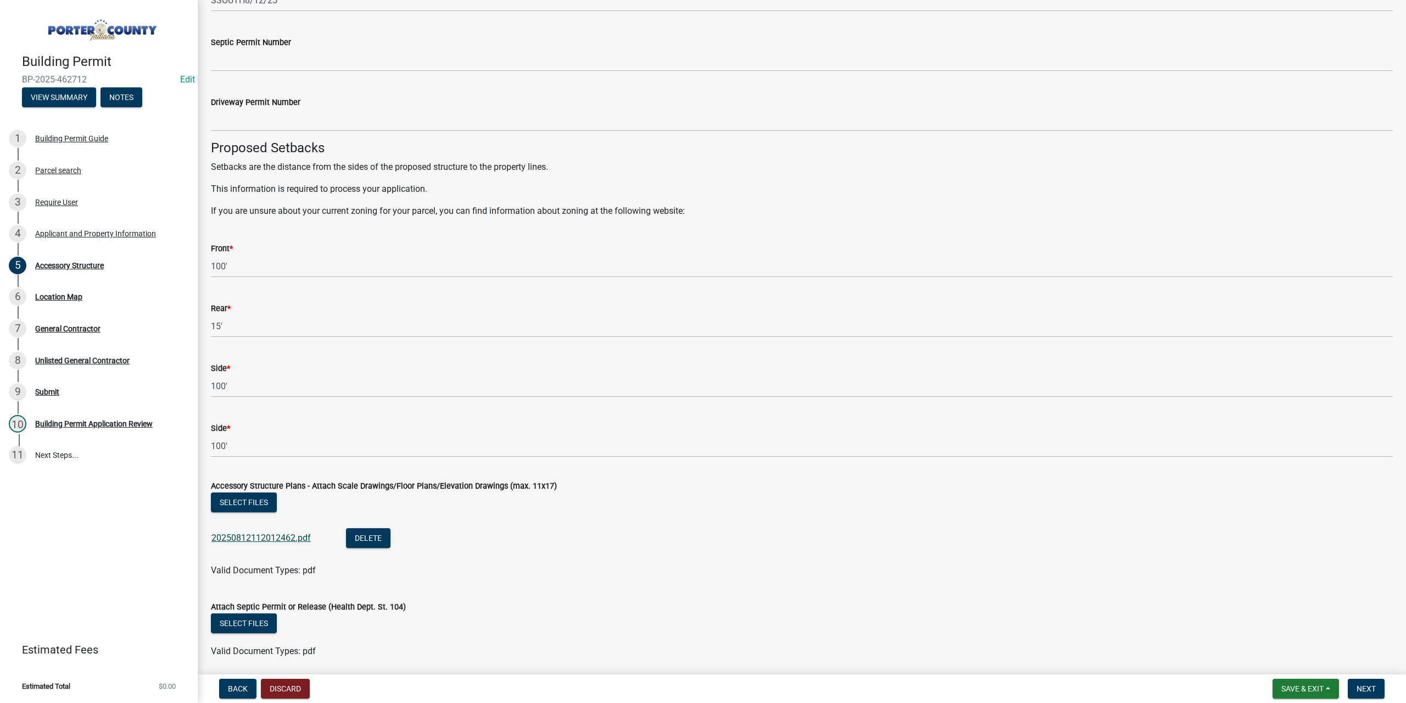
click at [290, 538] on link "20250812112012462.pdf" at bounding box center [261, 537] width 99 height 10
click at [234, 617] on button "Select files" at bounding box center [244, 623] width 66 height 20
click at [1372, 693] on span "Next" at bounding box center [1366, 688] width 19 height 9
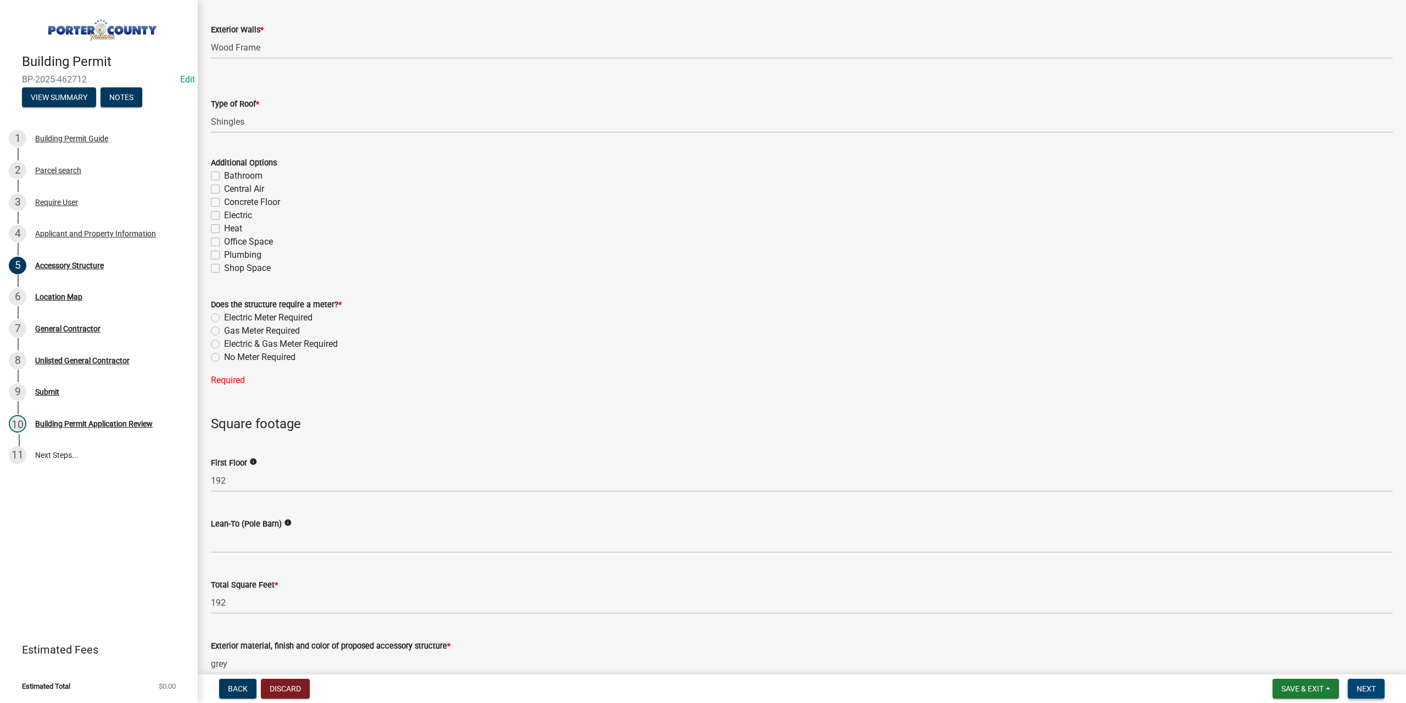
scroll to position [472, 0]
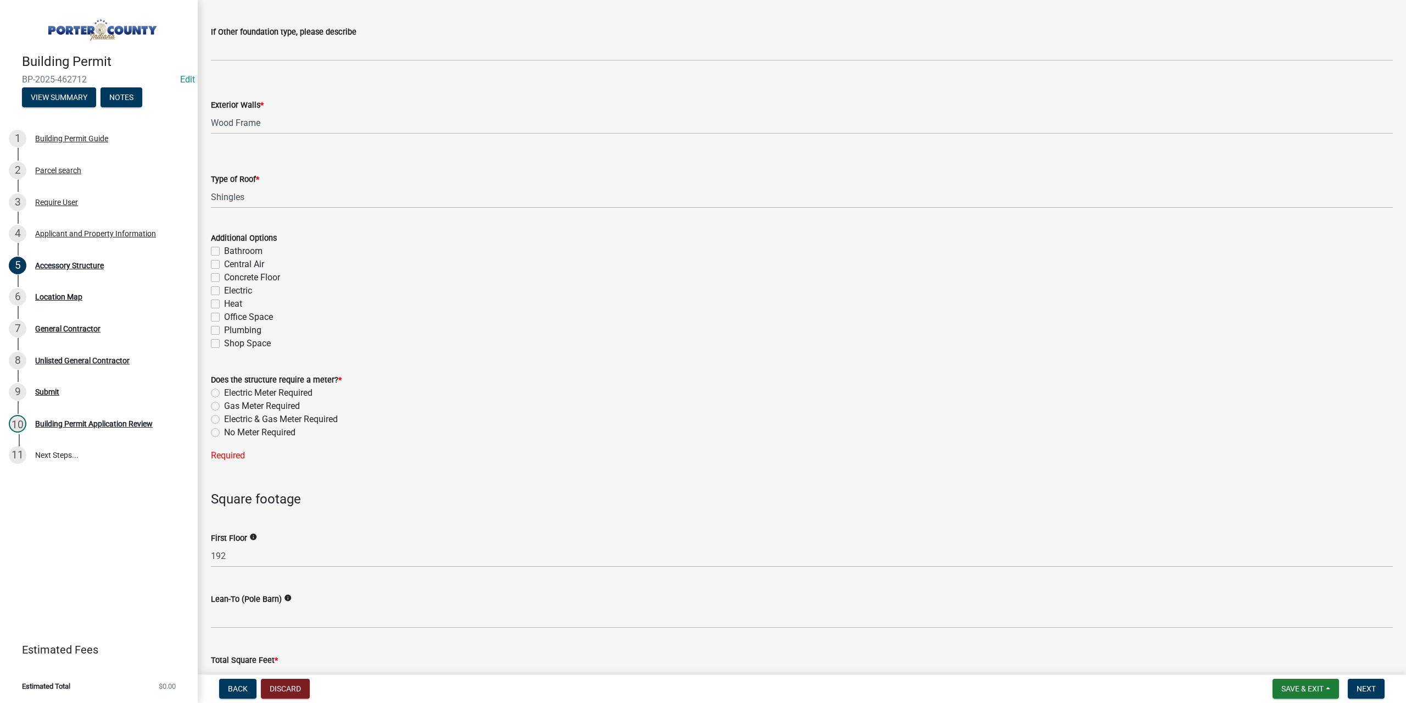
click at [224, 430] on label "No Meter Required" at bounding box center [259, 432] width 71 height 13
click at [224, 430] on input "No Meter Required" at bounding box center [227, 429] width 7 height 7
radio input "true"
click at [1369, 689] on span "Next" at bounding box center [1366, 688] width 19 height 9
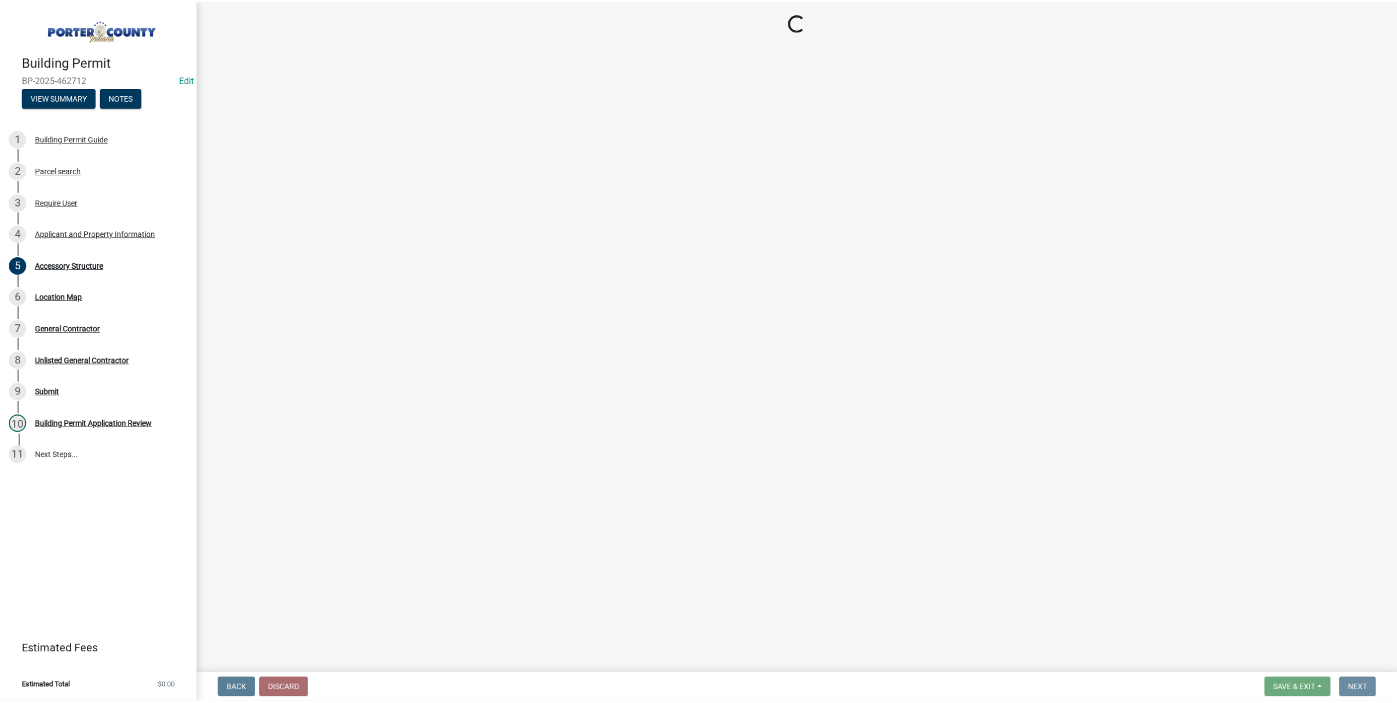
scroll to position [0, 0]
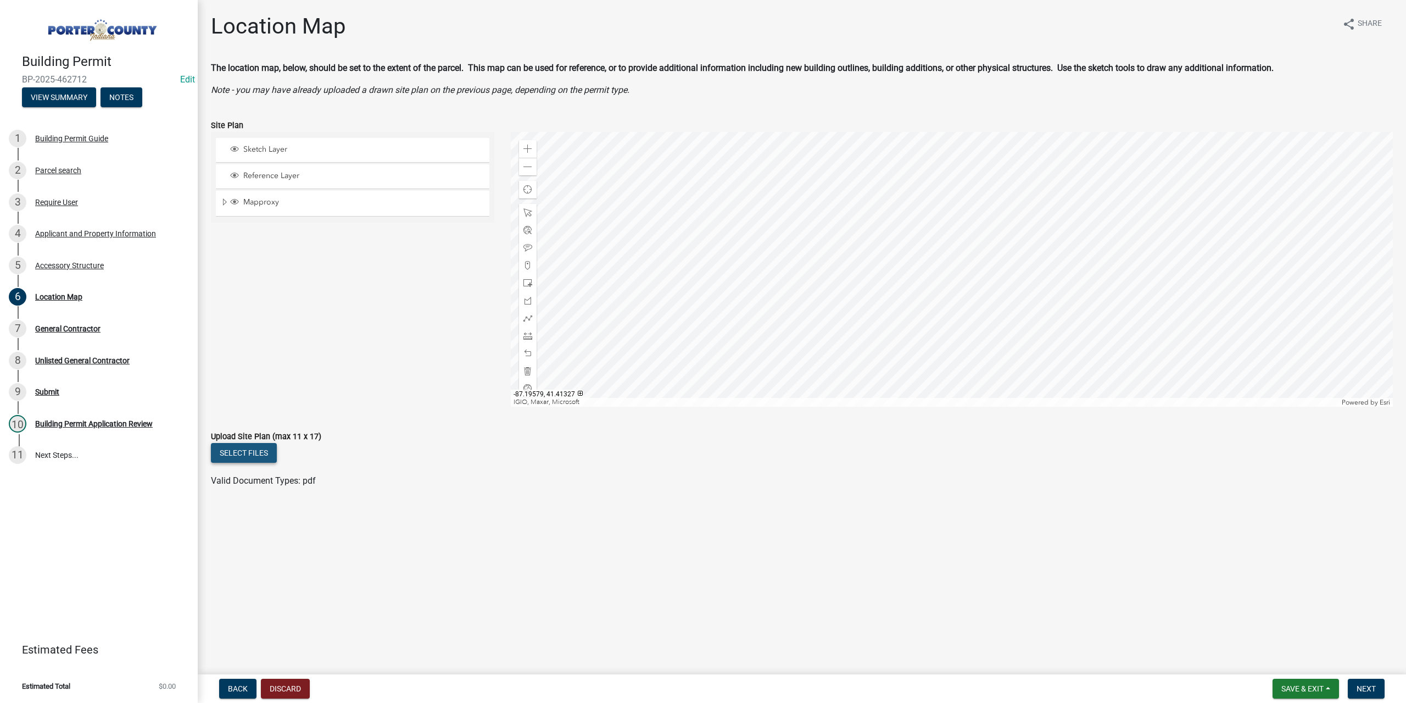
click at [257, 455] on button "Select files" at bounding box center [244, 453] width 66 height 20
click at [1370, 686] on span "Next" at bounding box center [1366, 688] width 19 height 9
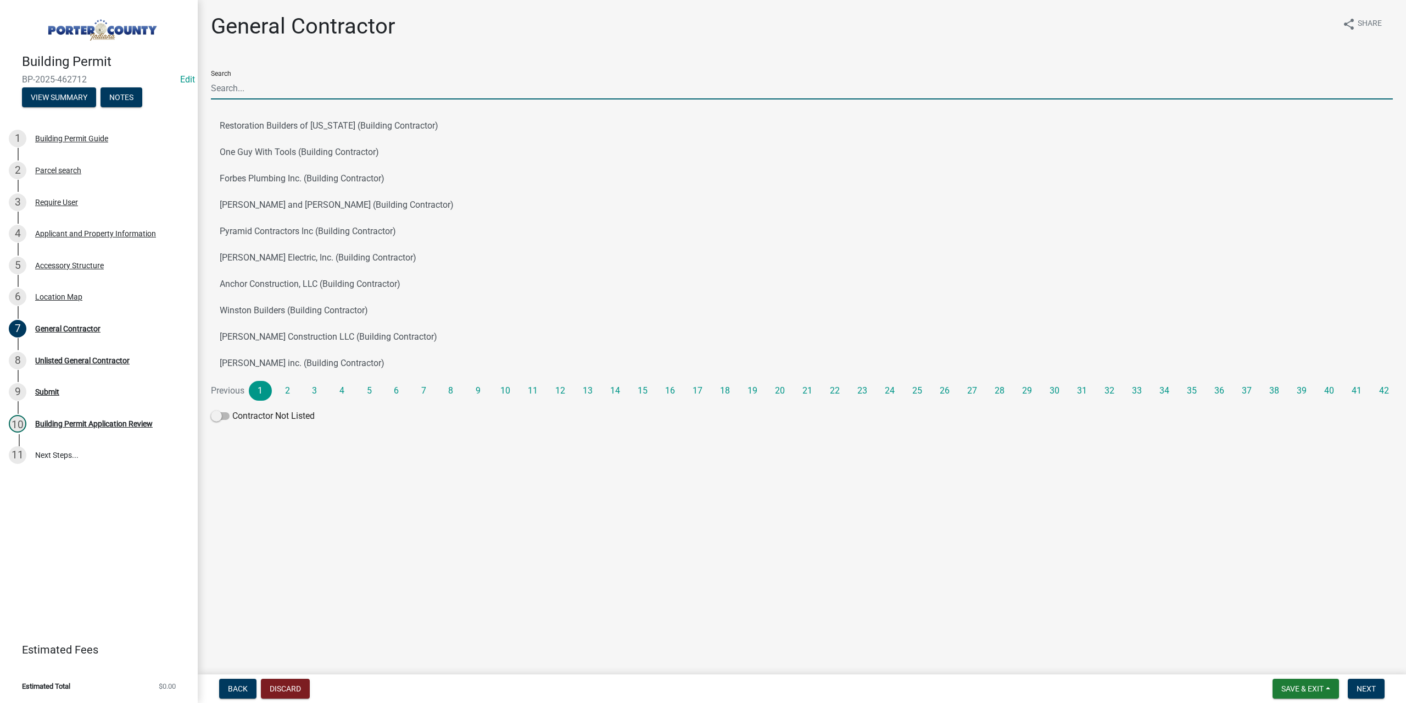
click at [255, 87] on input "Search" at bounding box center [802, 88] width 1182 height 23
type input "tuff shed"
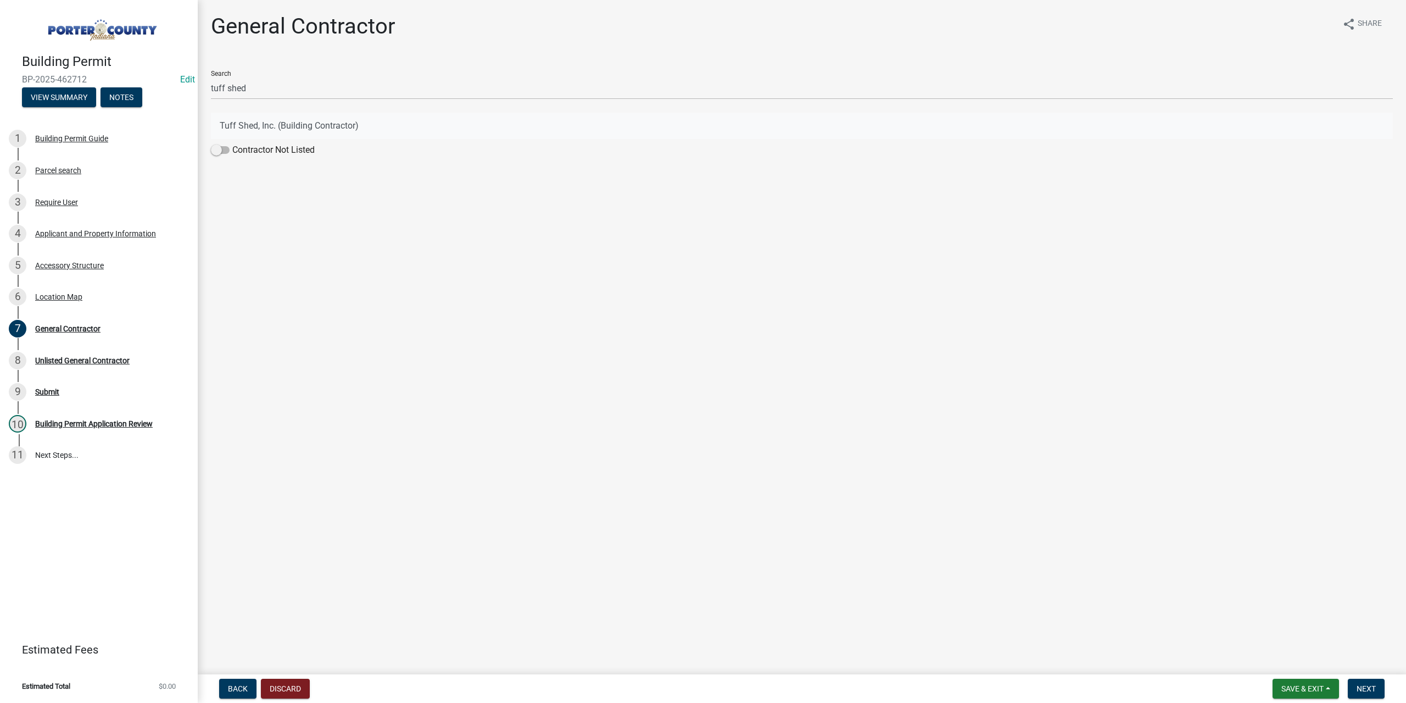
drag, startPoint x: 266, startPoint y: 127, endPoint x: 427, endPoint y: 238, distance: 195.2
click at [267, 128] on button "Tuff Shed, Inc. (Building Contractor)" at bounding box center [802, 126] width 1182 height 26
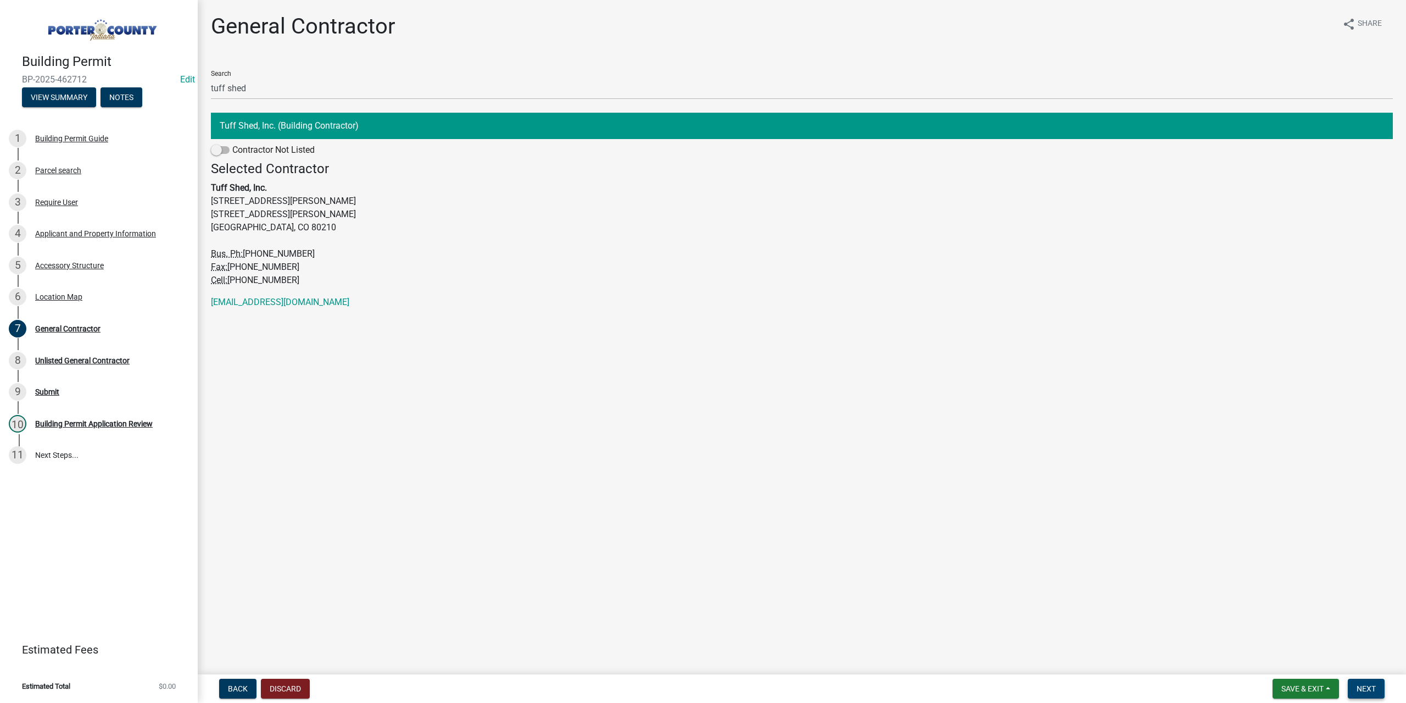
click at [1364, 690] on span "Next" at bounding box center [1366, 688] width 19 height 9
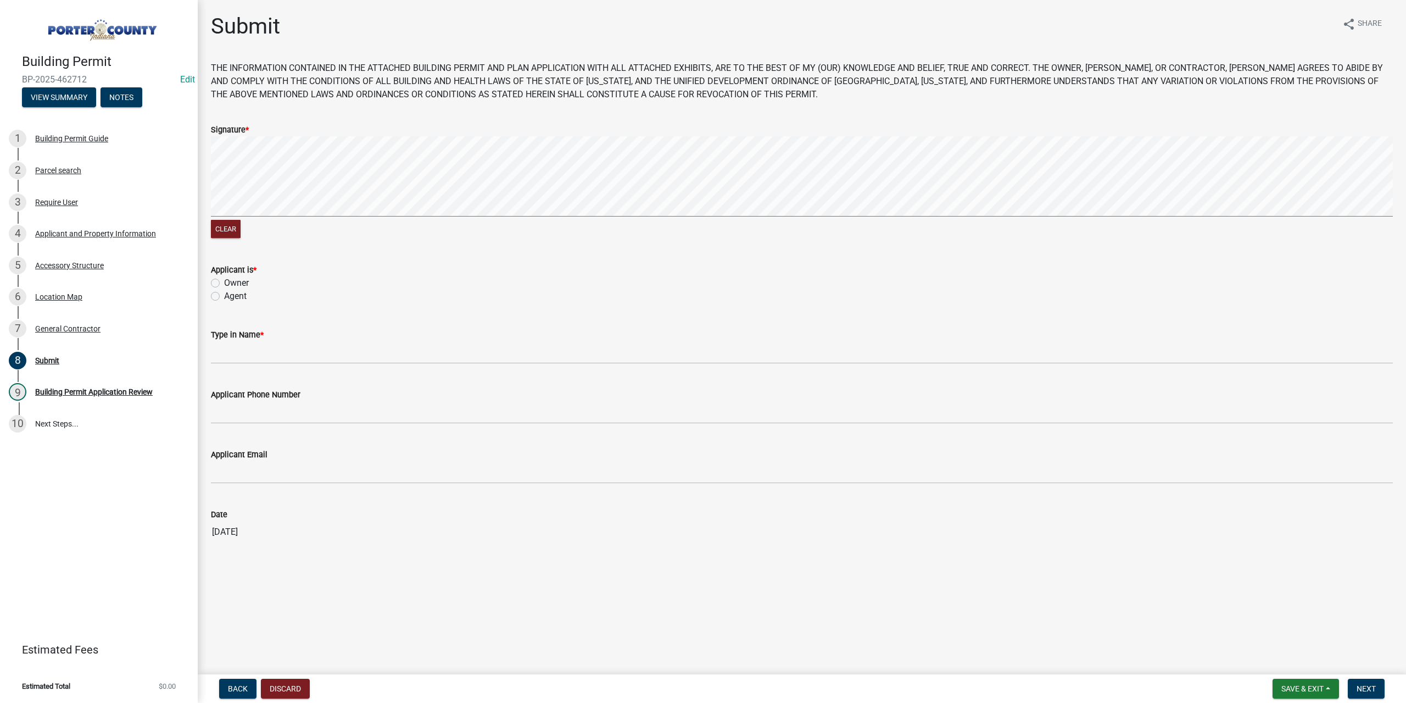
click at [224, 281] on label "Owner" at bounding box center [236, 282] width 25 height 13
click at [224, 281] on input "Owner" at bounding box center [227, 279] width 7 height 7
radio input "true"
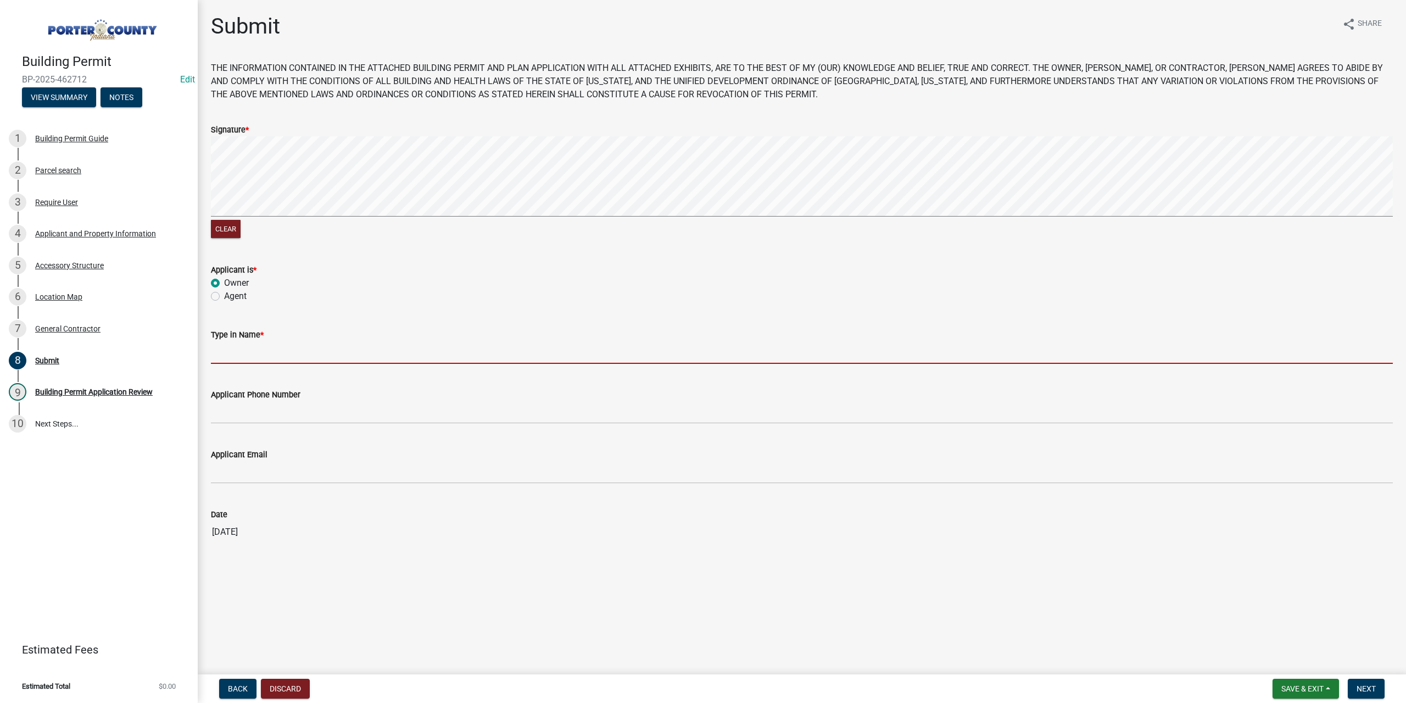
click at [262, 347] on input "Type in Name *" at bounding box center [802, 352] width 1182 height 23
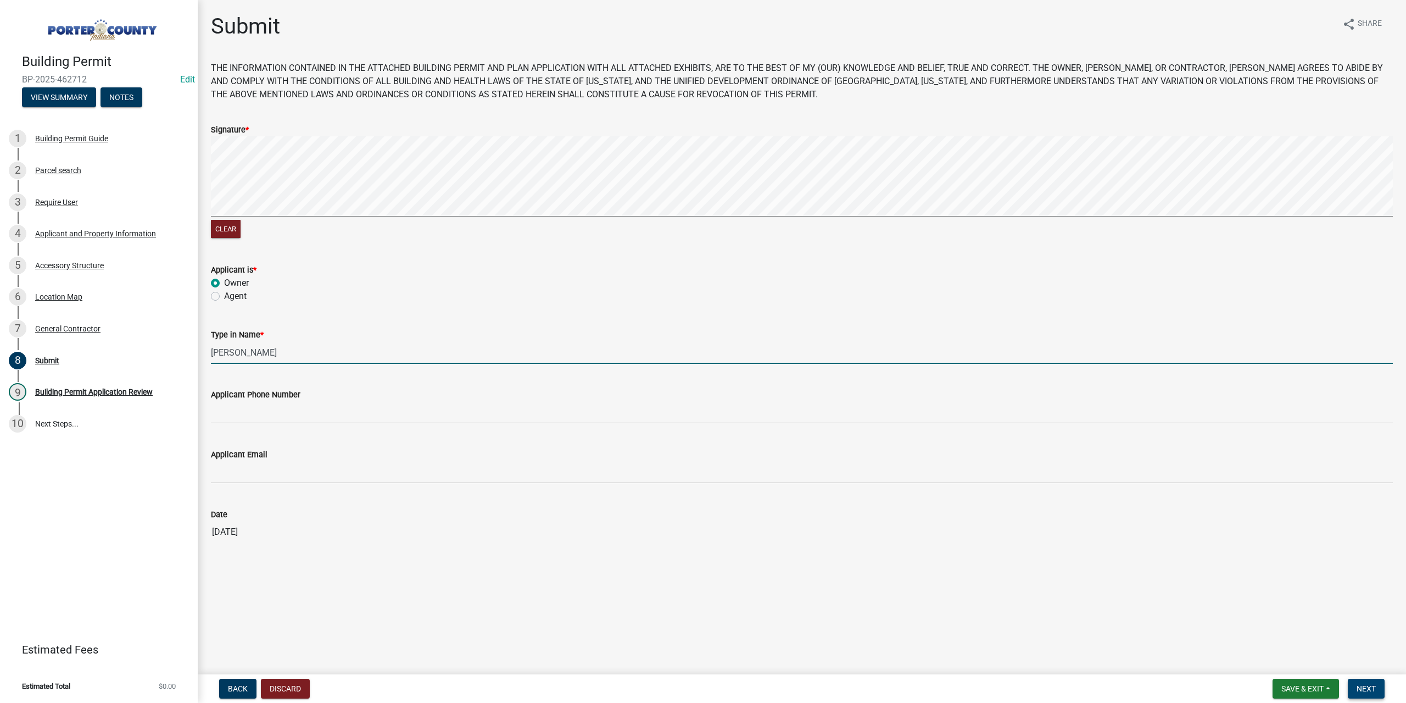
type input "[PERSON_NAME]"
click at [1358, 687] on span "Next" at bounding box center [1366, 688] width 19 height 9
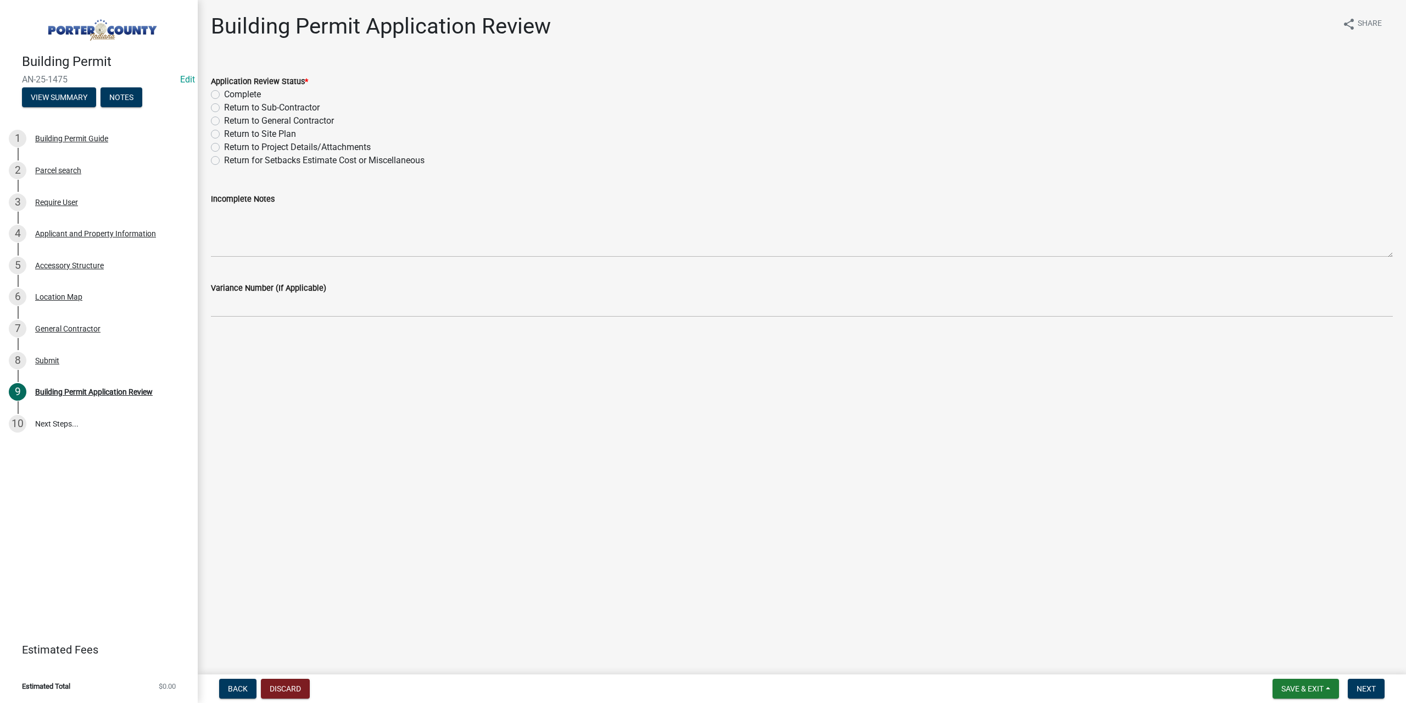
click at [224, 97] on label "Complete" at bounding box center [242, 94] width 37 height 13
click at [224, 95] on input "Complete" at bounding box center [227, 91] width 7 height 7
radio input "true"
click at [1355, 685] on button "Next" at bounding box center [1366, 688] width 37 height 20
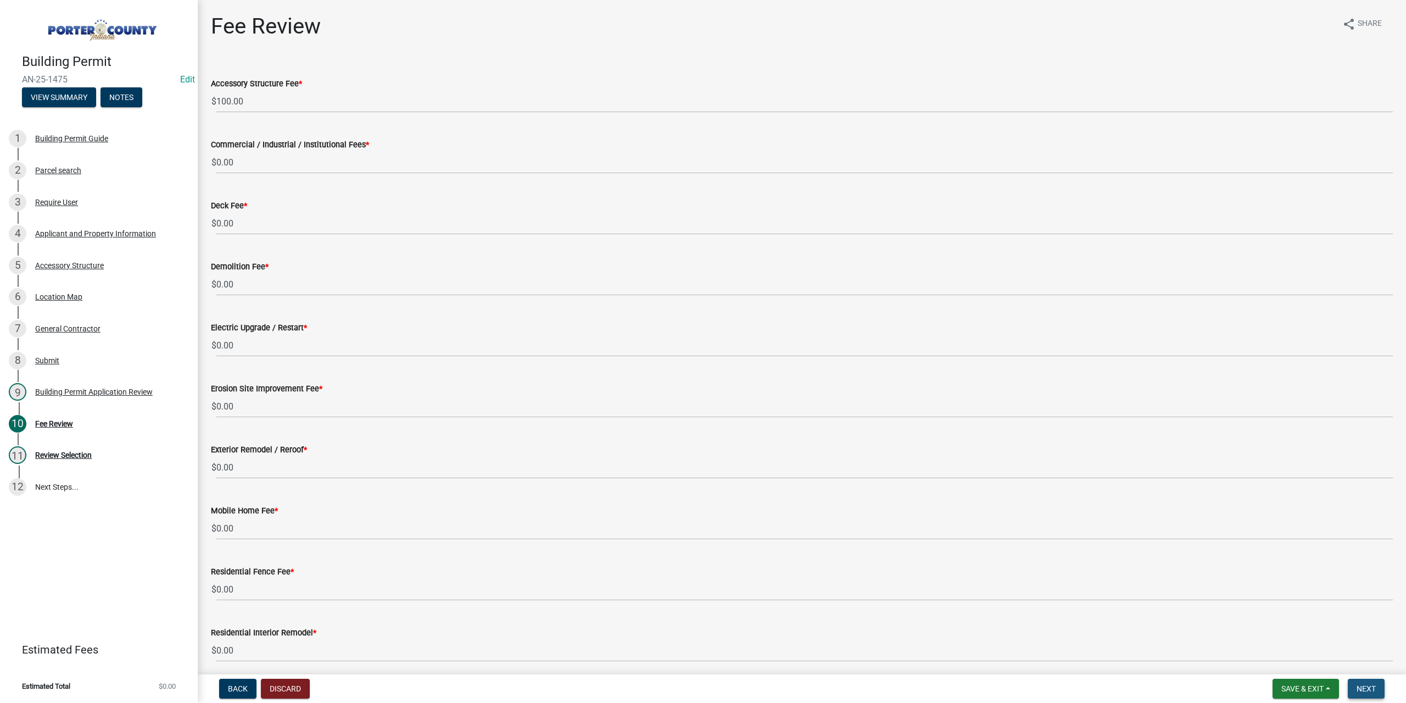
drag, startPoint x: 1359, startPoint y: 692, endPoint x: 1354, endPoint y: 681, distance: 11.6
click at [1358, 691] on span "Next" at bounding box center [1366, 688] width 19 height 9
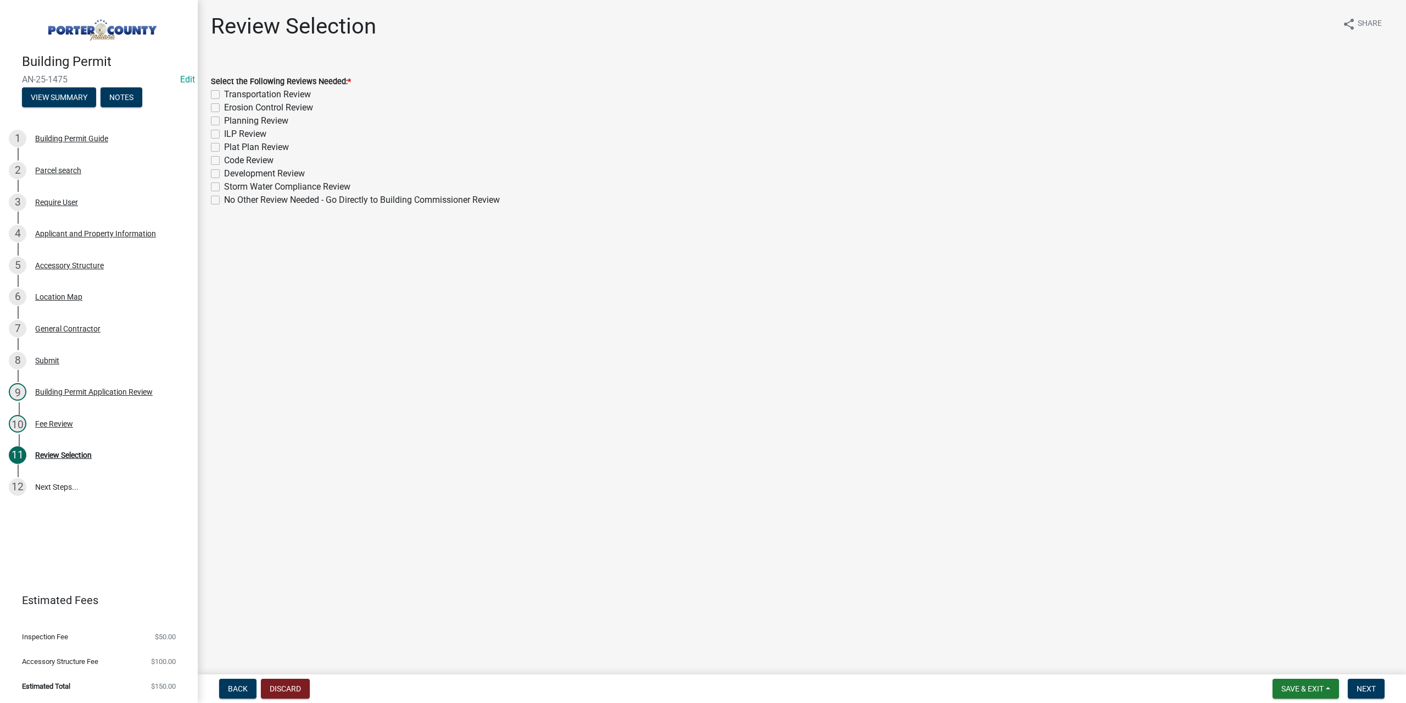
click at [224, 125] on label "Planning Review" at bounding box center [256, 120] width 64 height 13
click at [224, 121] on input "Planning Review" at bounding box center [227, 117] width 7 height 7
checkbox input "true"
checkbox input "false"
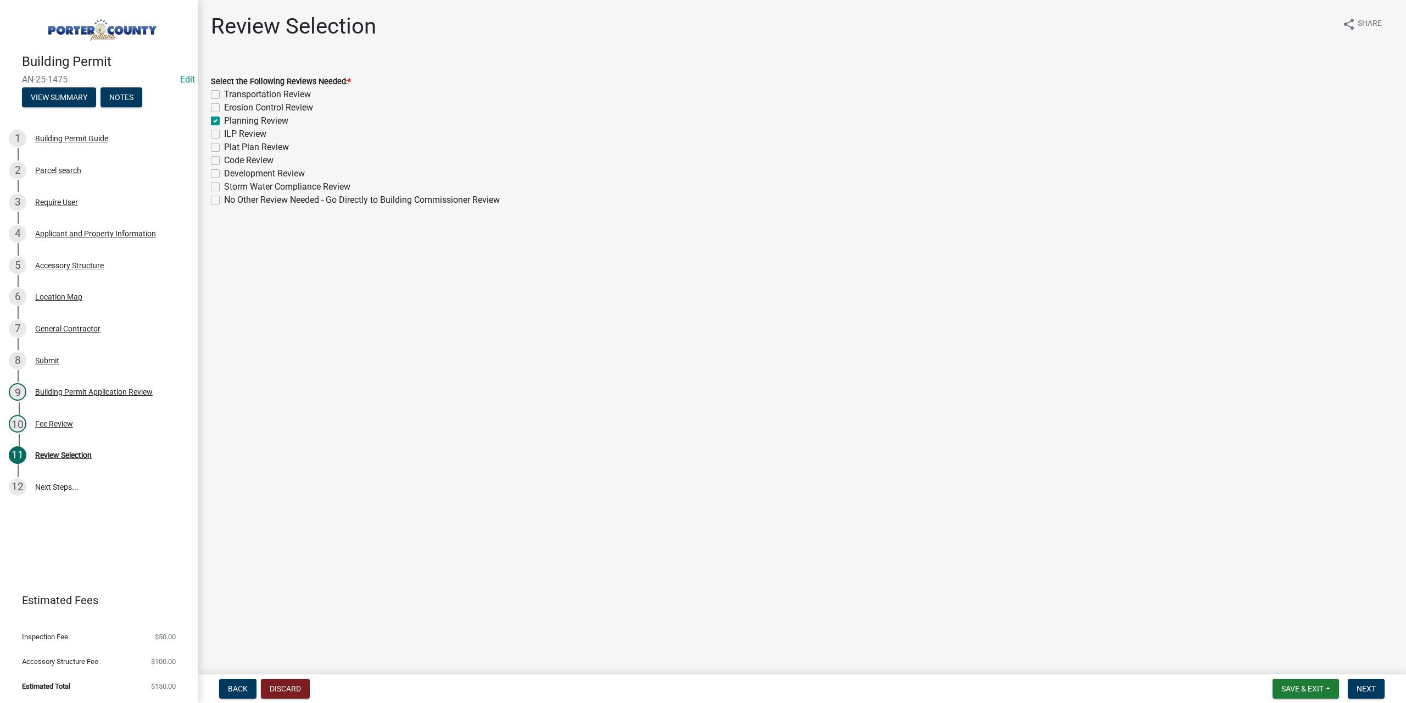
checkbox input "true"
checkbox input "false"
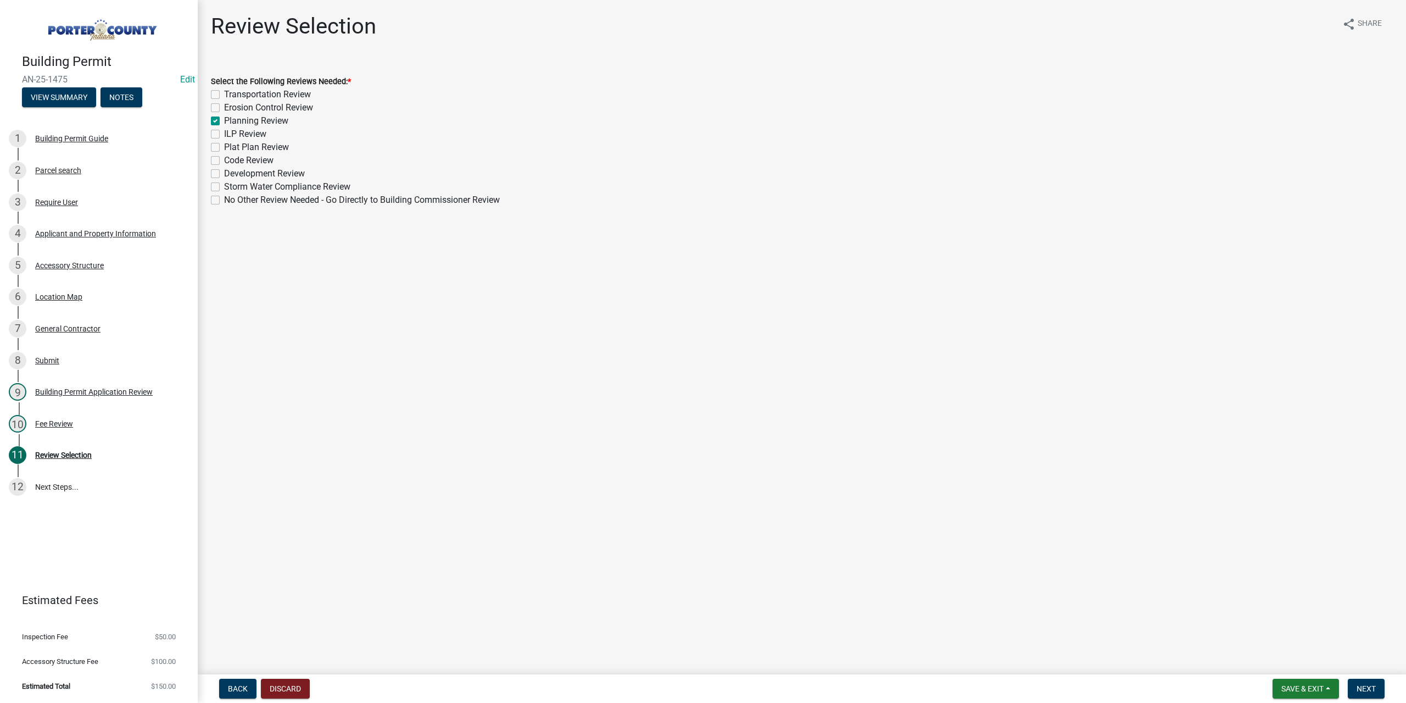
checkbox input "false"
click at [1364, 685] on span "Next" at bounding box center [1366, 688] width 19 height 9
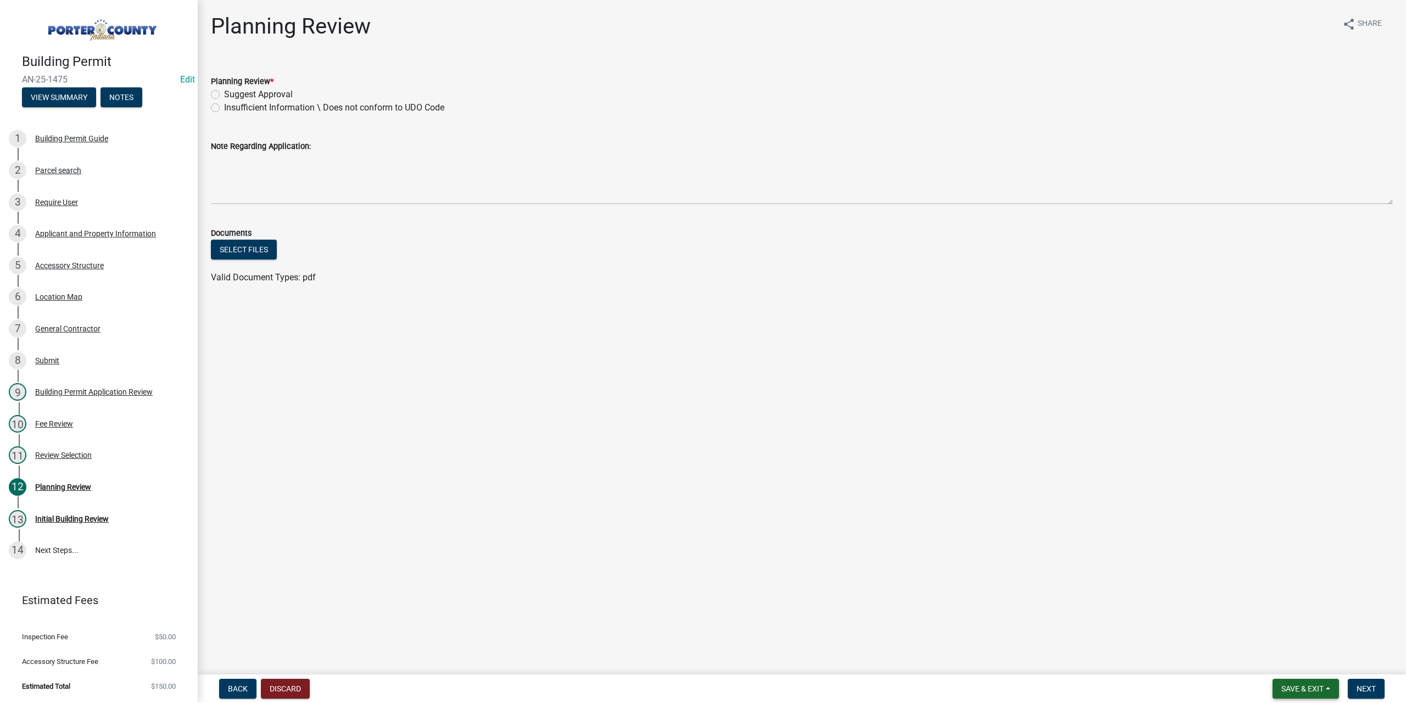
drag, startPoint x: 1299, startPoint y: 686, endPoint x: 1288, endPoint y: 671, distance: 18.1
click at [1298, 685] on span "Save & Exit" at bounding box center [1303, 688] width 42 height 9
click at [1289, 660] on button "Save & Exit" at bounding box center [1296, 660] width 88 height 26
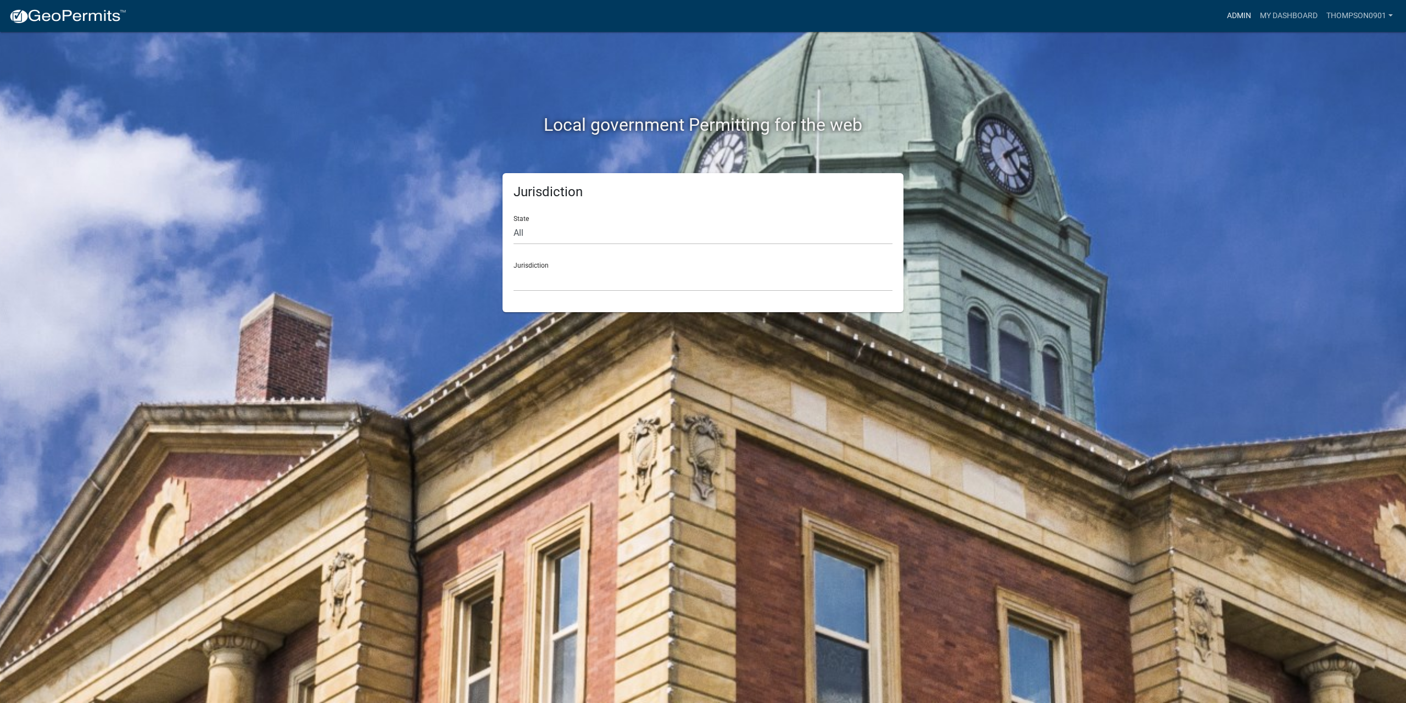
click at [1230, 20] on link "Admin" at bounding box center [1239, 15] width 33 height 21
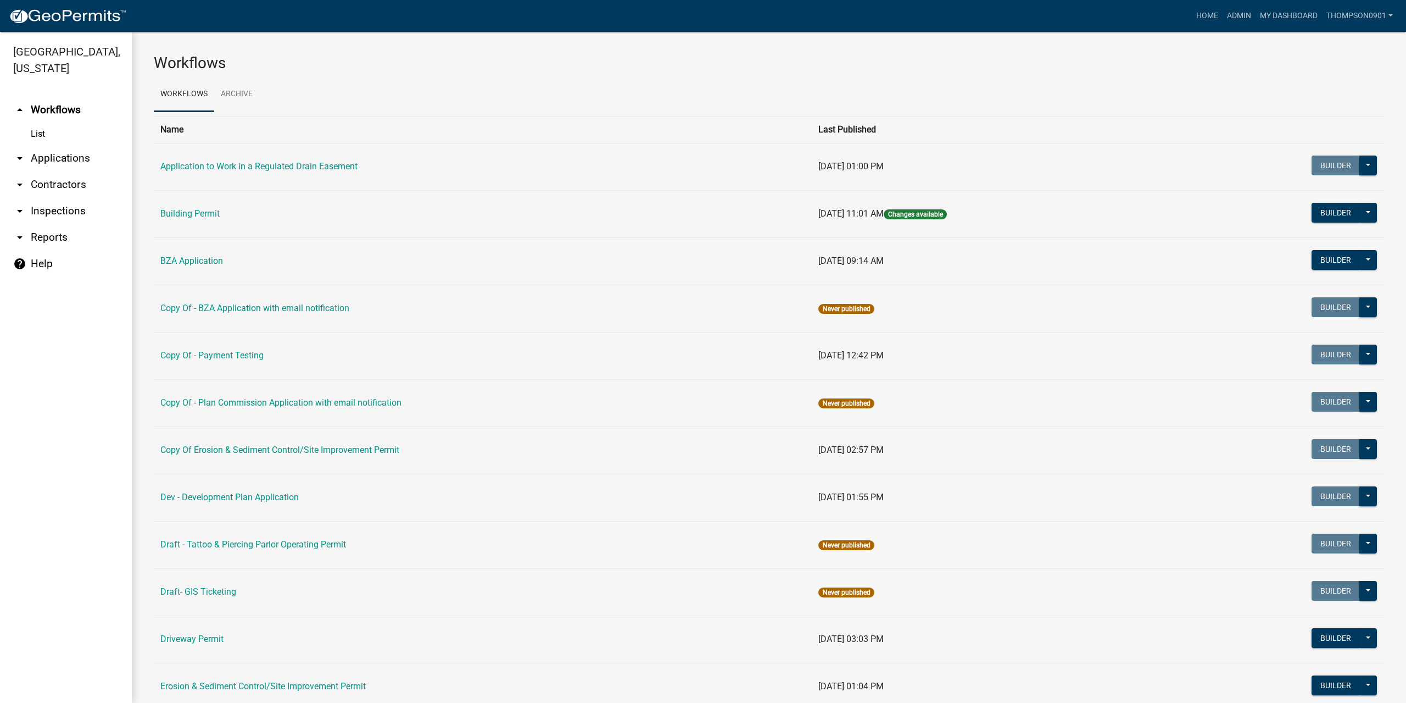
click at [66, 145] on link "arrow_drop_down Applications" at bounding box center [66, 158] width 132 height 26
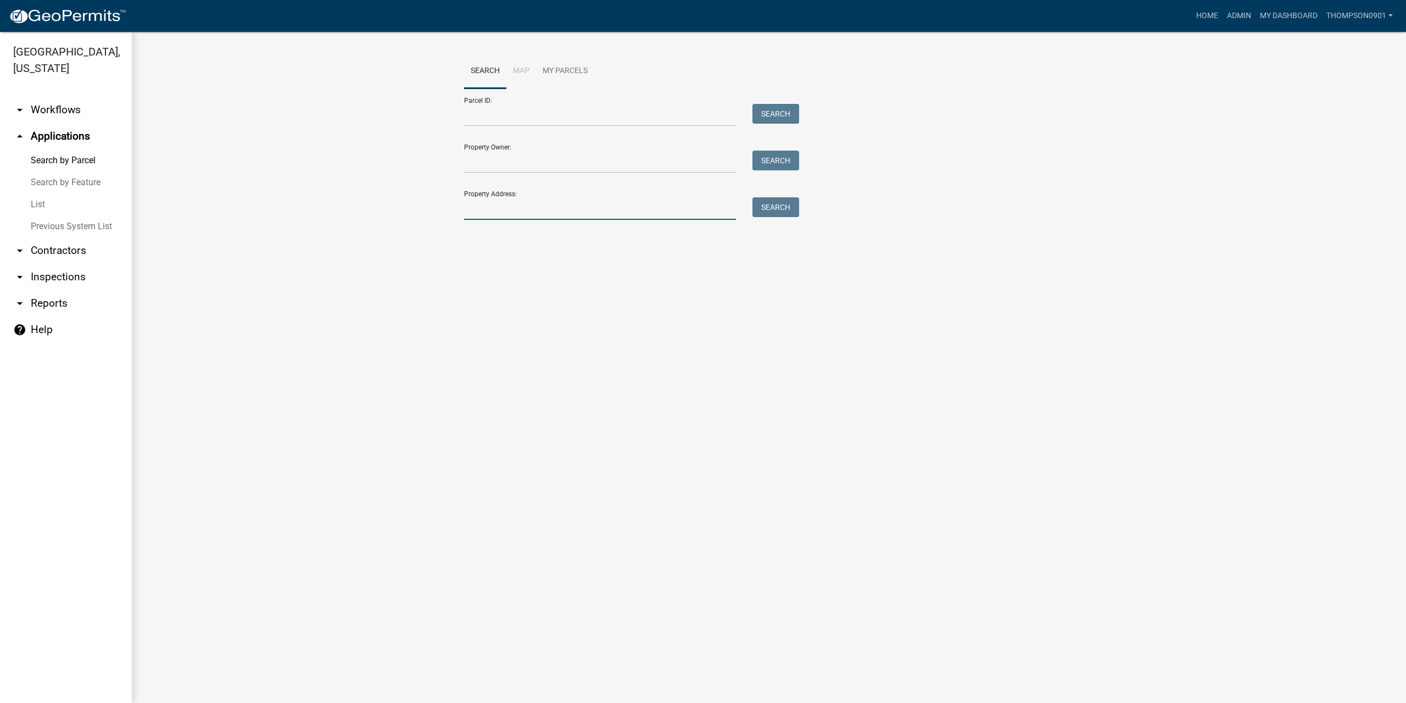
click at [480, 209] on input "Property Address:" at bounding box center [600, 208] width 272 height 23
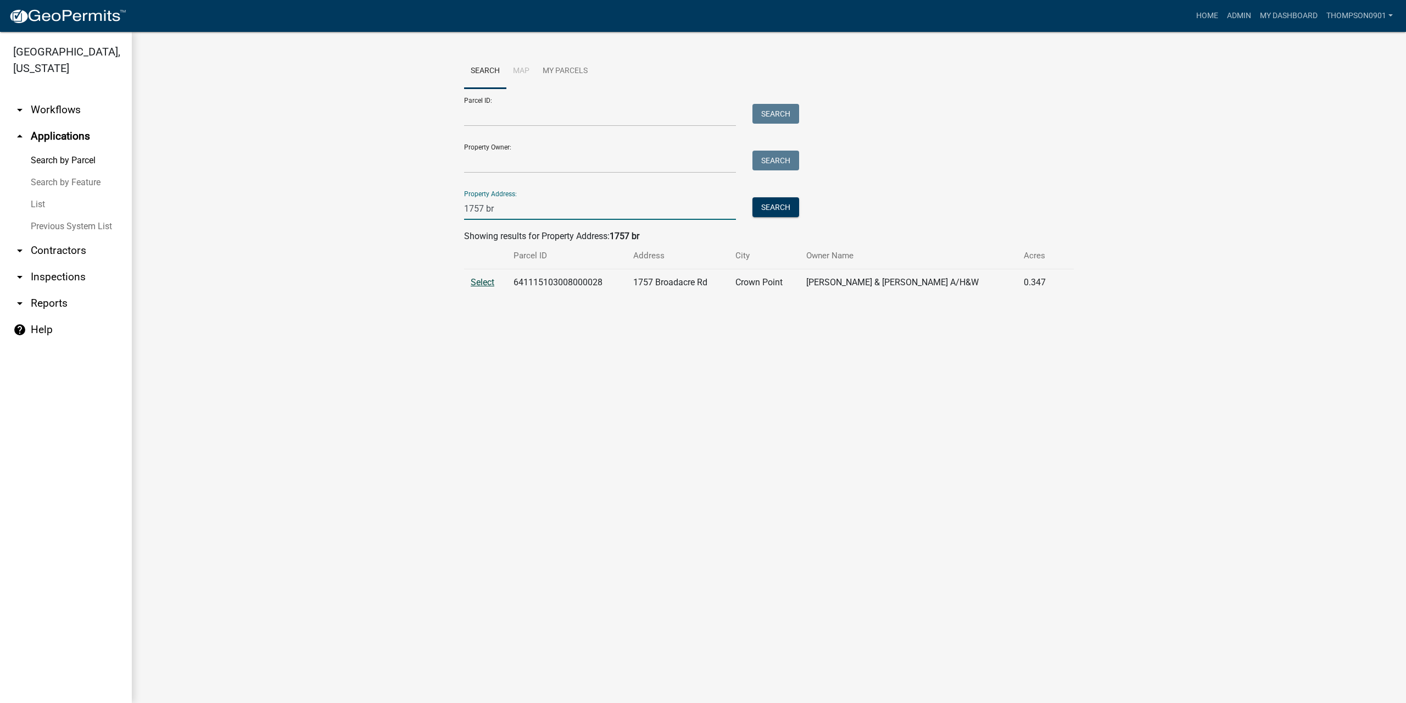
type input "1757 br"
click at [493, 282] on span "Select" at bounding box center [483, 282] width 24 height 10
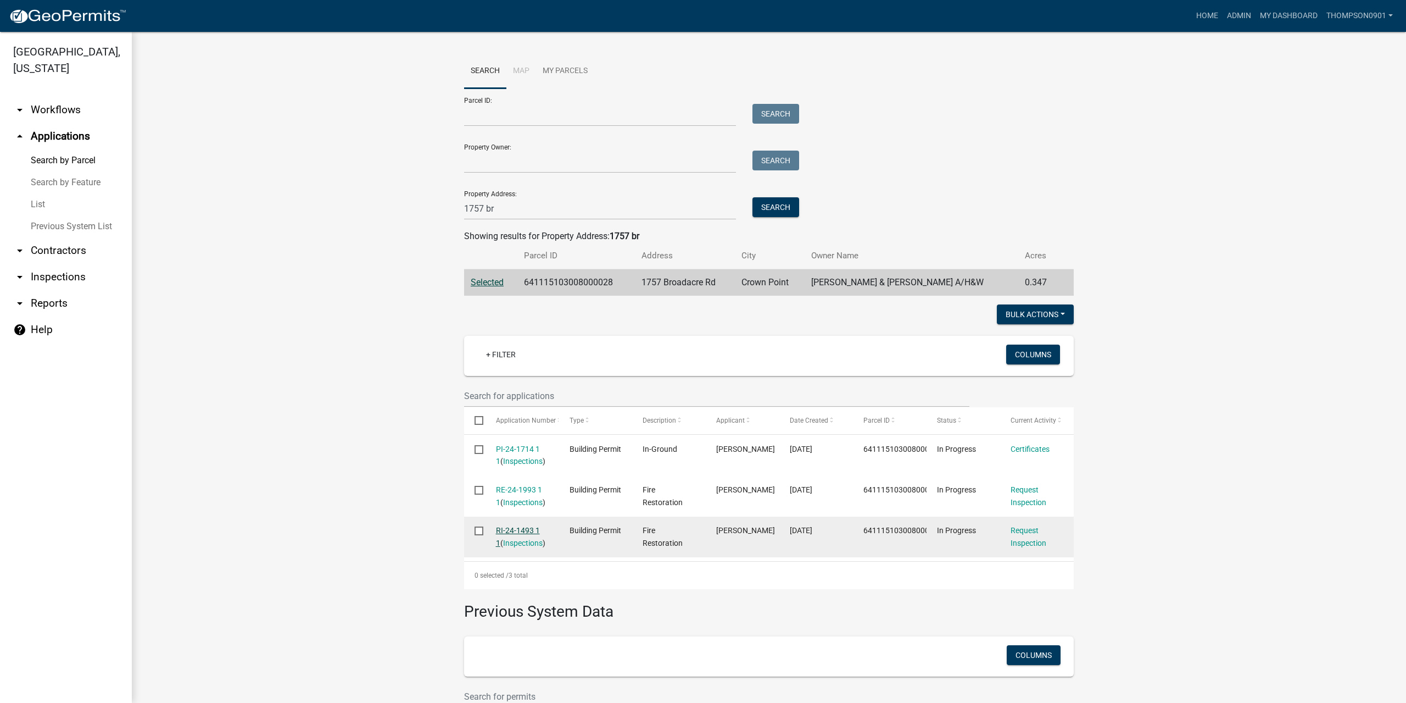
click at [508, 529] on link "RI-24-1493 1 1" at bounding box center [518, 536] width 44 height 21
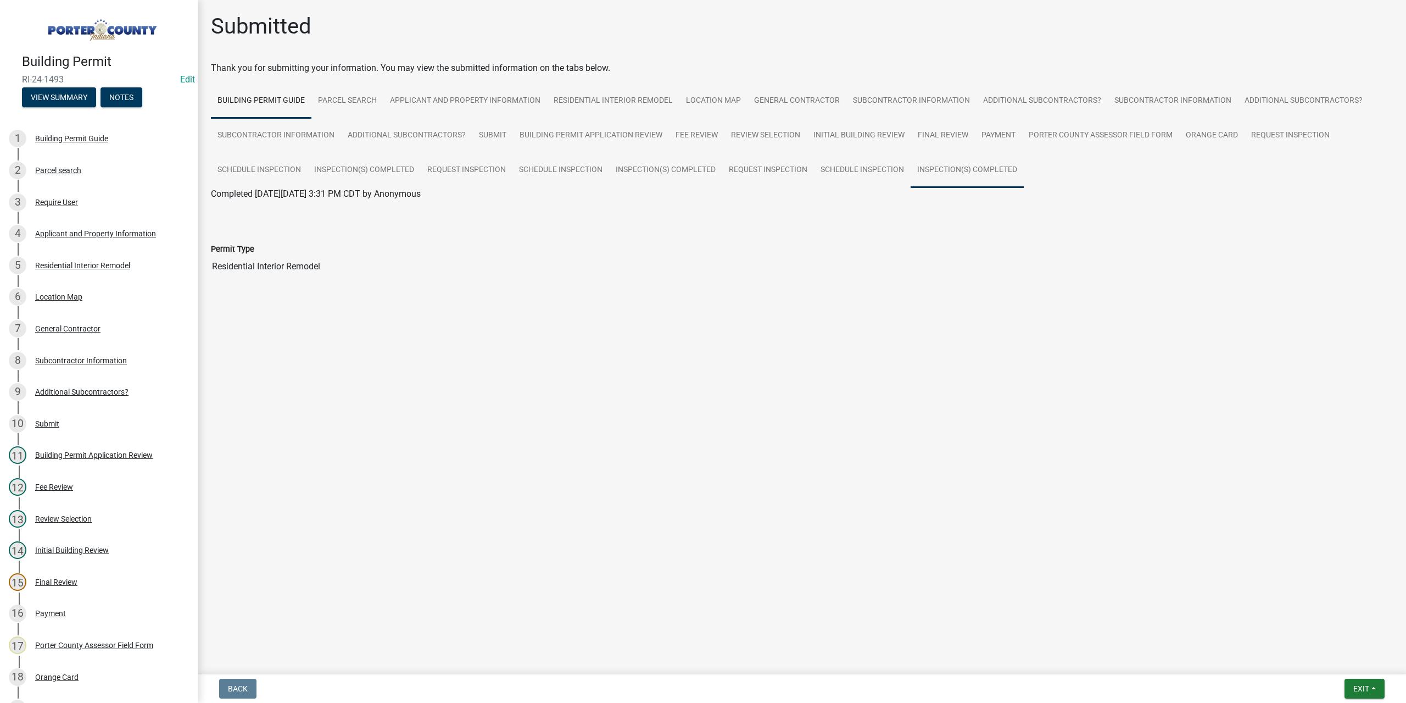
click at [982, 166] on link "Inspection(s) Completed" at bounding box center [967, 170] width 113 height 35
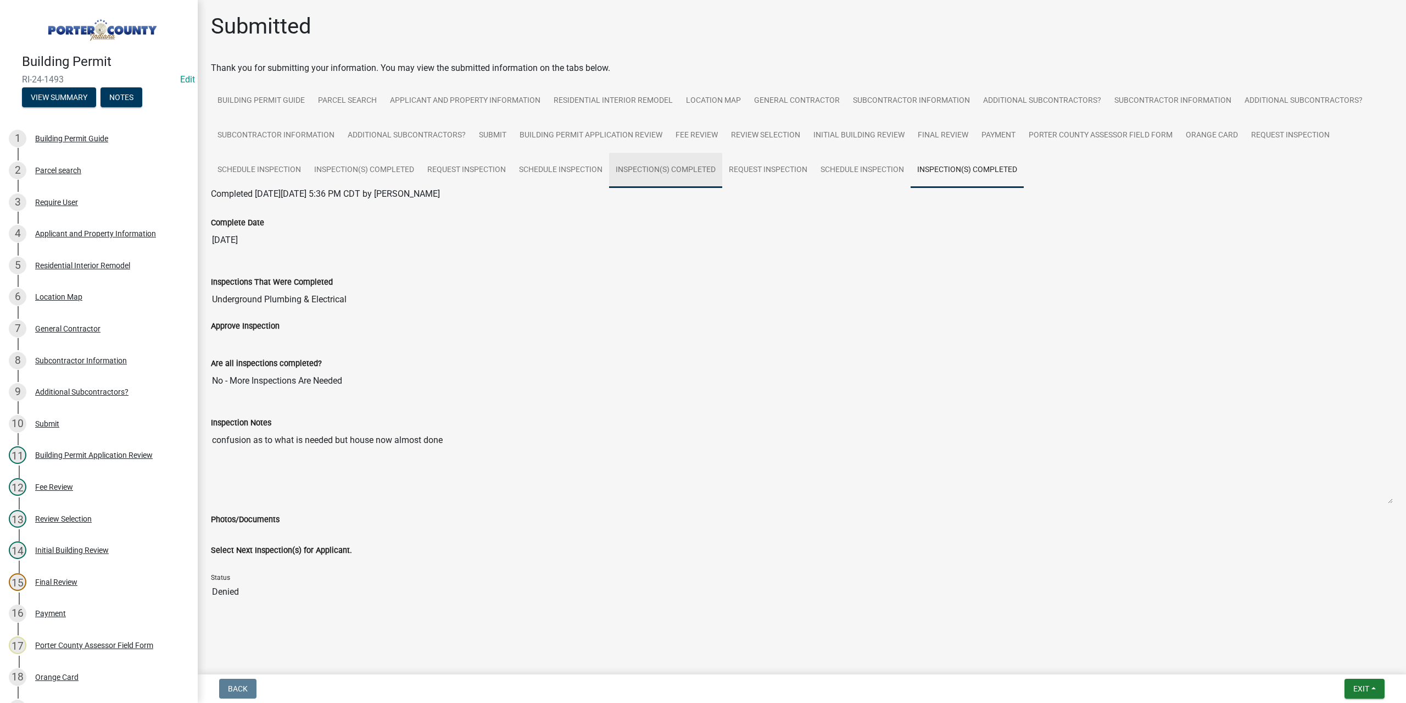
click at [650, 168] on link "Inspection(s) Completed" at bounding box center [665, 170] width 113 height 35
click at [949, 175] on link "Inspection(s) Completed" at bounding box center [967, 170] width 113 height 35
